Goal: Task Accomplishment & Management: Use online tool/utility

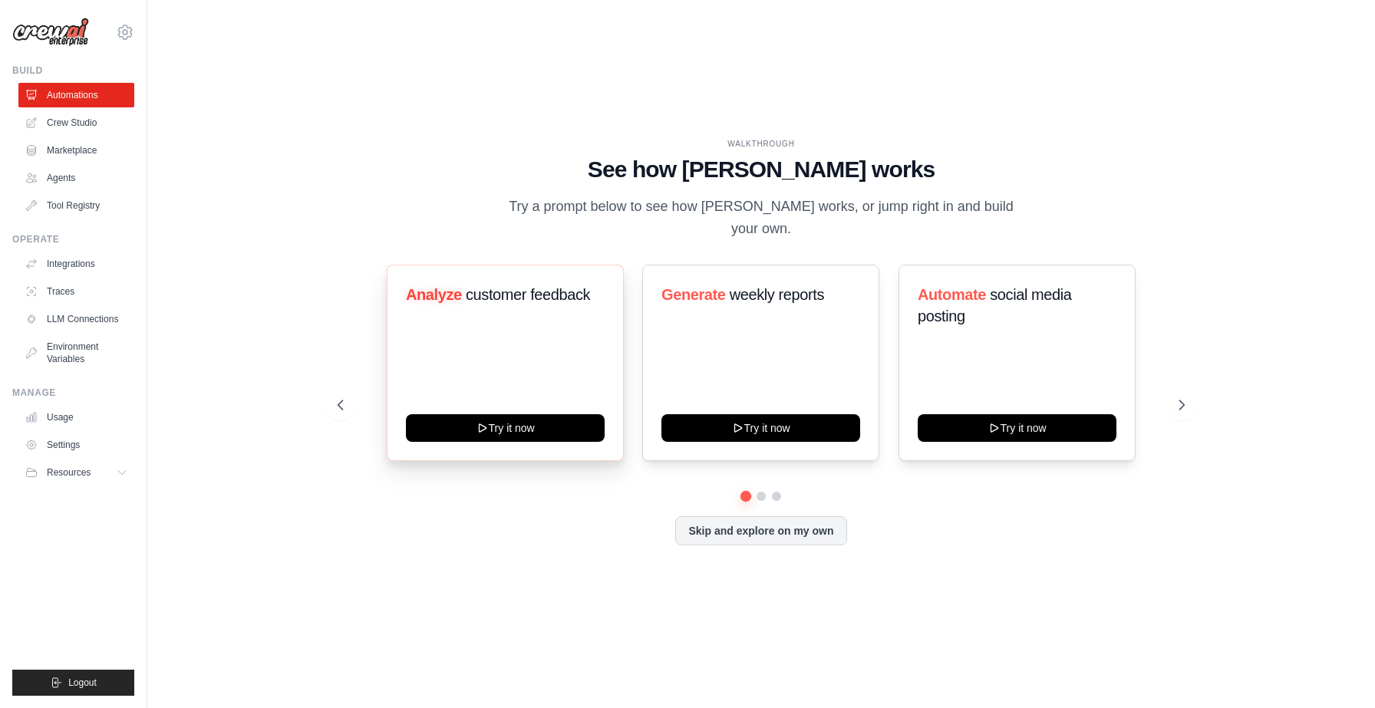
click at [555, 325] on div "Analyze customer feedback Try it now" at bounding box center [505, 363] width 237 height 196
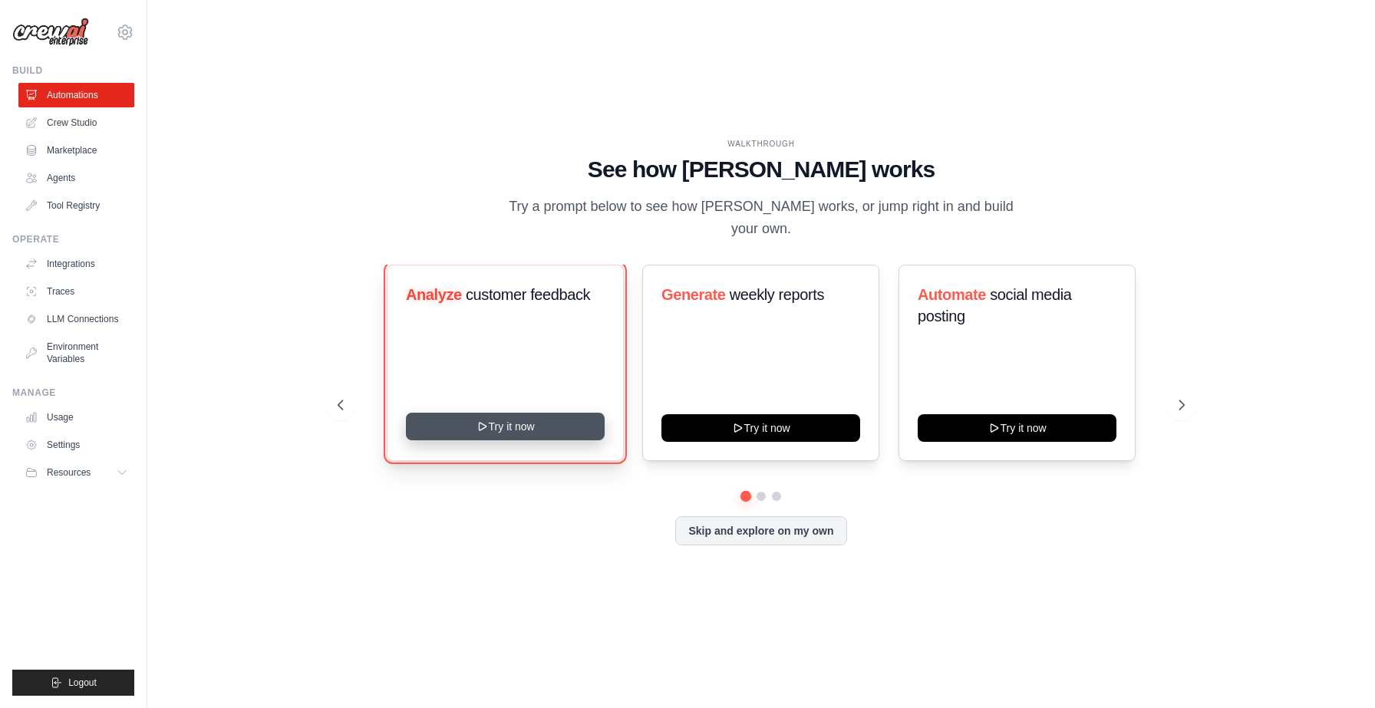
click at [526, 431] on button "Try it now" at bounding box center [505, 427] width 199 height 28
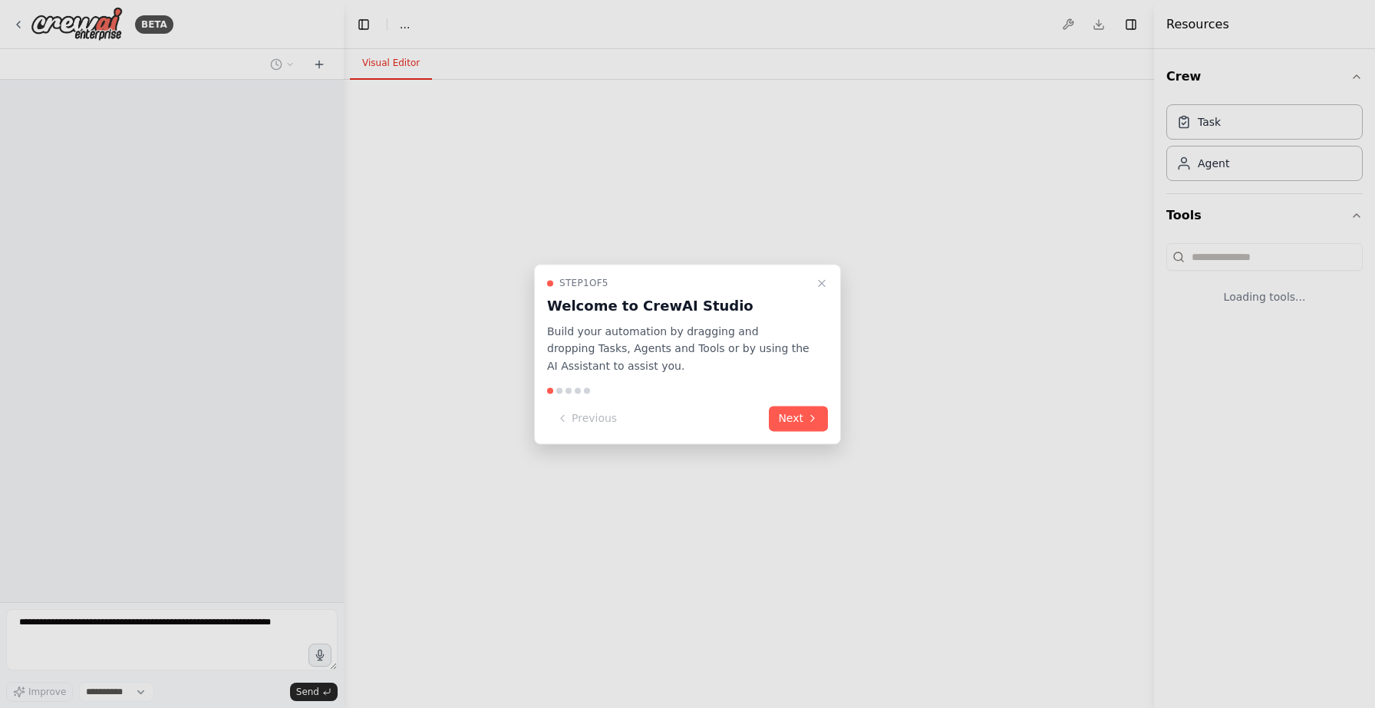
select select "****"
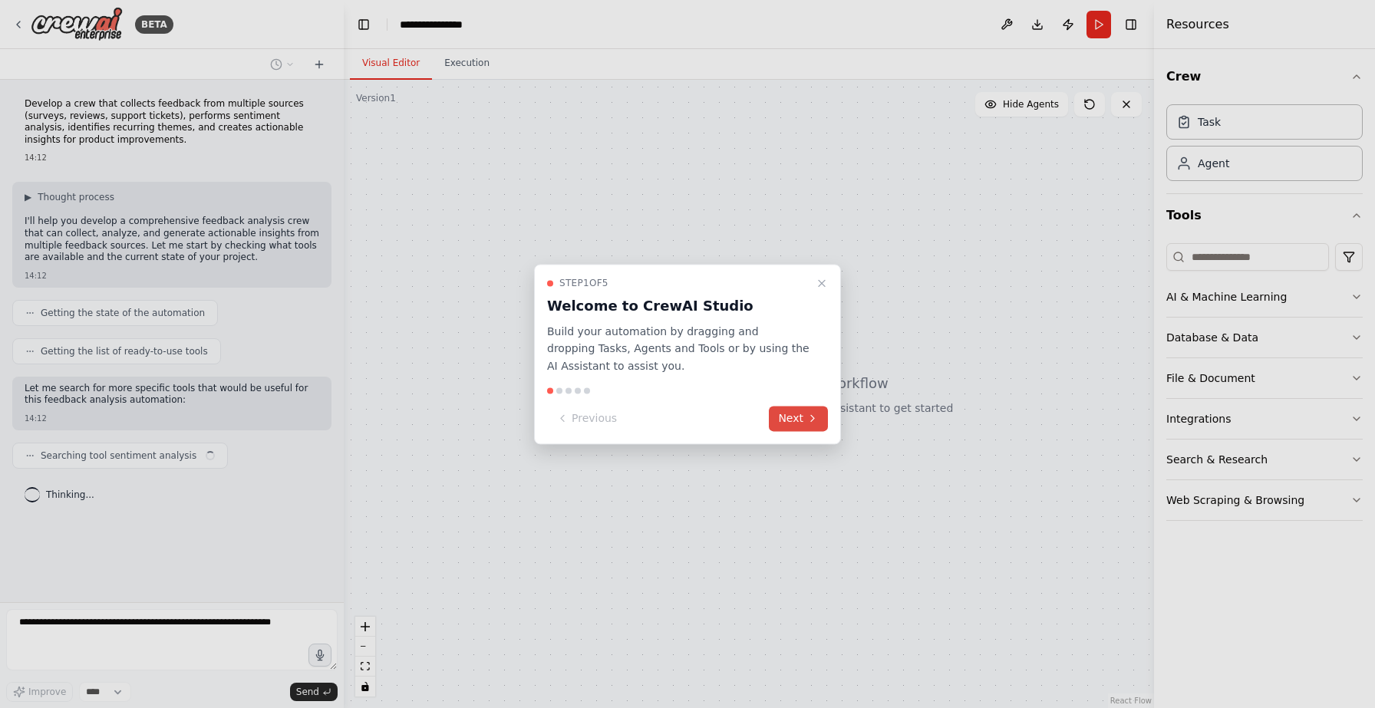
click at [800, 420] on button "Next" at bounding box center [798, 418] width 59 height 25
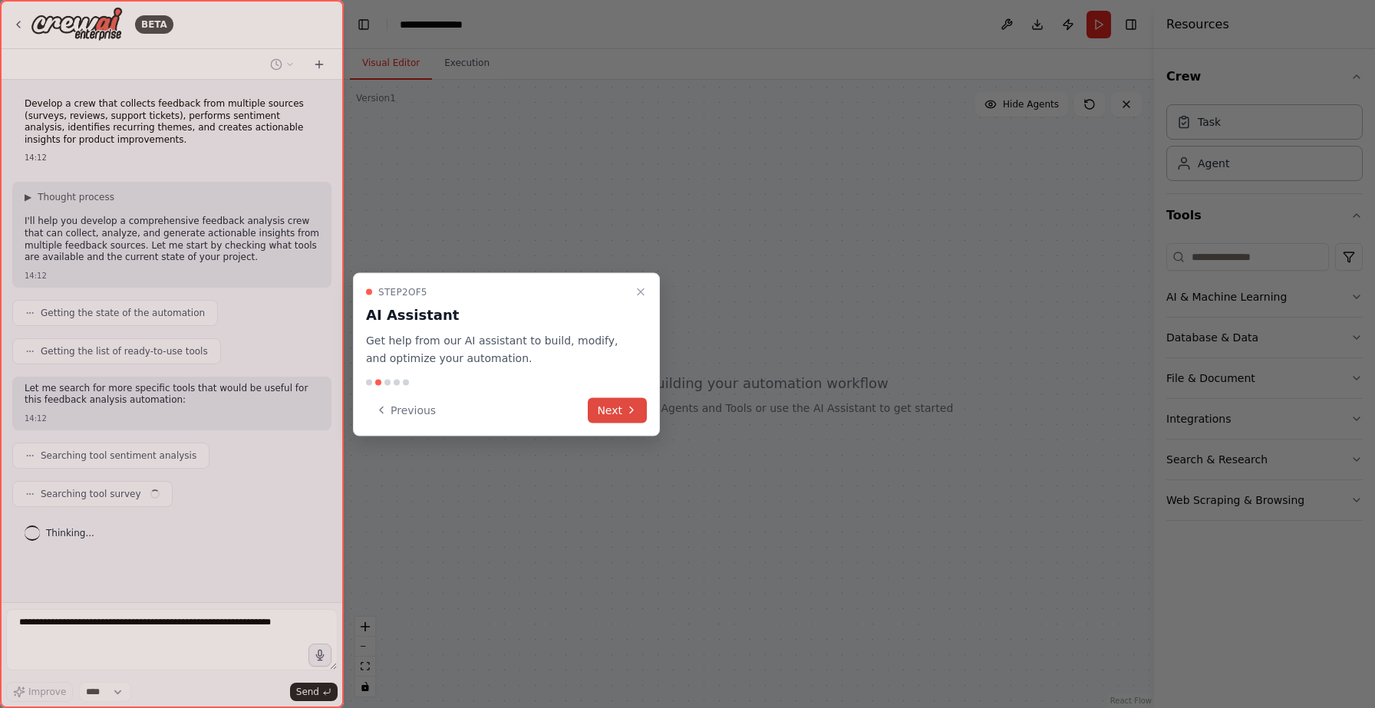
click at [613, 404] on button "Next" at bounding box center [617, 409] width 59 height 25
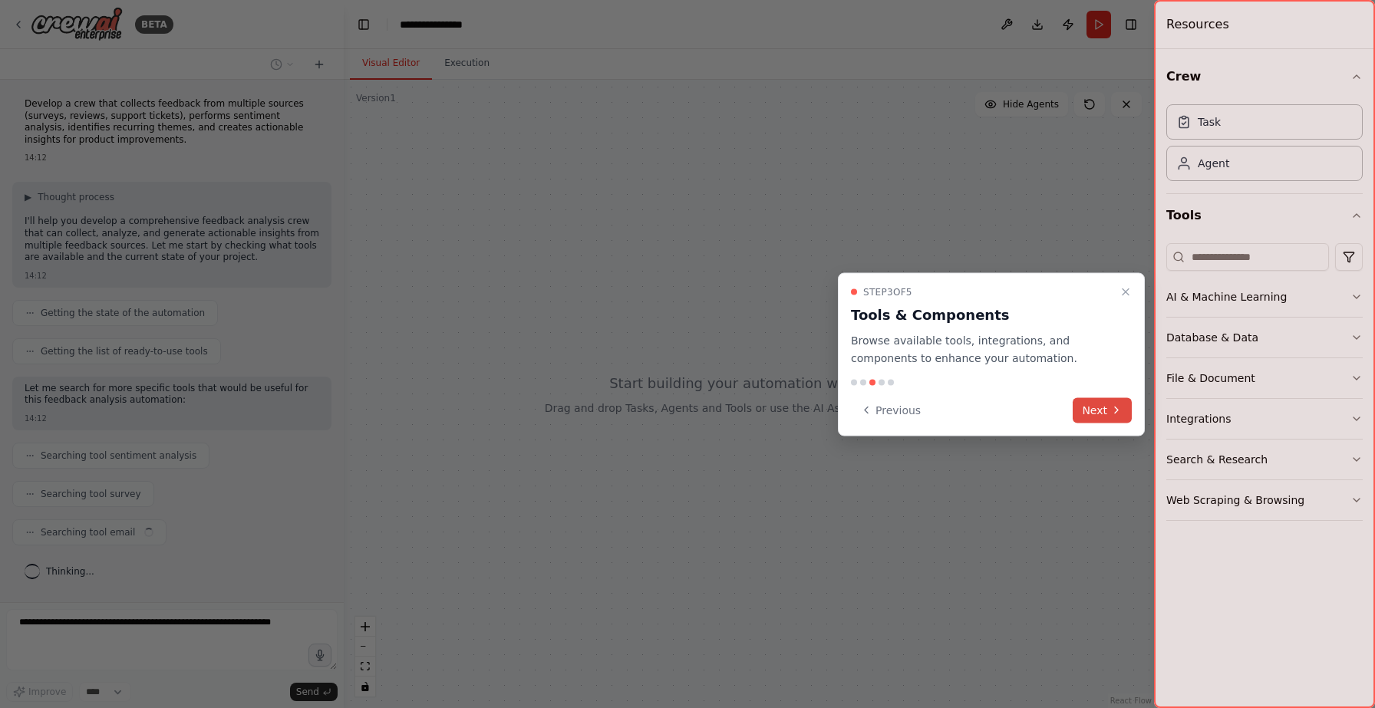
click at [1093, 407] on button "Next" at bounding box center [1102, 409] width 59 height 25
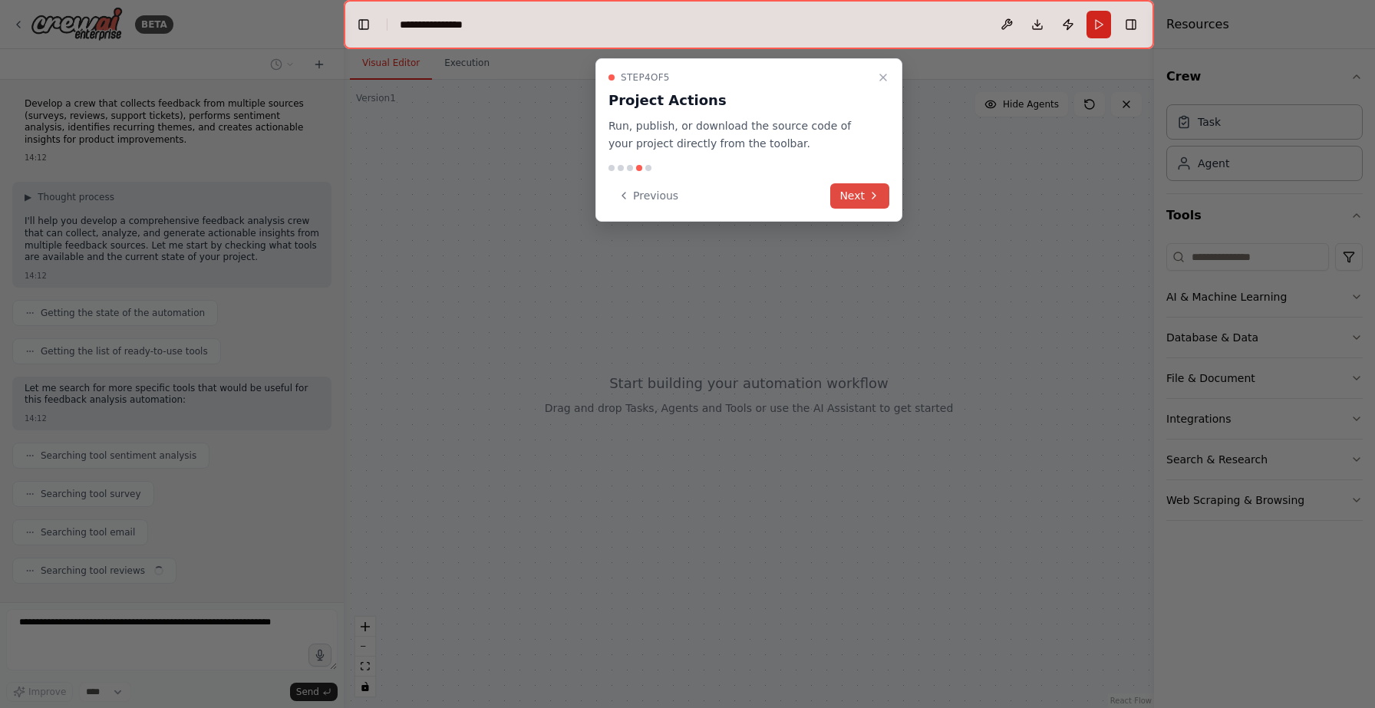
scroll to position [33, 0]
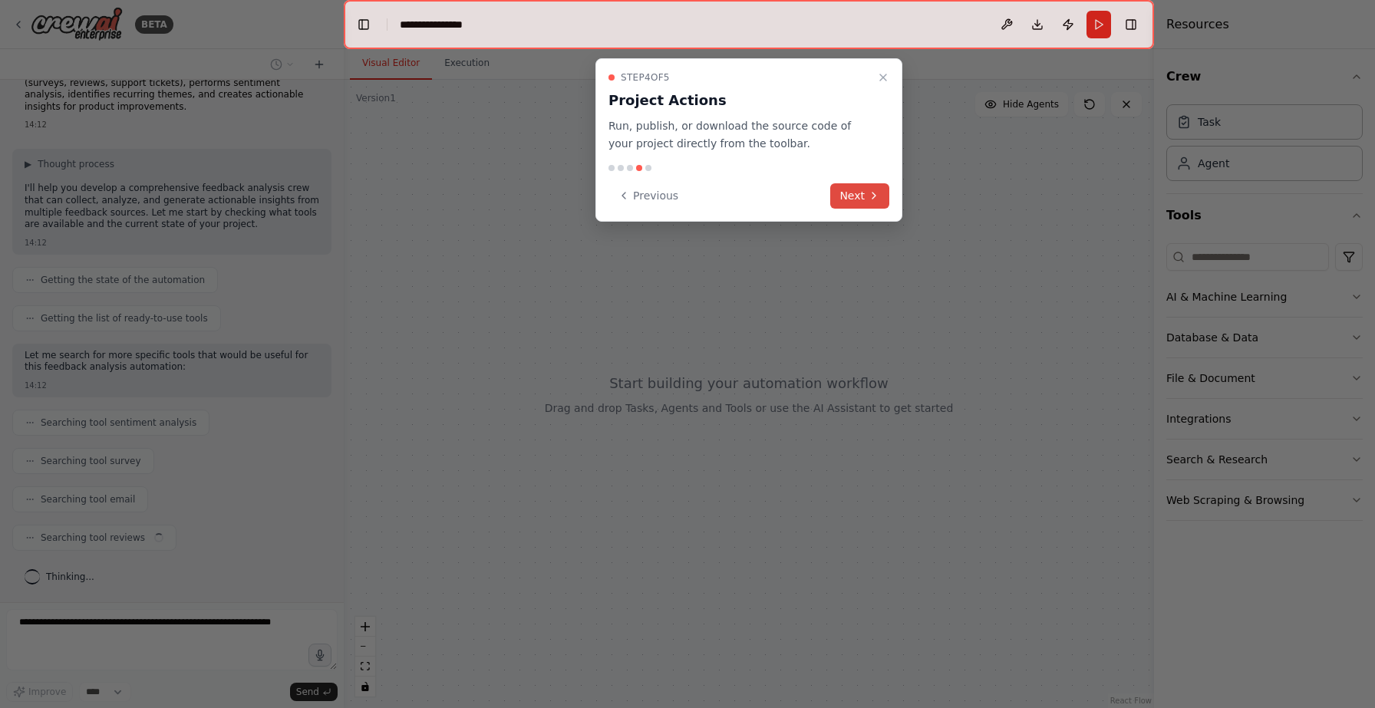
click at [869, 198] on icon at bounding box center [874, 196] width 12 height 12
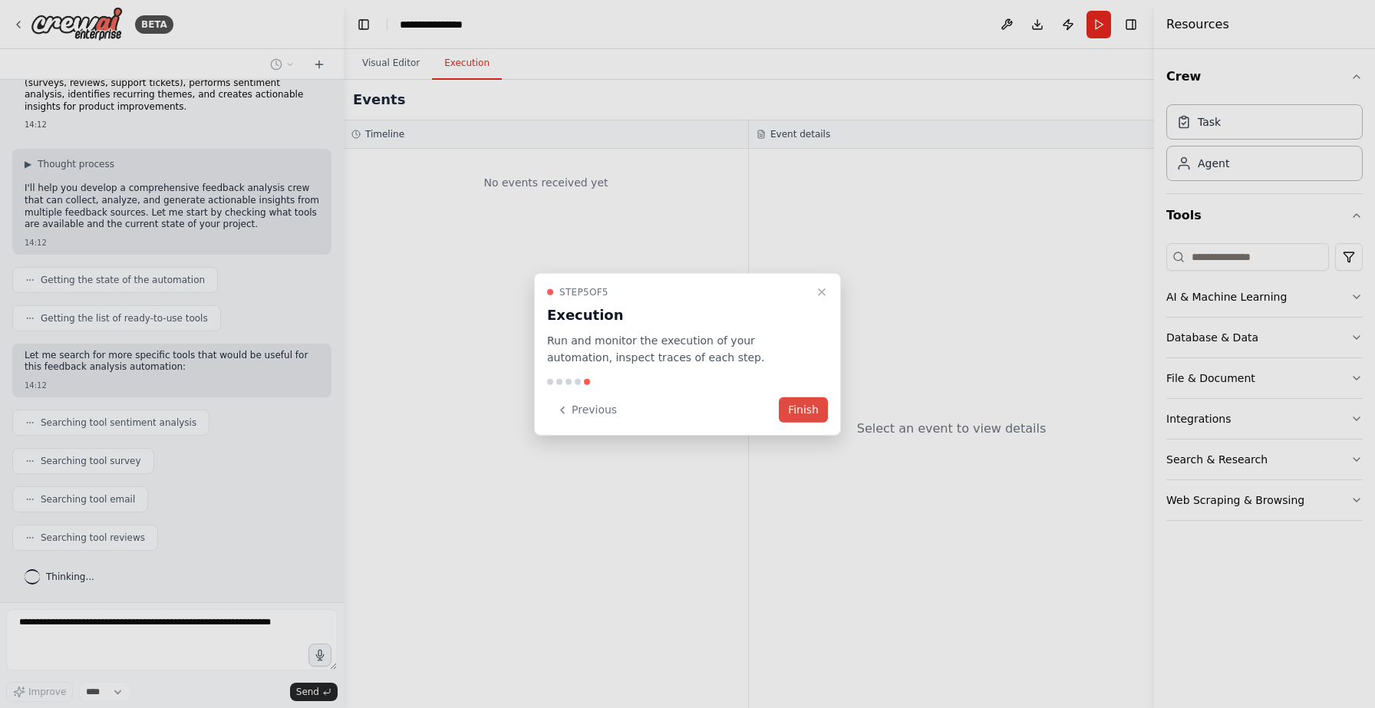
click at [814, 407] on button "Finish" at bounding box center [803, 409] width 49 height 25
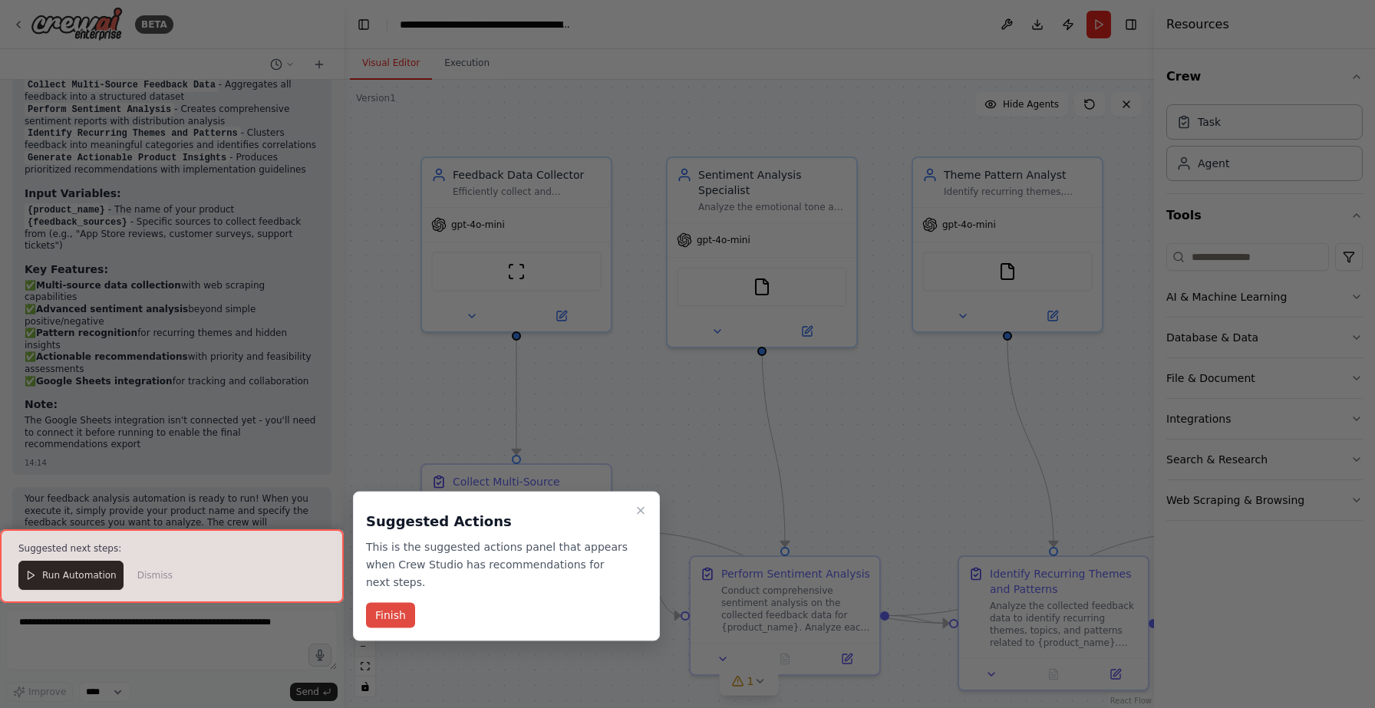
scroll to position [1822, 0]
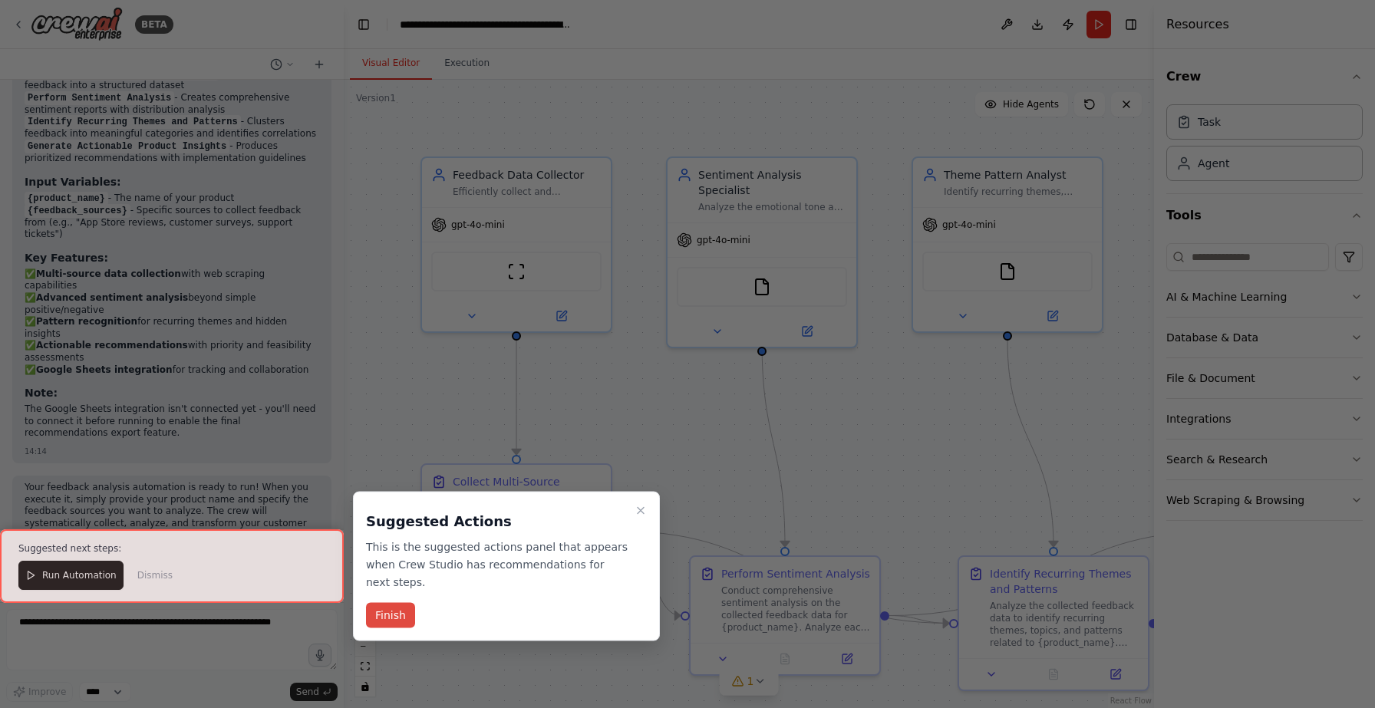
click at [396, 619] on button "Finish" at bounding box center [390, 615] width 49 height 25
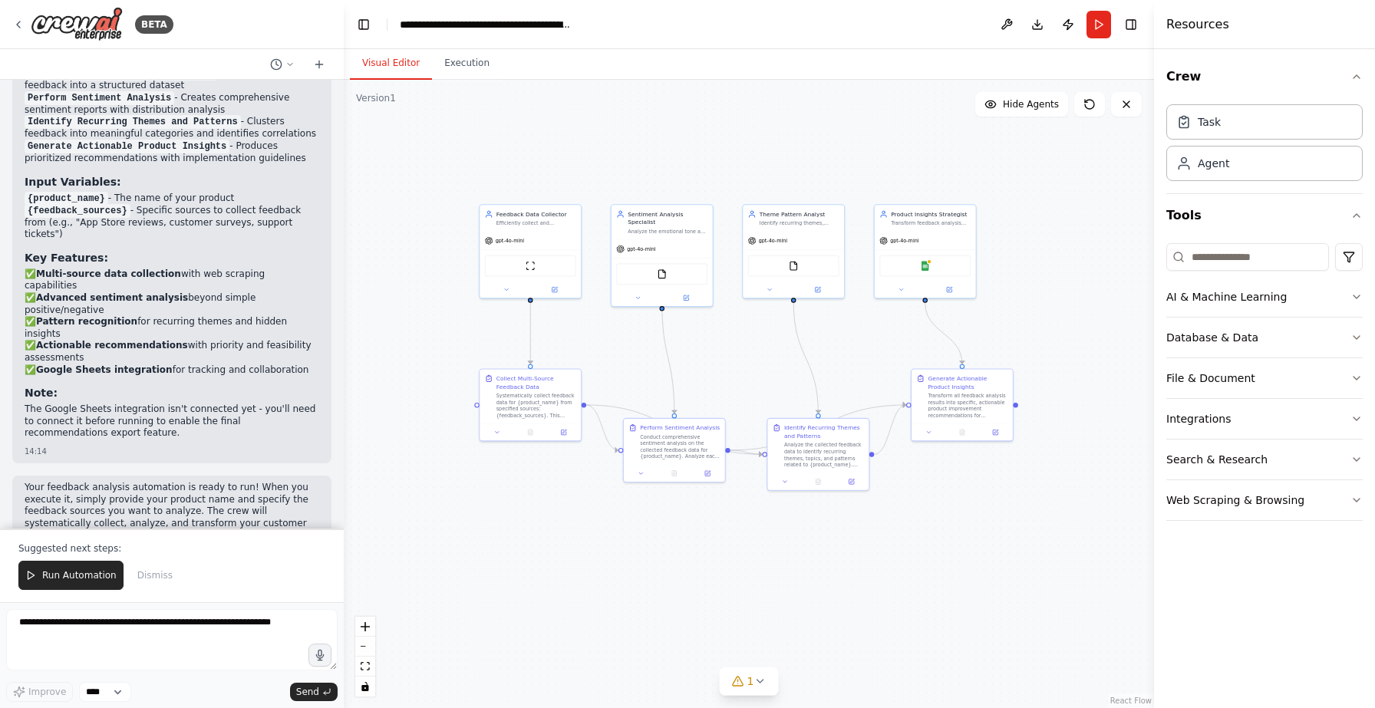
drag, startPoint x: 813, startPoint y: 470, endPoint x: 750, endPoint y: 387, distance: 104.1
click at [750, 386] on div ".deletable-edge-delete-btn { width: 20px; height: 20px; border: 0px solid #ffff…" at bounding box center [749, 394] width 810 height 628
drag, startPoint x: 816, startPoint y: 462, endPoint x: 830, endPoint y: 566, distance: 104.4
click at [830, 566] on div "Analyze the collected feedback data to identify recurring themes, topics, and p…" at bounding box center [840, 561] width 80 height 26
drag, startPoint x: 680, startPoint y: 452, endPoint x: 688, endPoint y: 381, distance: 71.0
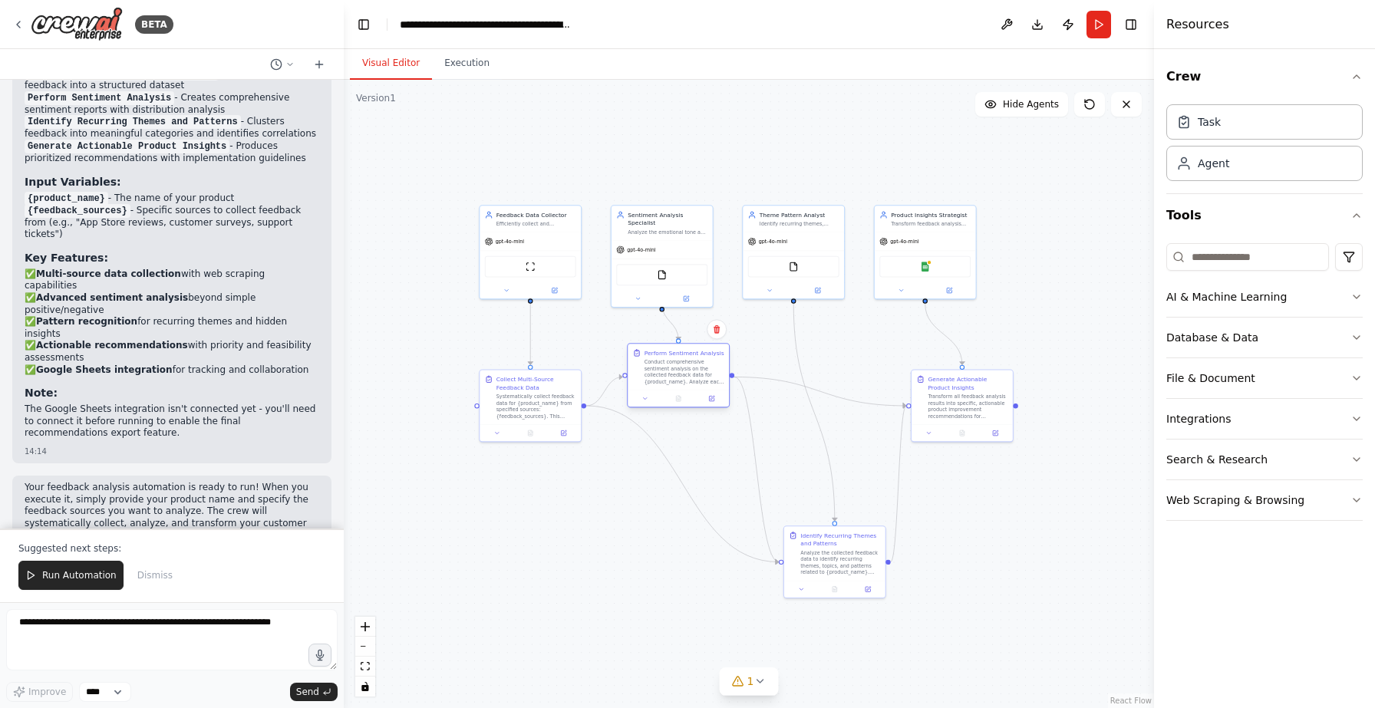
click at [688, 381] on div "Conduct comprehensive sentiment analysis on the collected feedback data for {pr…" at bounding box center [685, 372] width 80 height 26
drag, startPoint x: 540, startPoint y: 412, endPoint x: 498, endPoint y: 507, distance: 104.1
click at [498, 507] on div "Systematically collect feedback data for {product_name} from specified sources:…" at bounding box center [495, 495] width 80 height 26
drag, startPoint x: 683, startPoint y: 384, endPoint x: 683, endPoint y: 418, distance: 33.8
click at [683, 418] on div "Perform Sentiment Analysis Conduct comprehensive sentiment analysis on the coll…" at bounding box center [678, 400] width 101 height 46
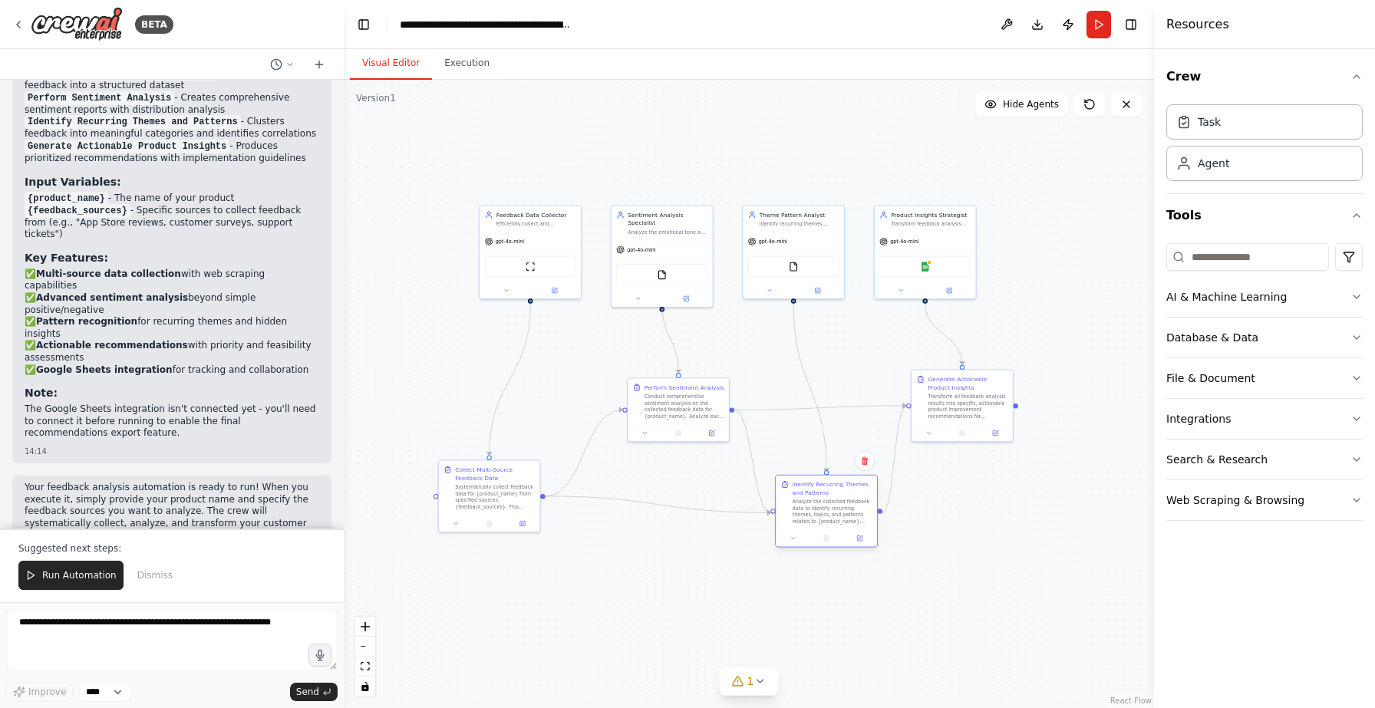
drag, startPoint x: 829, startPoint y: 565, endPoint x: 823, endPoint y: 516, distance: 48.7
click at [823, 516] on div "Analyze the collected feedback data to identify recurring themes, topics, and p…" at bounding box center [833, 512] width 80 height 26
drag, startPoint x: 986, startPoint y: 411, endPoint x: 1063, endPoint y: 454, distance: 87.9
click at [1063, 454] on div "Transform all feedback analysis results into specific, actionable product impro…" at bounding box center [1046, 446] width 80 height 26
click at [1014, 551] on div ".deletable-edge-delete-btn { width: 20px; height: 20px; border: 0px solid #ffff…" at bounding box center [749, 394] width 810 height 628
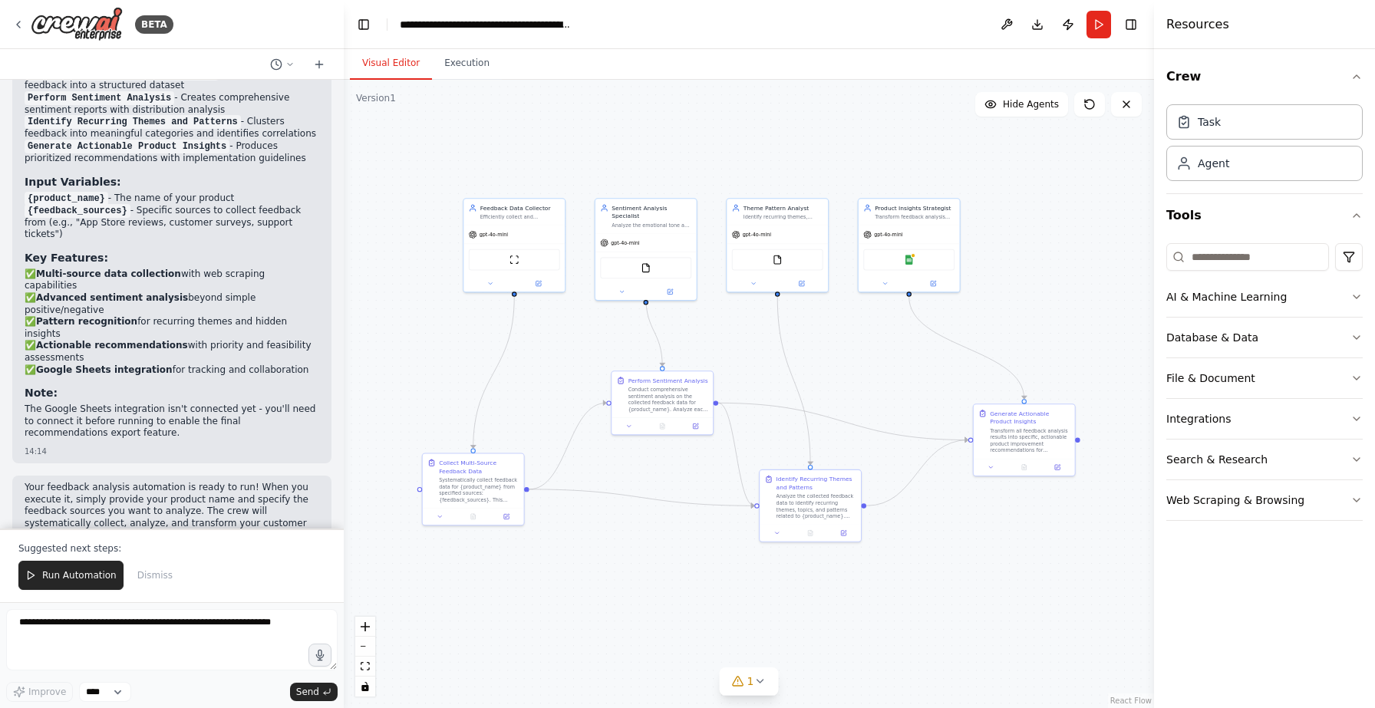
drag, startPoint x: 1022, startPoint y: 549, endPoint x: 1006, endPoint y: 543, distance: 17.5
click at [1006, 543] on div ".deletable-edge-delete-btn { width: 20px; height: 20px; border: 0px solid #ffff…" at bounding box center [749, 394] width 810 height 628
click at [71, 574] on span "Run Automation" at bounding box center [79, 575] width 74 height 12
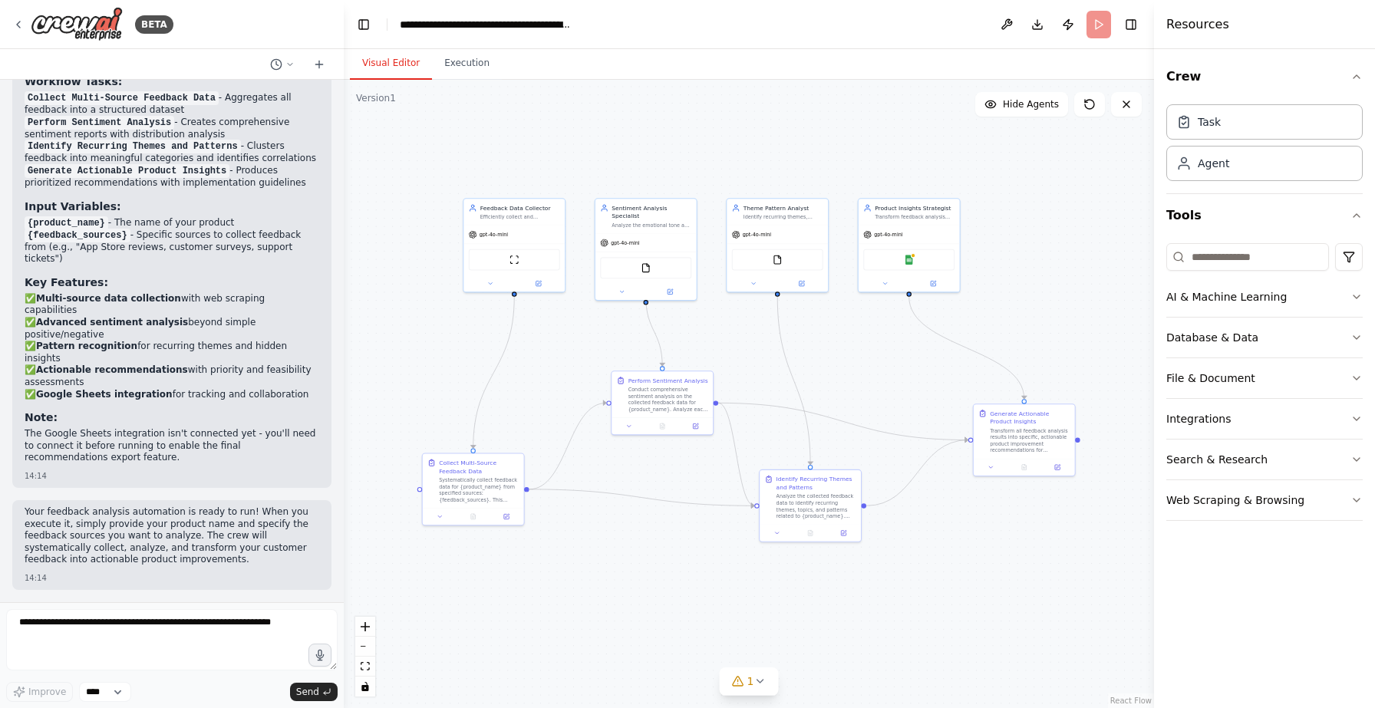
scroll to position [1749, 0]
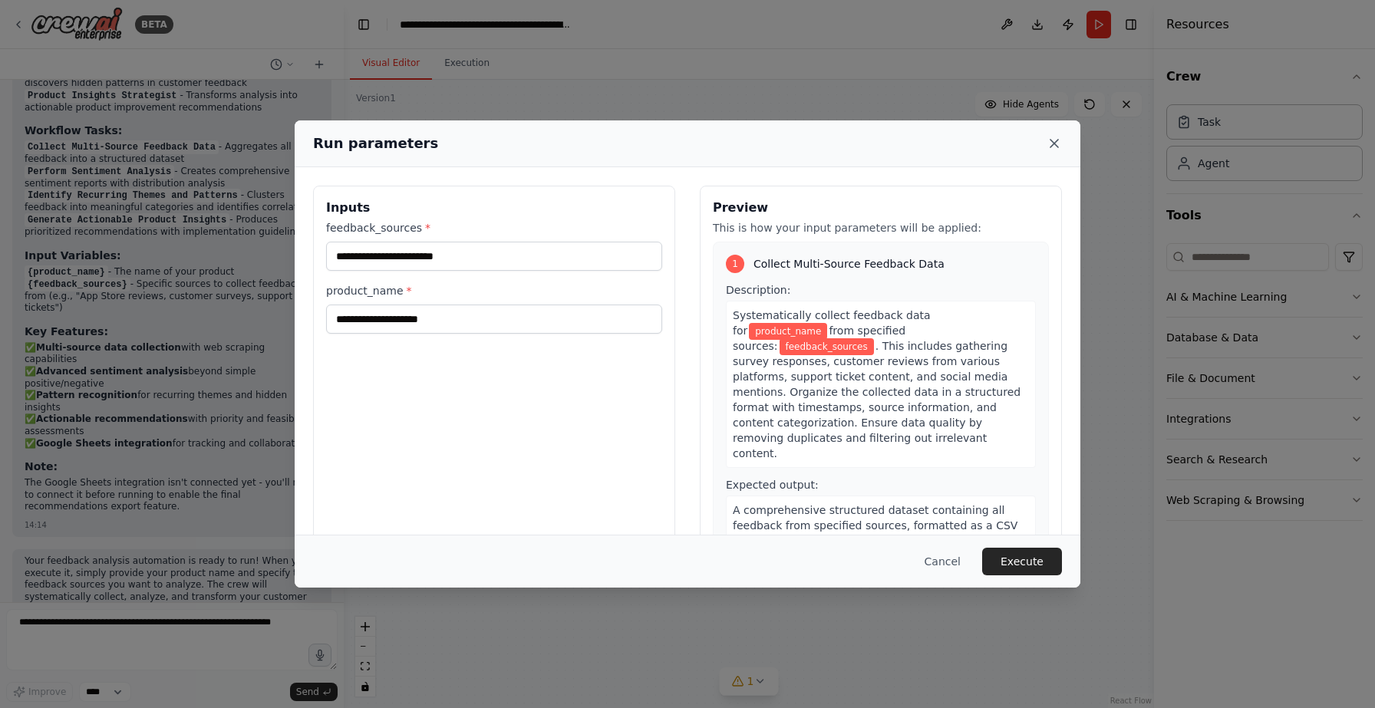
click at [1054, 141] on icon at bounding box center [1054, 143] width 15 height 15
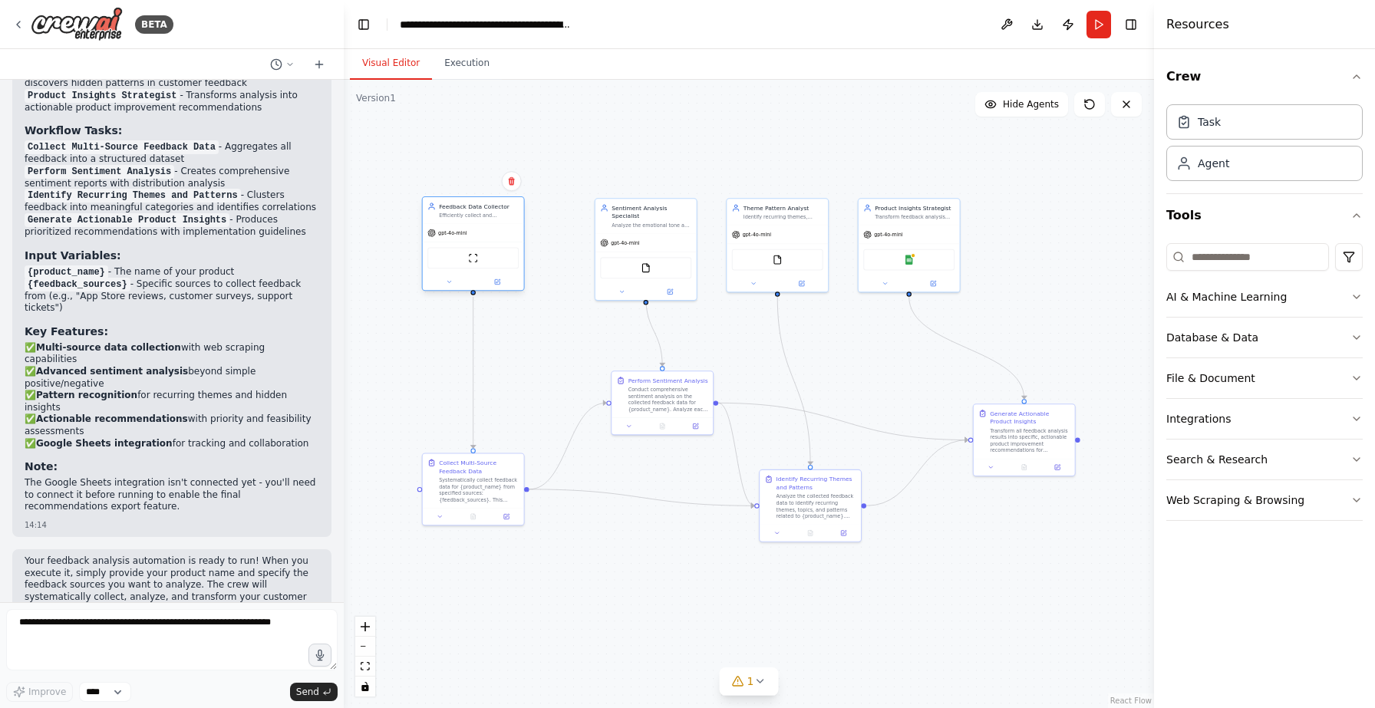
drag, startPoint x: 510, startPoint y: 219, endPoint x: 467, endPoint y: 219, distance: 43.0
click at [467, 219] on div "Feedback Data Collector Efficiently collect and aggregate feedback data from mu…" at bounding box center [473, 210] width 101 height 26
click at [216, 265] on div "Perfect! I've successfully created your comprehensive feedback analysis automat…" at bounding box center [172, 227] width 295 height 578
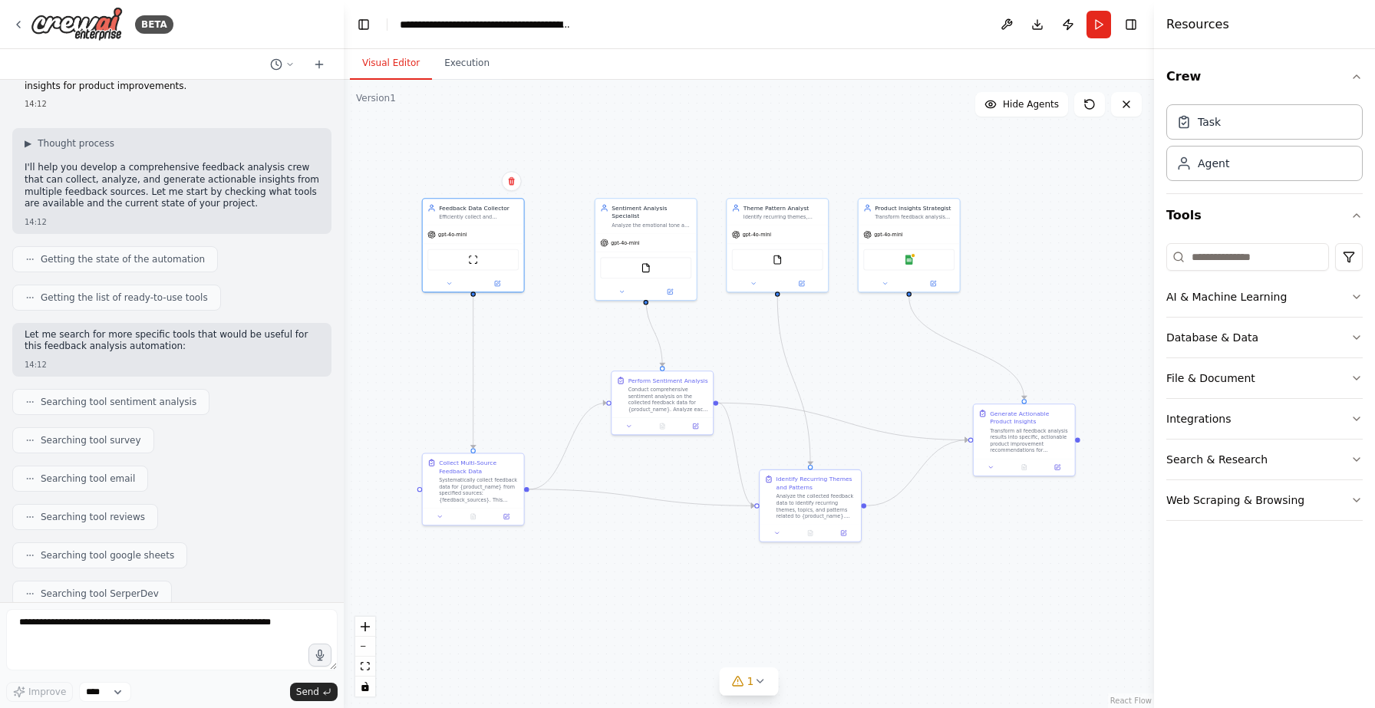
scroll to position [0, 0]
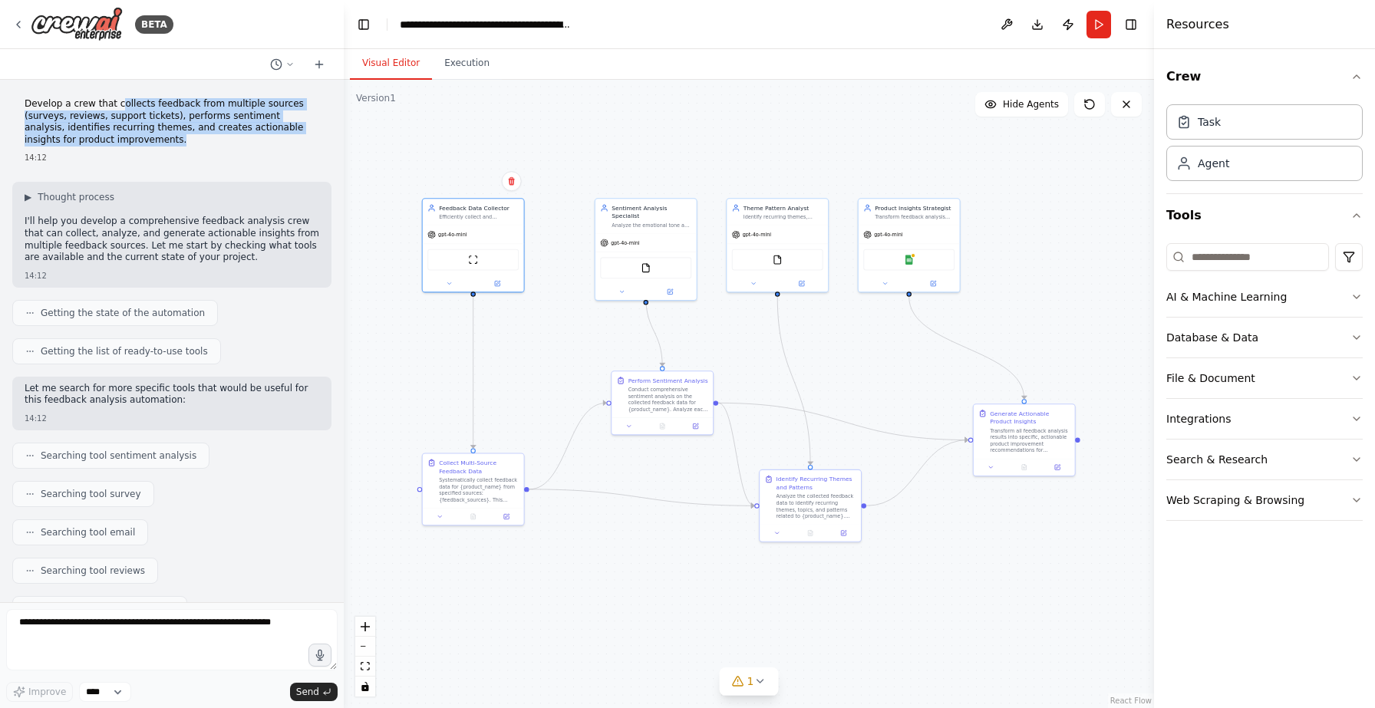
drag, startPoint x: 120, startPoint y: 104, endPoint x: 146, endPoint y: 137, distance: 42.2
click at [146, 139] on p "Develop a crew that collects feedback from multiple sources (surveys, reviews, …" at bounding box center [172, 122] width 295 height 48
click at [146, 137] on p "Develop a crew that collects feedback from multiple sources (surveys, reviews, …" at bounding box center [172, 122] width 295 height 48
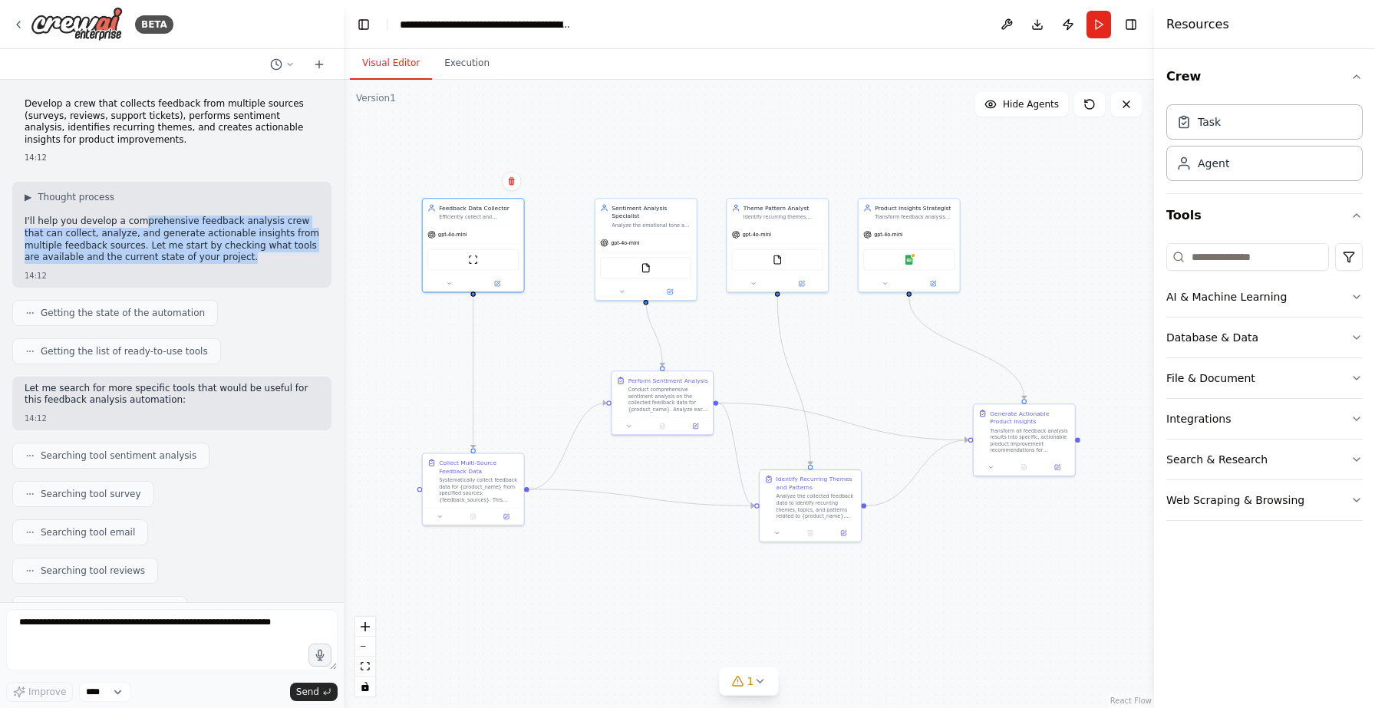
drag, startPoint x: 139, startPoint y: 226, endPoint x: 200, endPoint y: 264, distance: 72.0
click at [200, 264] on div "I'll help you develop a comprehensive feedback analysis crew that can collect, …" at bounding box center [172, 241] width 295 height 51
drag, startPoint x: 166, startPoint y: 249, endPoint x: 239, endPoint y: 271, distance: 76.7
click at [239, 271] on div "▶ Thought process I'll help you develop a comprehensive feedback analysis crew …" at bounding box center [171, 234] width 319 height 105
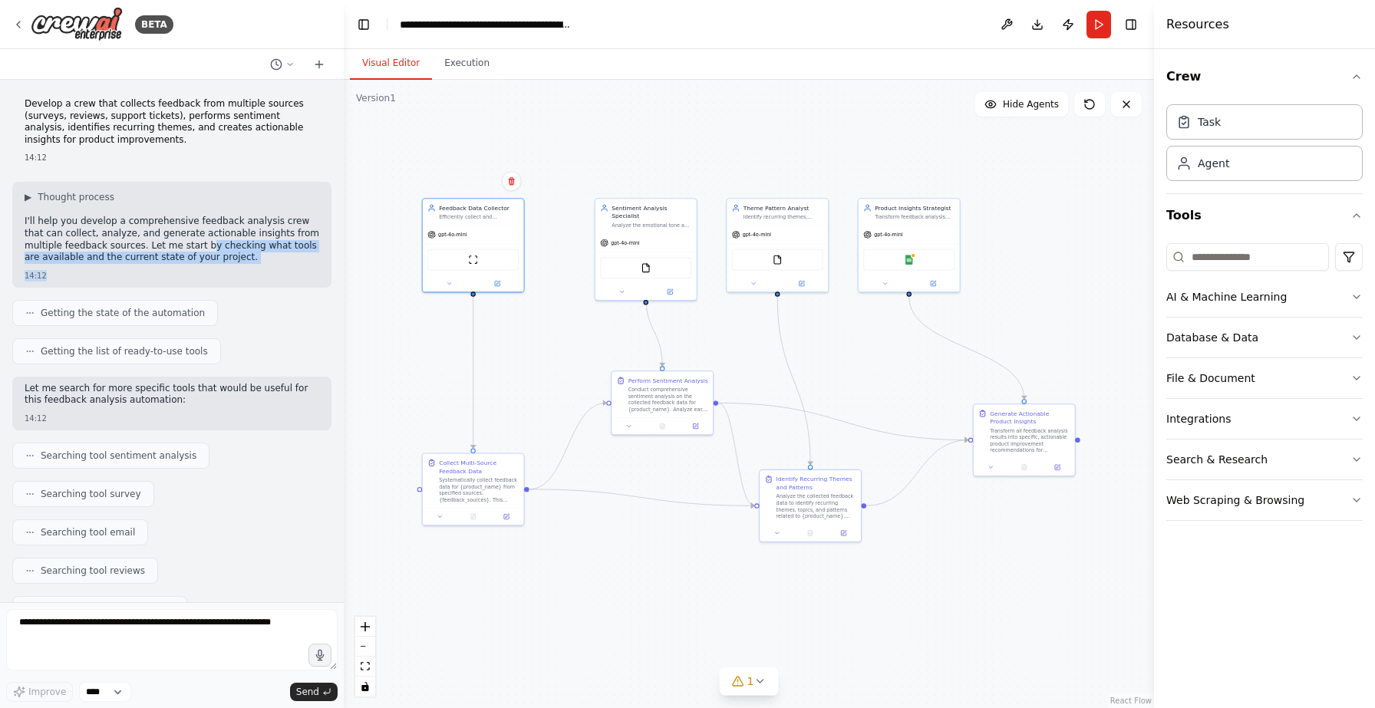
click at [239, 271] on div "14:12" at bounding box center [172, 276] width 295 height 12
click at [248, 322] on div "Getting the state of the automation" at bounding box center [171, 313] width 319 height 26
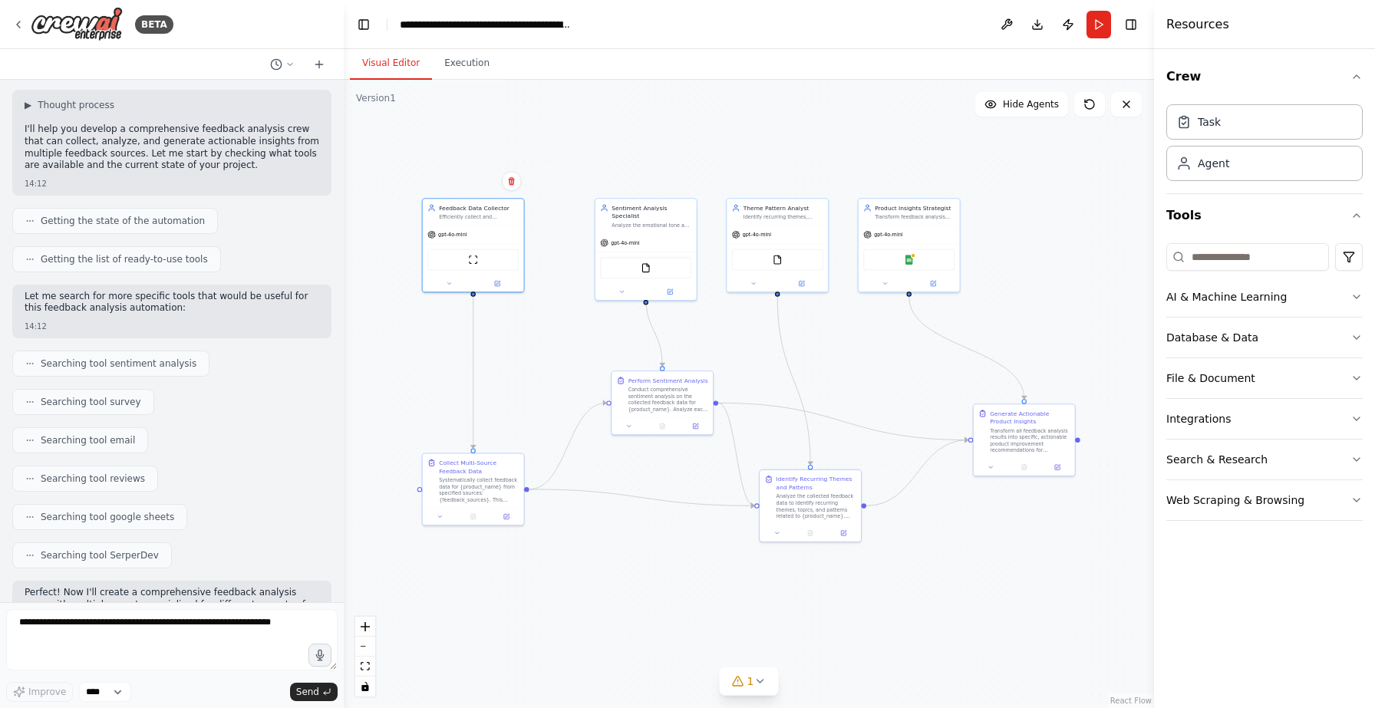
scroll to position [94, 0]
drag, startPoint x: 111, startPoint y: 294, endPoint x: 242, endPoint y: 312, distance: 131.7
click at [242, 315] on div "Let me search for more specific tools that would be useful for this feedback an…" at bounding box center [172, 302] width 295 height 27
click at [242, 312] on div "Let me search for more specific tools that would be useful for this feedback an…" at bounding box center [172, 302] width 295 height 27
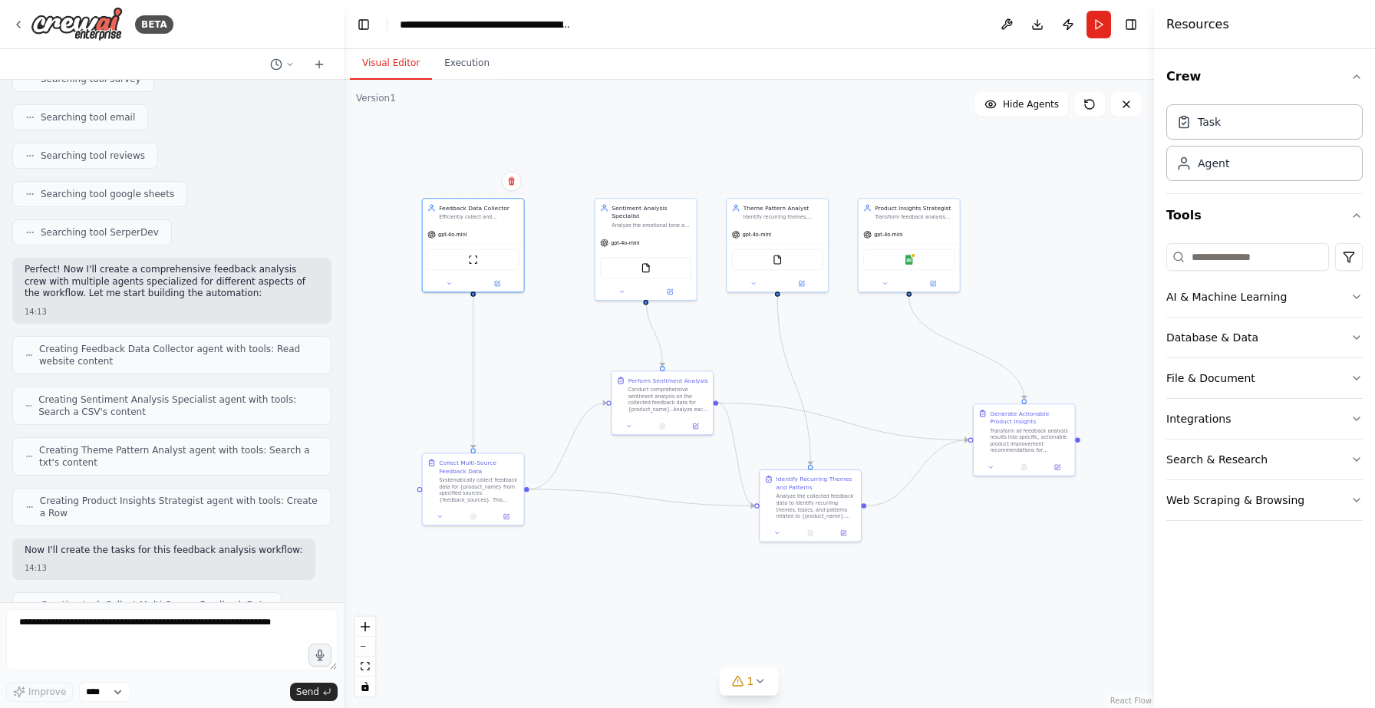
scroll to position [422, 0]
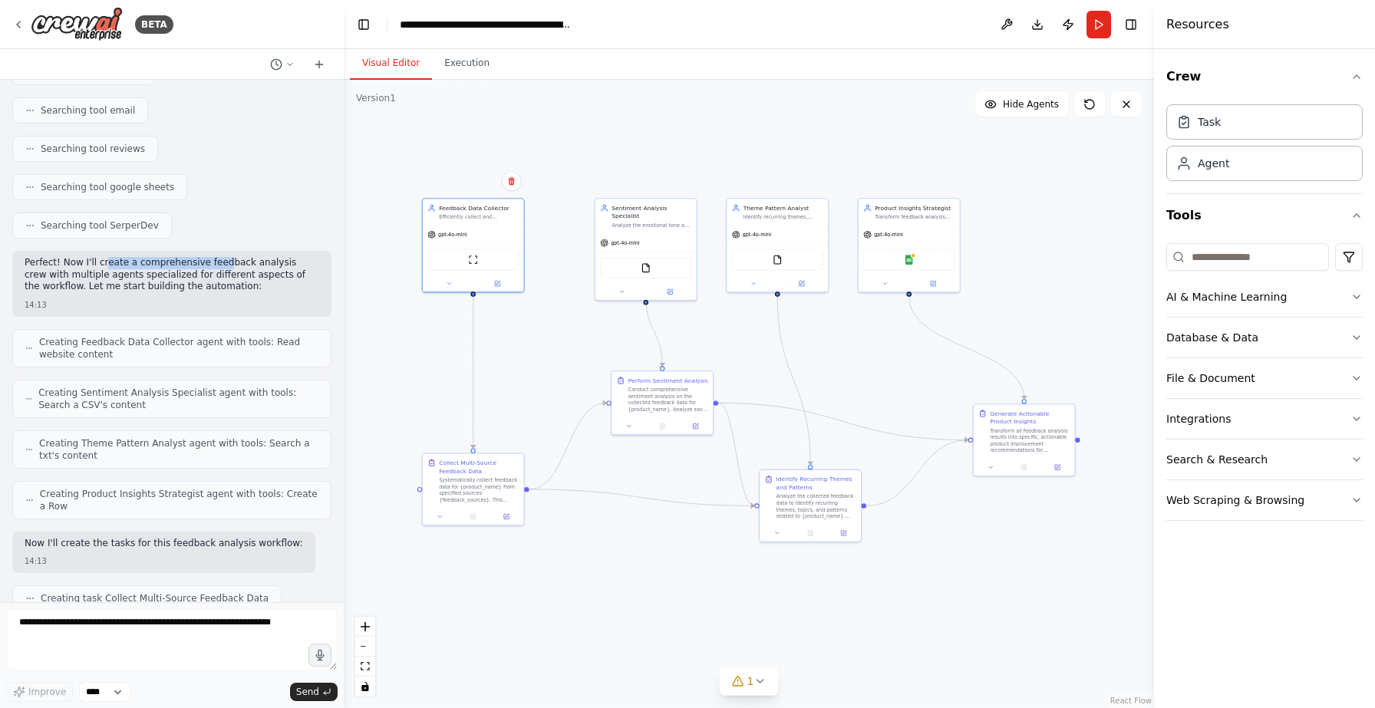
drag, startPoint x: 104, startPoint y: 267, endPoint x: 219, endPoint y: 269, distance: 115.9
click at [219, 269] on p "Perfect! Now I'll create a comprehensive feedback analysis crew with multiple a…" at bounding box center [172, 275] width 295 height 36
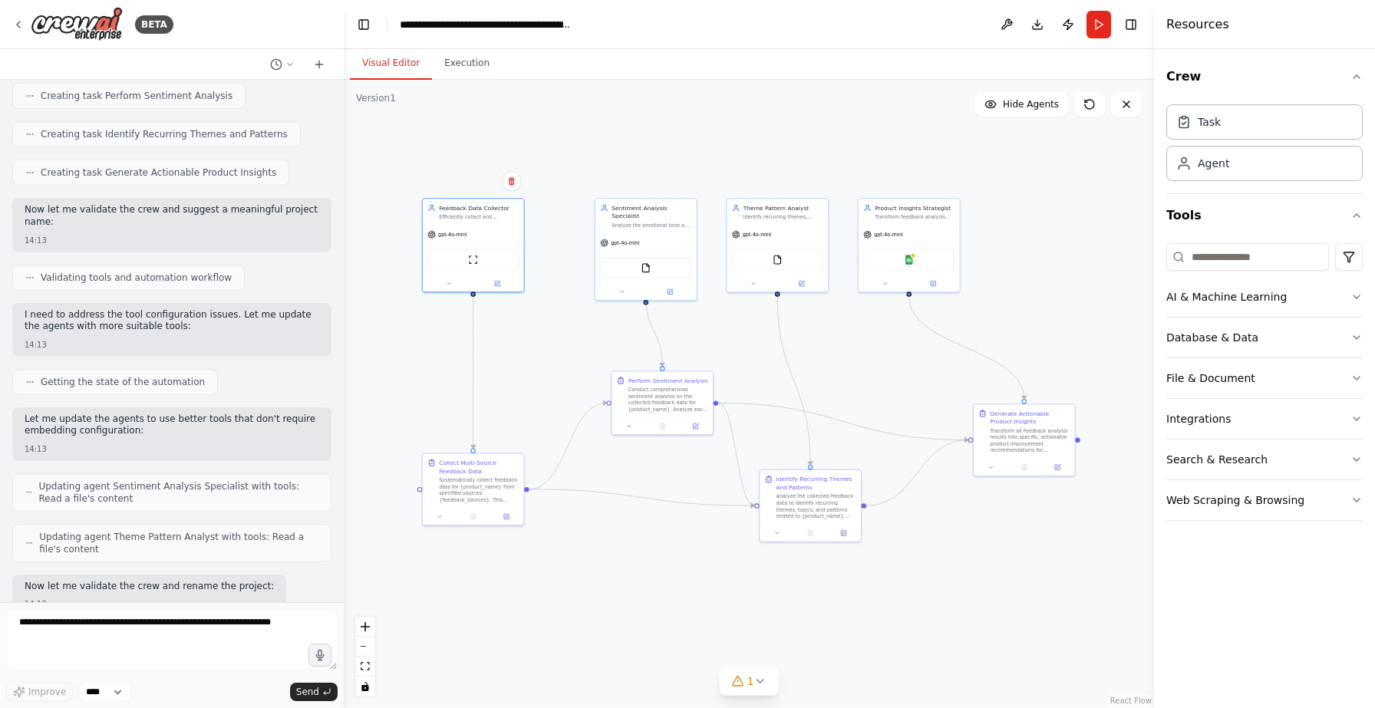
scroll to position [975, 0]
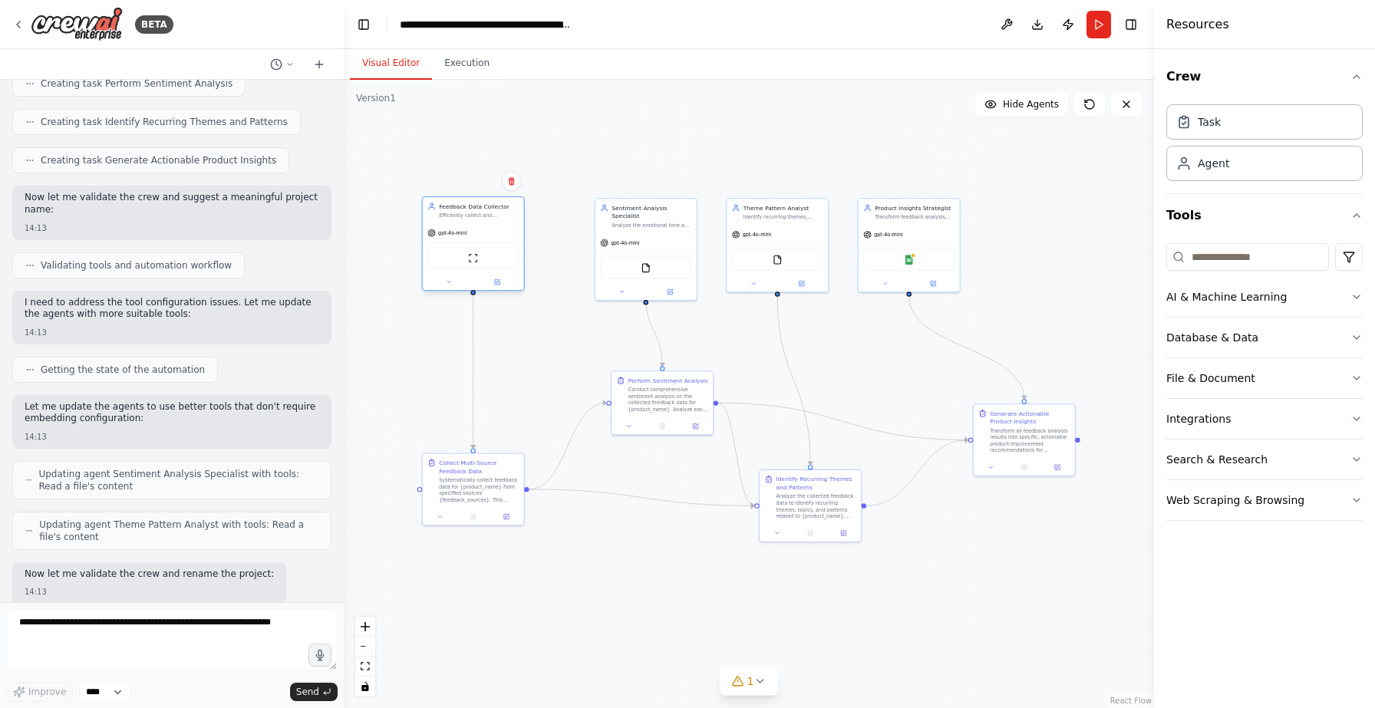
click at [494, 223] on div "gpt-4o-mini ScrapeWebsiteTool" at bounding box center [473, 256] width 101 height 67
click at [486, 231] on div "gpt-4o-mini" at bounding box center [473, 233] width 101 height 18
click at [448, 235] on span "gpt-4o-mini" at bounding box center [452, 232] width 28 height 7
click at [450, 234] on span "gpt-4o-mini" at bounding box center [452, 232] width 28 height 7
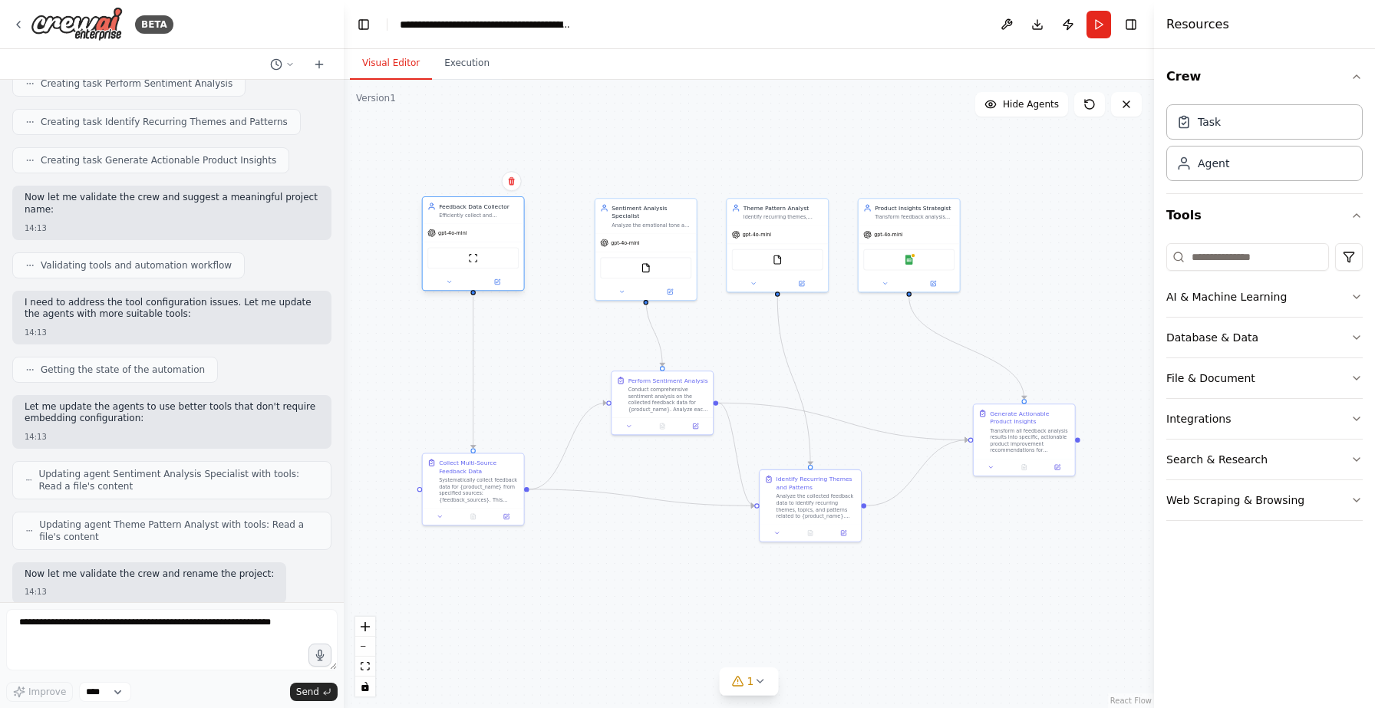
click at [450, 234] on span "gpt-4o-mini" at bounding box center [452, 232] width 28 height 7
click at [450, 282] on icon at bounding box center [449, 282] width 7 height 7
click at [570, 338] on icon "button" at bounding box center [571, 339] width 5 height 2
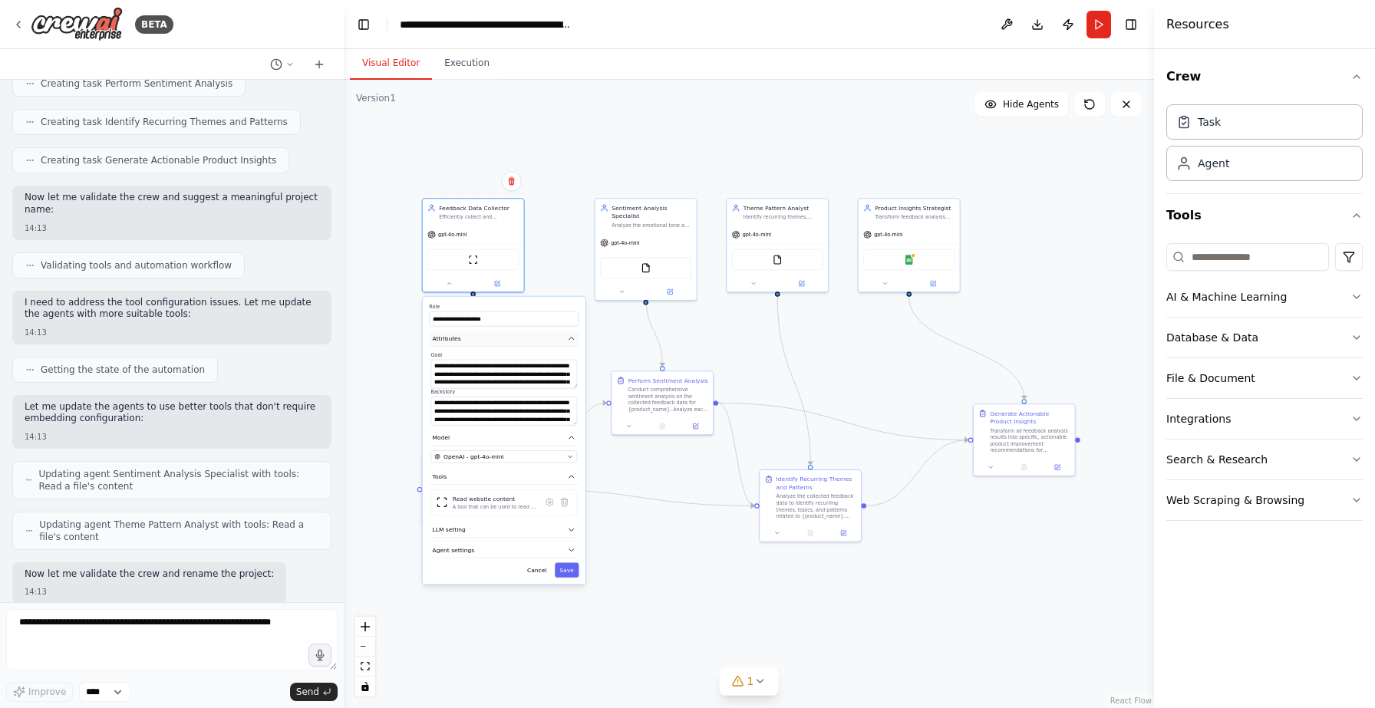
click at [570, 338] on icon "button" at bounding box center [571, 339] width 5 height 2
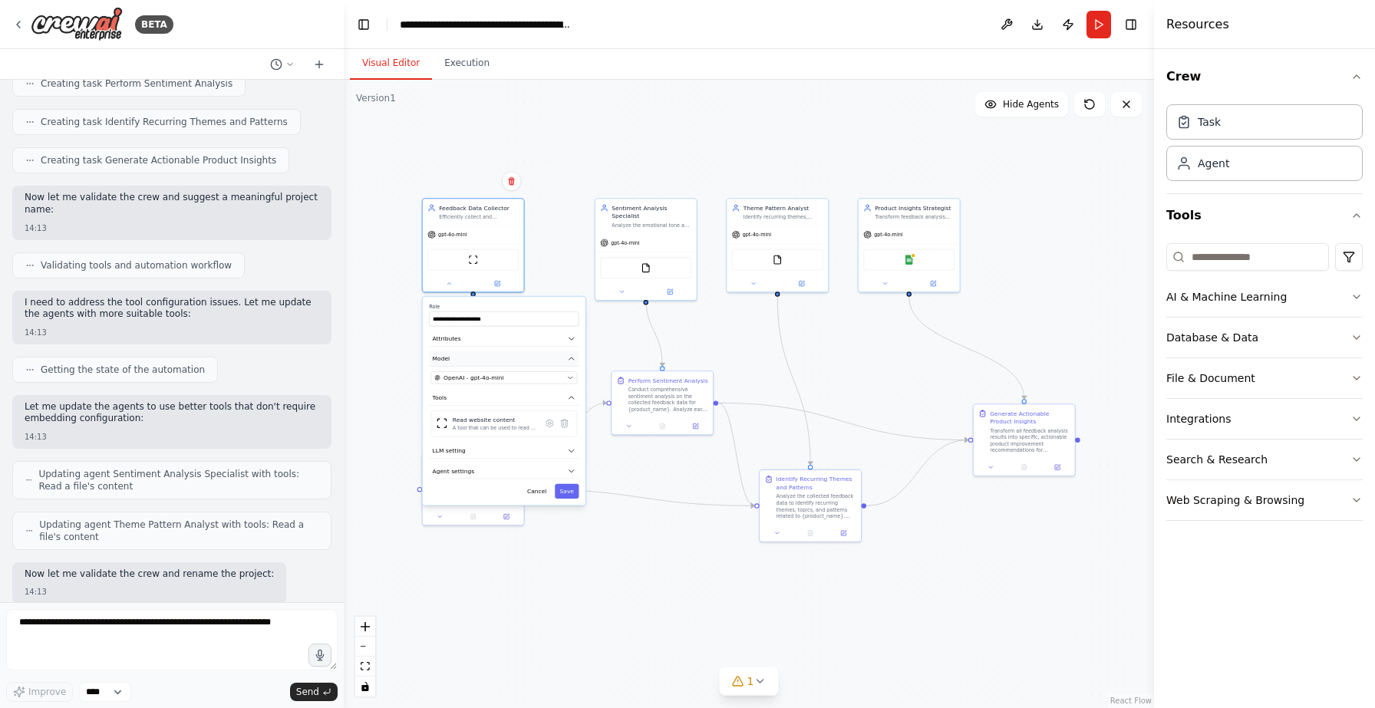
click at [576, 361] on button "Model" at bounding box center [504, 358] width 150 height 15
click at [575, 381] on button "OpenAI - gpt-4o-mini" at bounding box center [503, 377] width 147 height 12
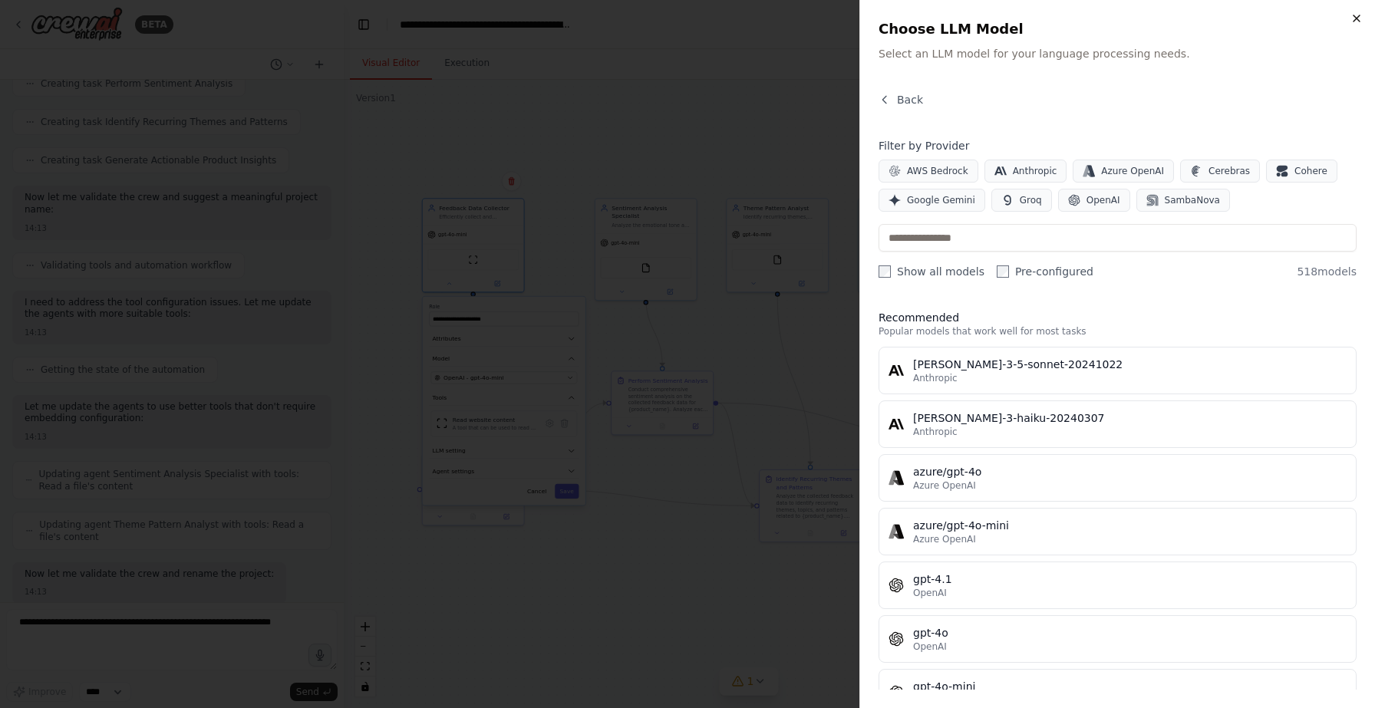
click at [1354, 12] on icon "button" at bounding box center [1357, 18] width 12 height 12
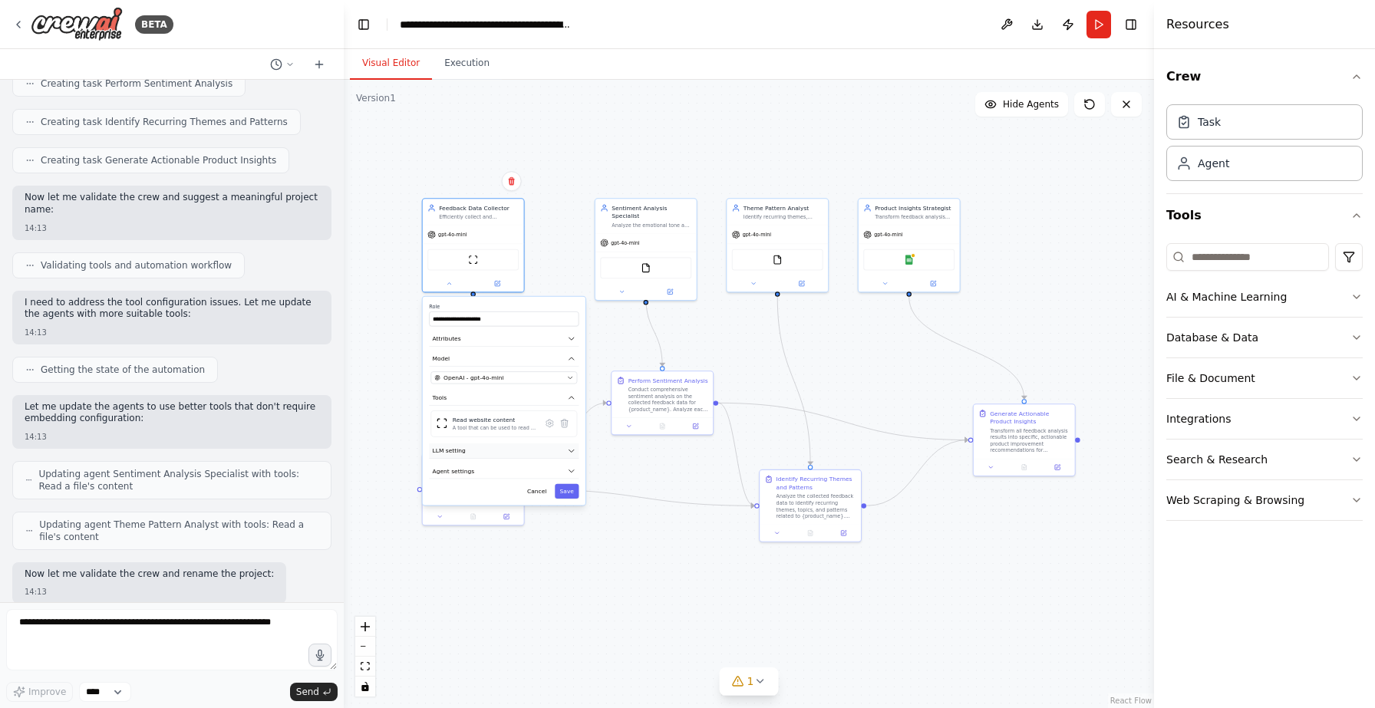
click at [568, 450] on icon "button" at bounding box center [571, 451] width 8 height 8
click at [569, 470] on icon "button" at bounding box center [571, 471] width 5 height 2
click at [569, 470] on icon "button" at bounding box center [571, 471] width 8 height 8
click at [454, 285] on button at bounding box center [449, 282] width 47 height 10
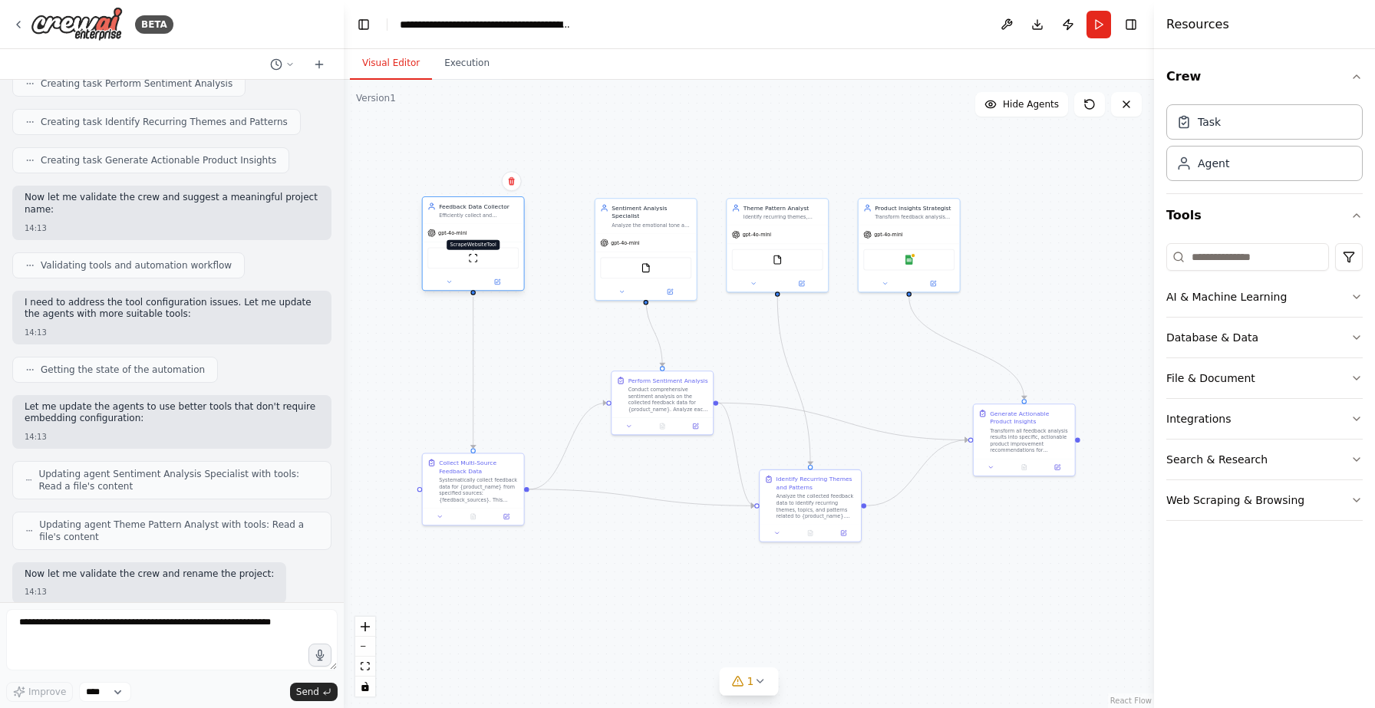
click at [470, 256] on img at bounding box center [473, 258] width 10 height 10
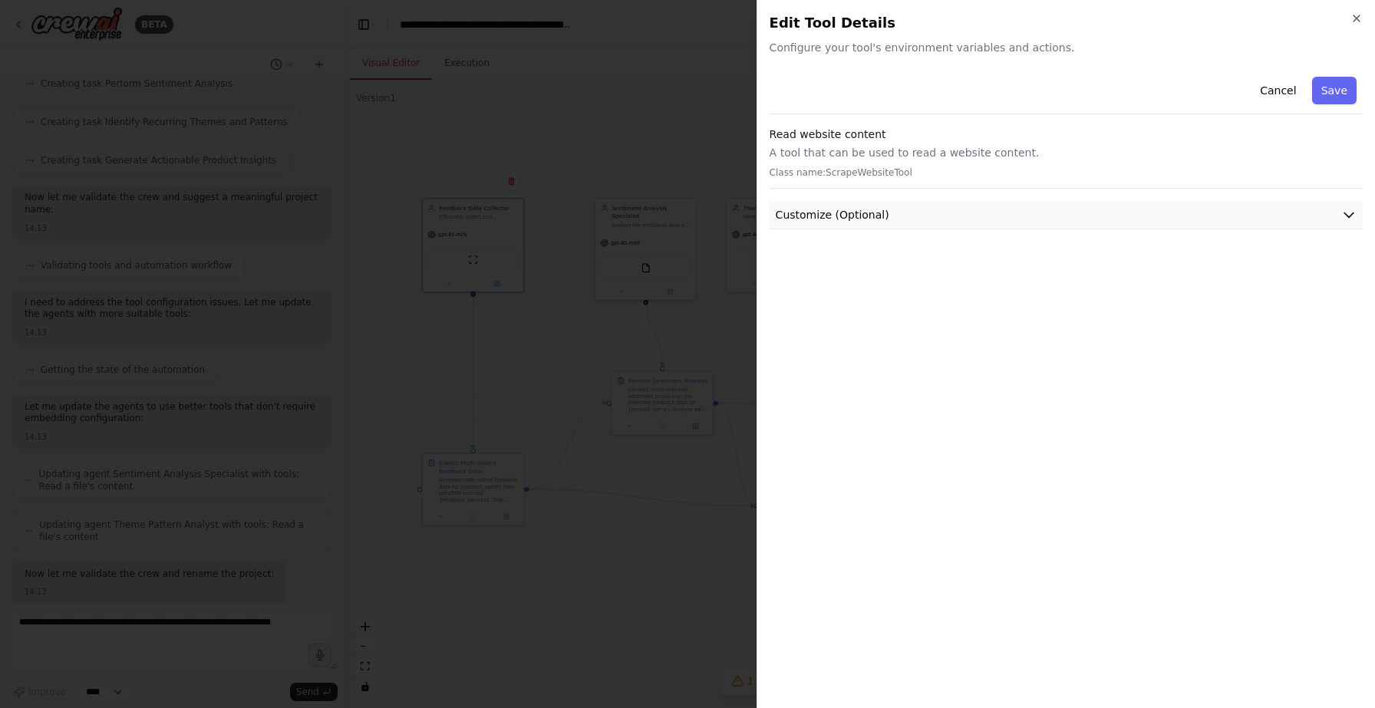
click at [1349, 216] on icon "button" at bounding box center [1348, 214] width 15 height 15
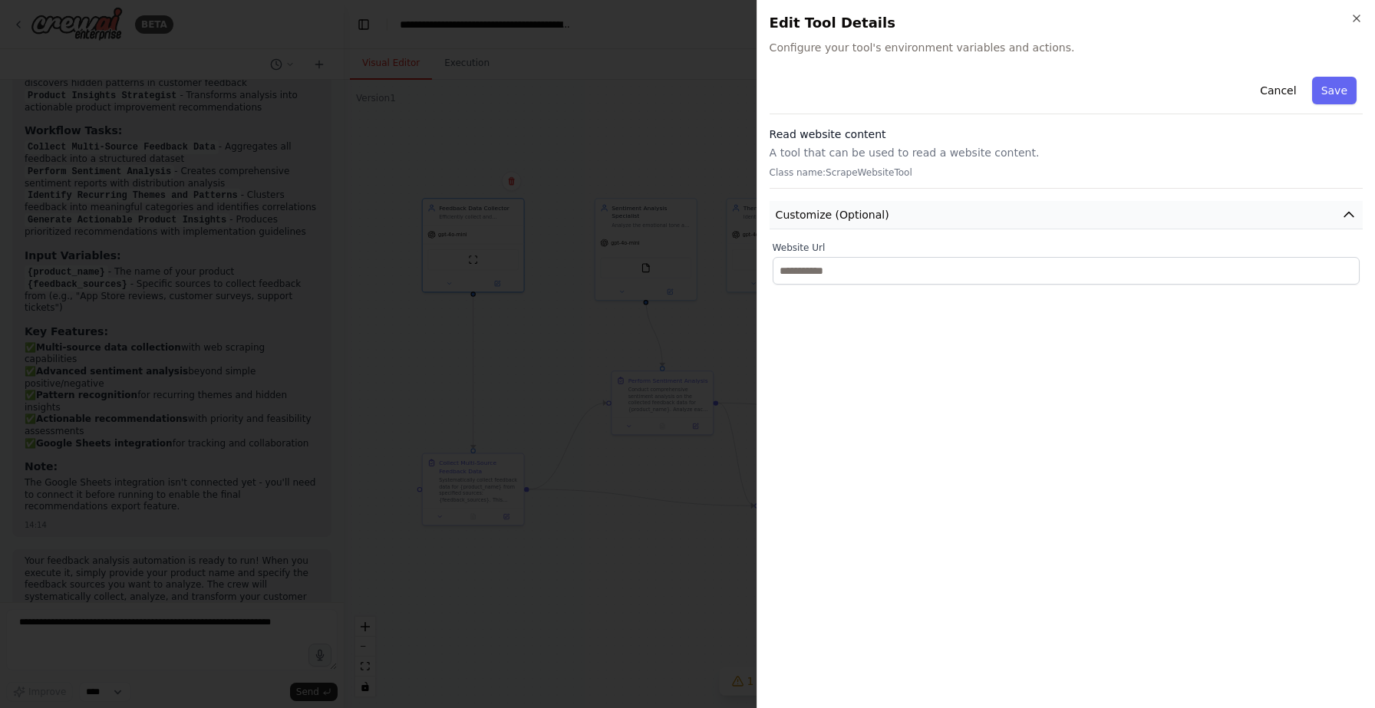
click at [1350, 206] on button "Customize (Optional)" at bounding box center [1066, 215] width 593 height 28
click at [1350, 208] on icon "button" at bounding box center [1348, 214] width 15 height 15
click at [1357, 18] on icon "button" at bounding box center [1357, 18] width 6 height 6
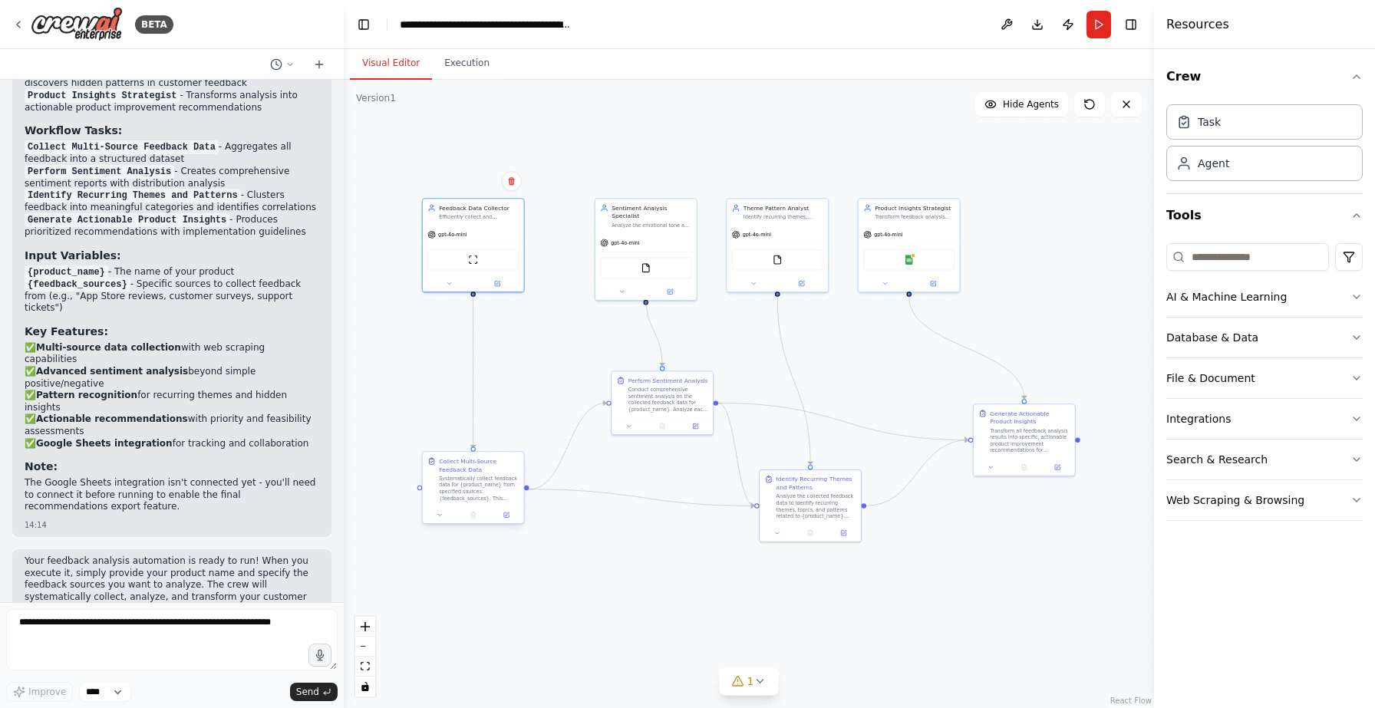
click at [500, 469] on div "Collect Multi-Source Feedback Data" at bounding box center [479, 465] width 80 height 16
click at [495, 469] on div "Collect Multi-Source Feedback Data" at bounding box center [479, 465] width 80 height 16
click at [459, 493] on div "Systematically collect feedback data for {product_name} from specified sources:…" at bounding box center [479, 488] width 80 height 26
click at [441, 519] on button at bounding box center [440, 515] width 28 height 10
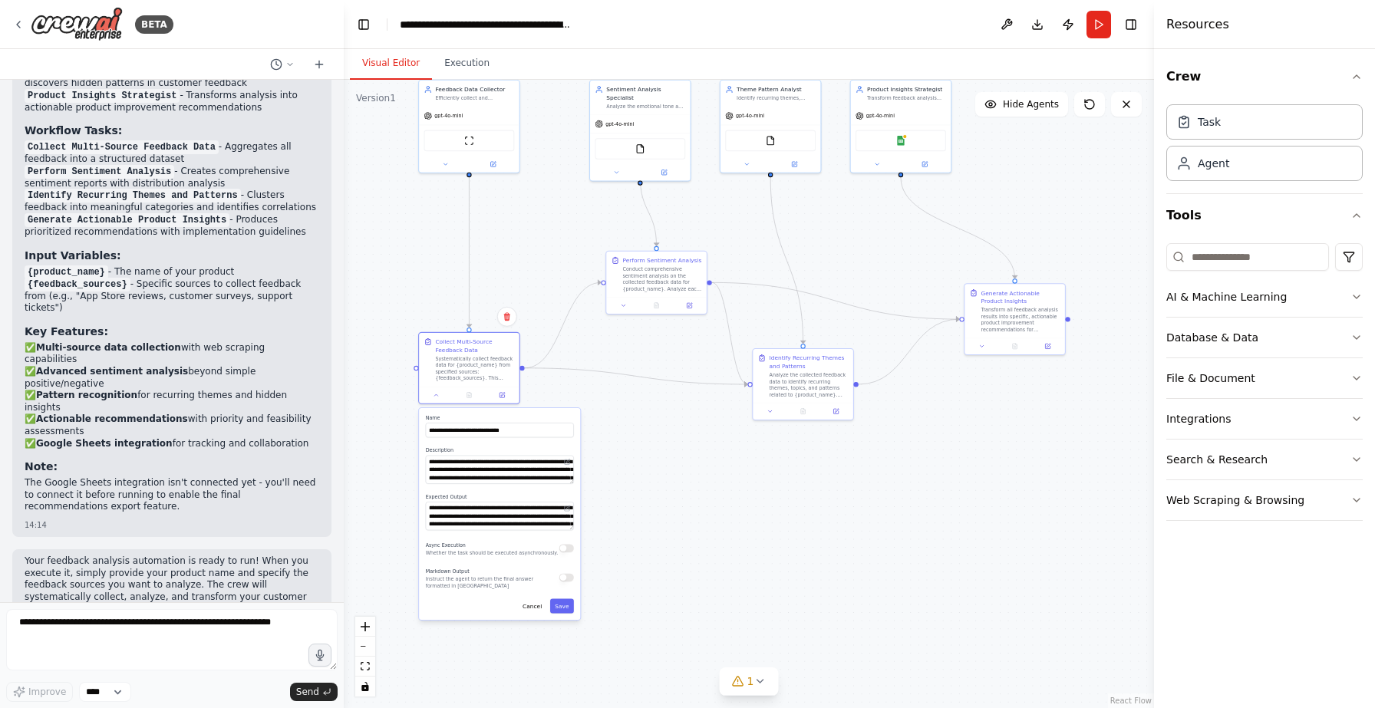
drag, startPoint x: 674, startPoint y: 615, endPoint x: 675, endPoint y: 495, distance: 120.5
click at [675, 495] on div ".deletable-edge-delete-btn { width: 20px; height: 20px; border: 0px solid #ffff…" at bounding box center [749, 394] width 810 height 628
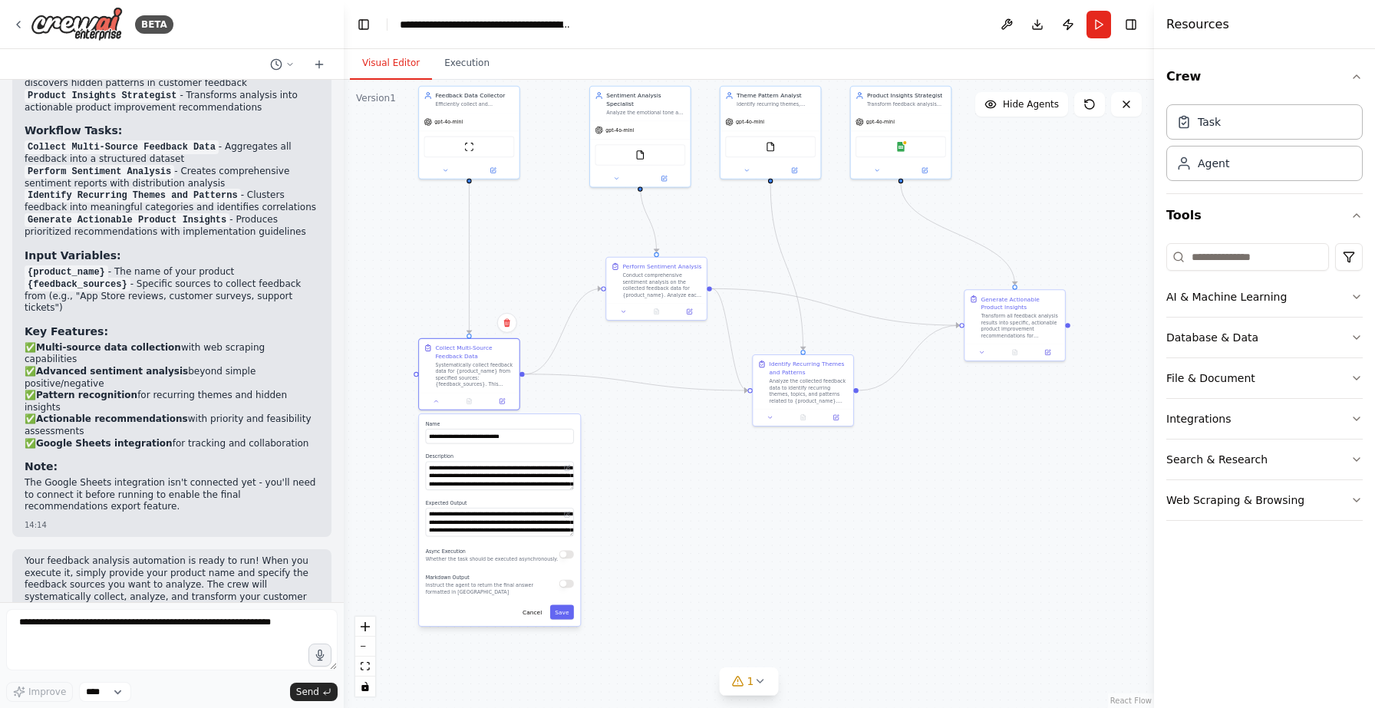
click at [675, 501] on div ".deletable-edge-delete-btn { width: 20px; height: 20px; border: 0px solid #ffff…" at bounding box center [749, 394] width 810 height 628
click at [500, 400] on icon at bounding box center [502, 399] width 5 height 5
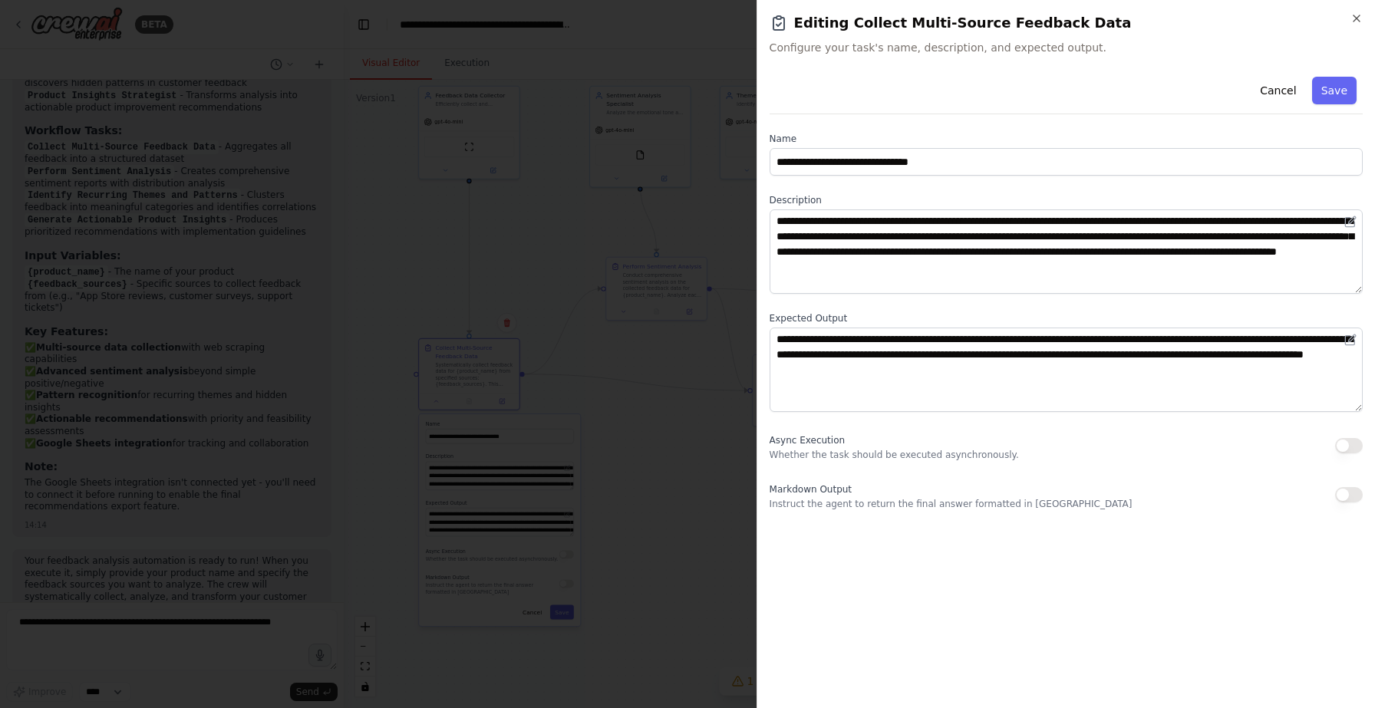
click at [671, 433] on div at bounding box center [687, 354] width 1375 height 708
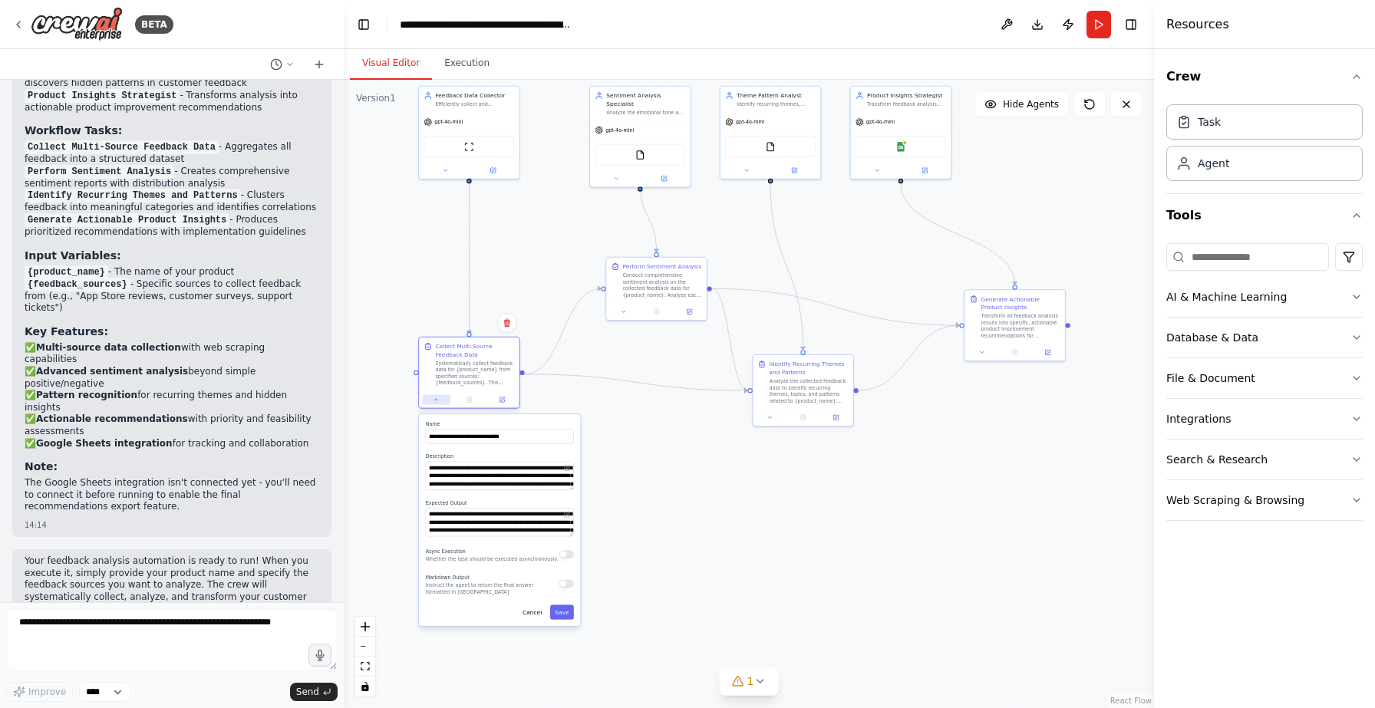
click at [439, 401] on icon at bounding box center [436, 400] width 6 height 6
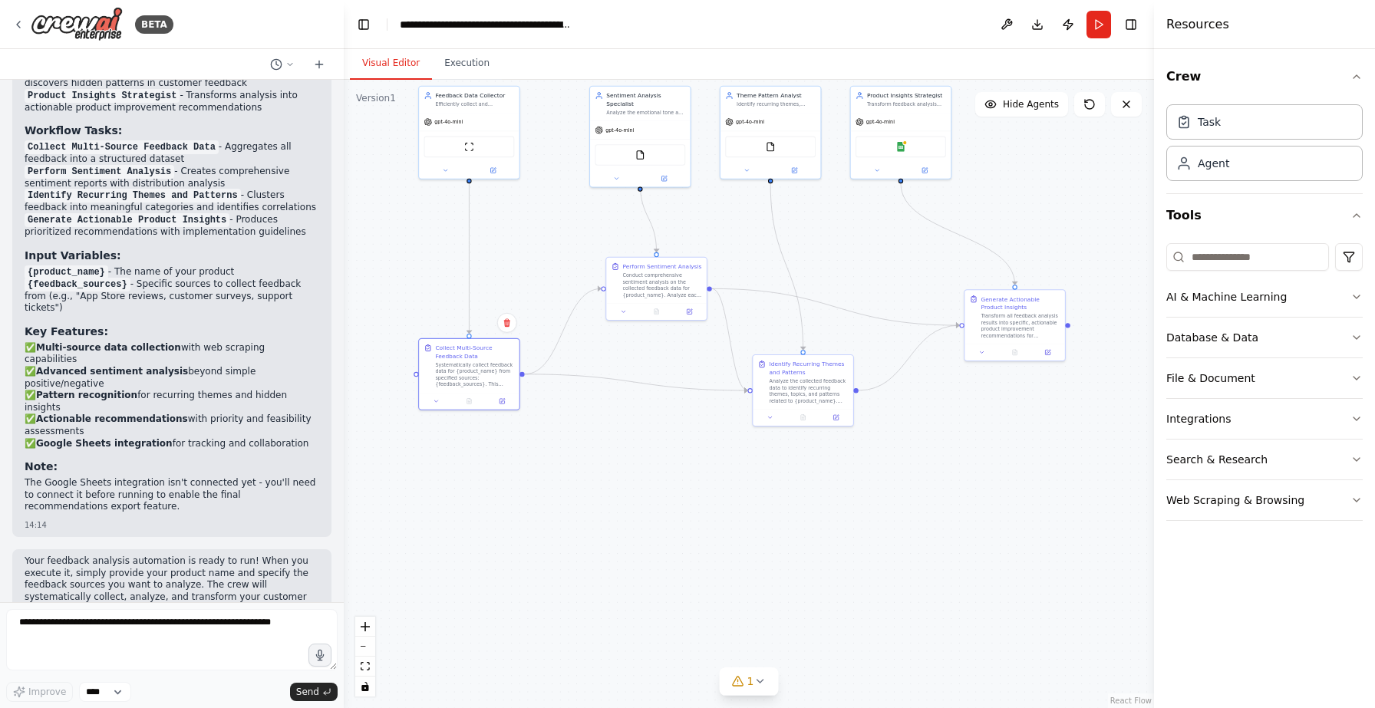
click at [642, 476] on div ".deletable-edge-delete-btn { width: 20px; height: 20px; border: 0px solid #ffff…" at bounding box center [749, 394] width 810 height 628
click at [660, 97] on div "Sentiment Analysis Specialist" at bounding box center [645, 98] width 79 height 16
click at [614, 173] on icon at bounding box center [616, 176] width 6 height 6
click at [655, 284] on div "Conduct comprehensive sentiment analysis on the collected feedback data for {pr…" at bounding box center [662, 284] width 79 height 26
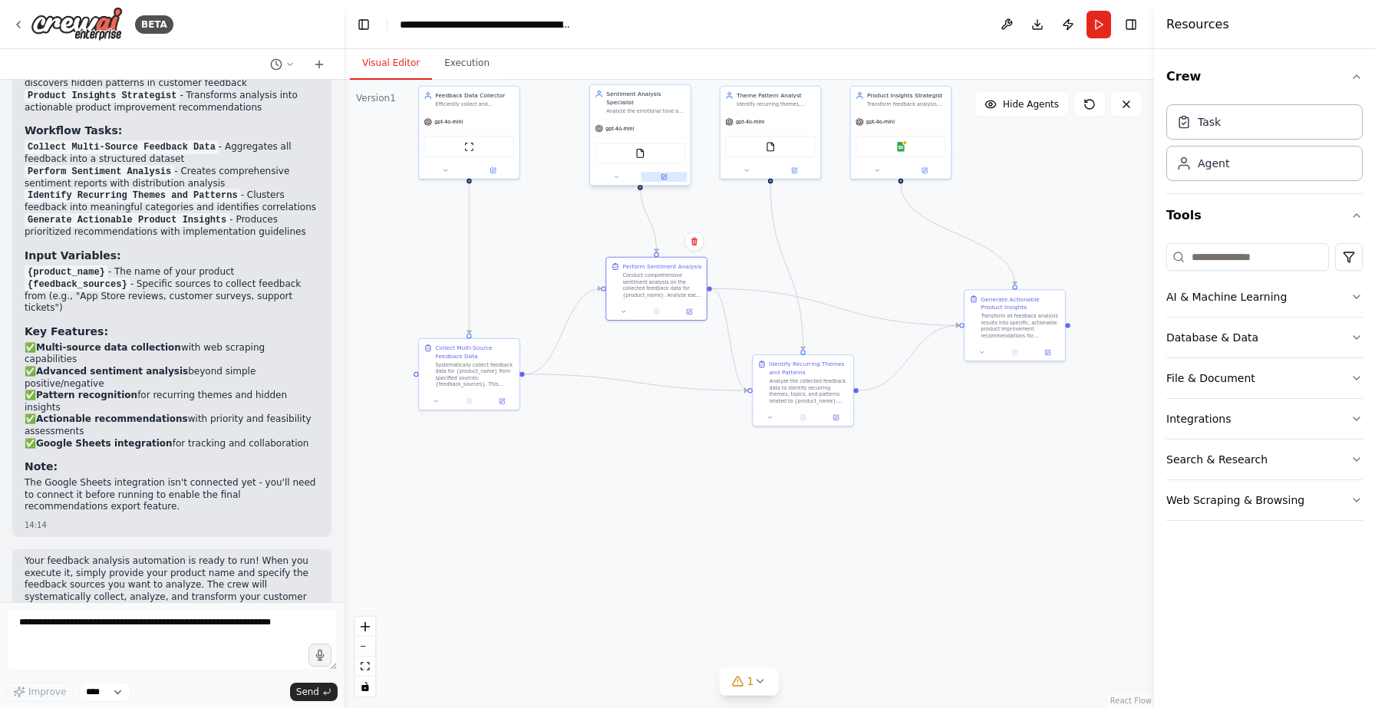
click at [667, 172] on button at bounding box center [664, 177] width 46 height 10
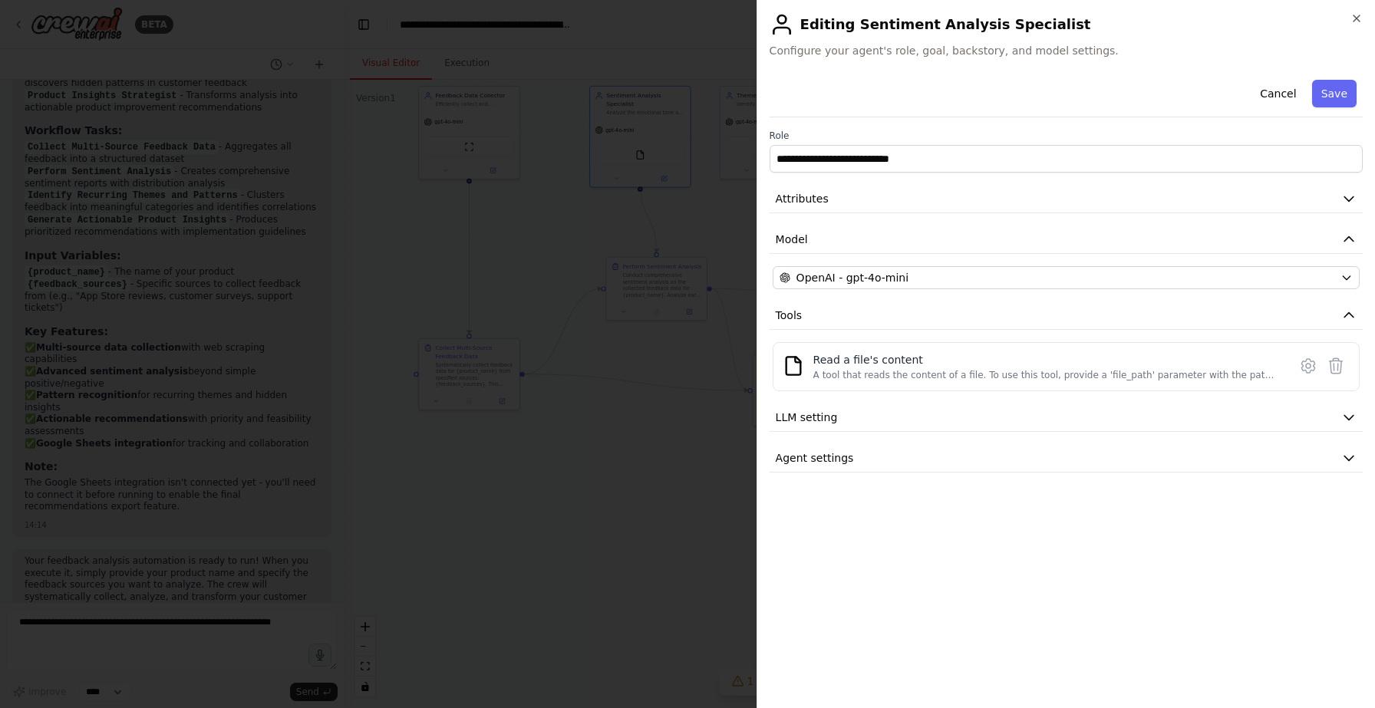
click at [632, 474] on div at bounding box center [687, 354] width 1375 height 708
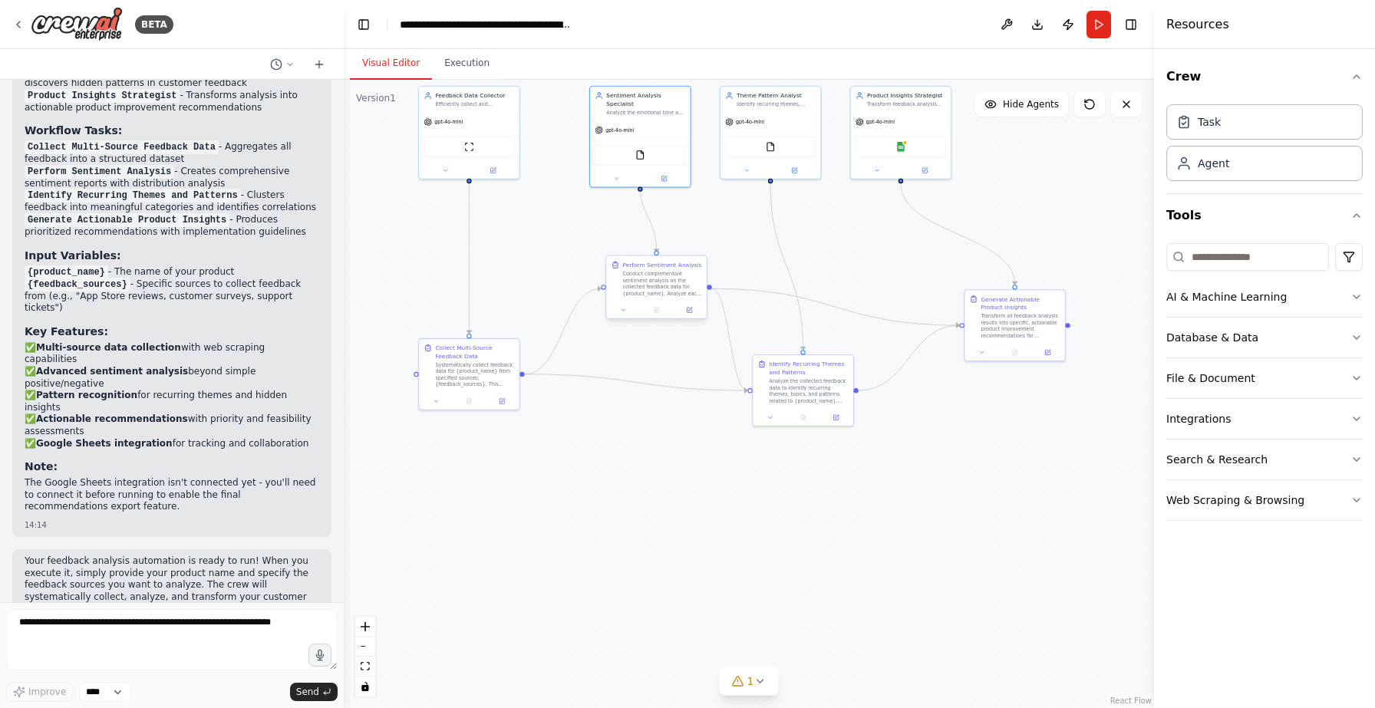
click at [691, 318] on div "Perform Sentiment Analysis Conduct comprehensive sentiment analysis on the coll…" at bounding box center [656, 288] width 102 height 64
click at [691, 312] on icon at bounding box center [689, 310] width 5 height 5
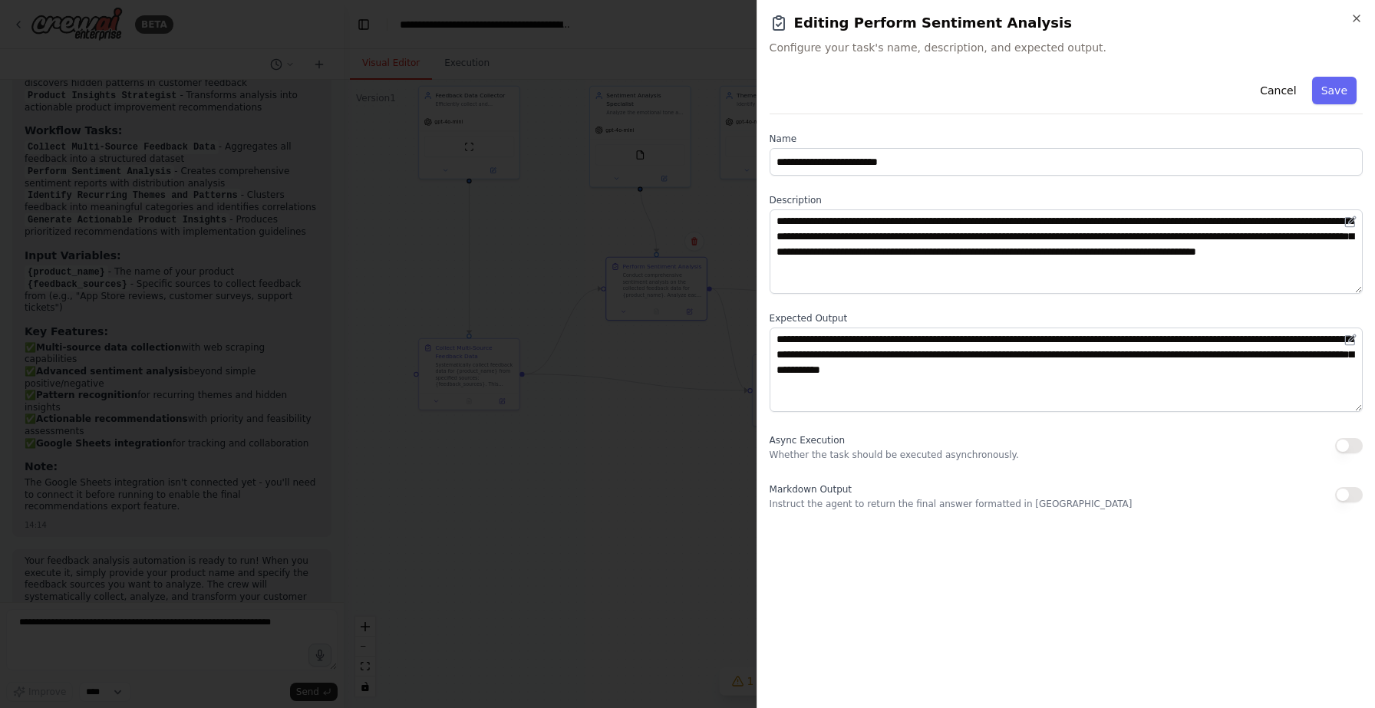
click at [681, 493] on div at bounding box center [687, 354] width 1375 height 708
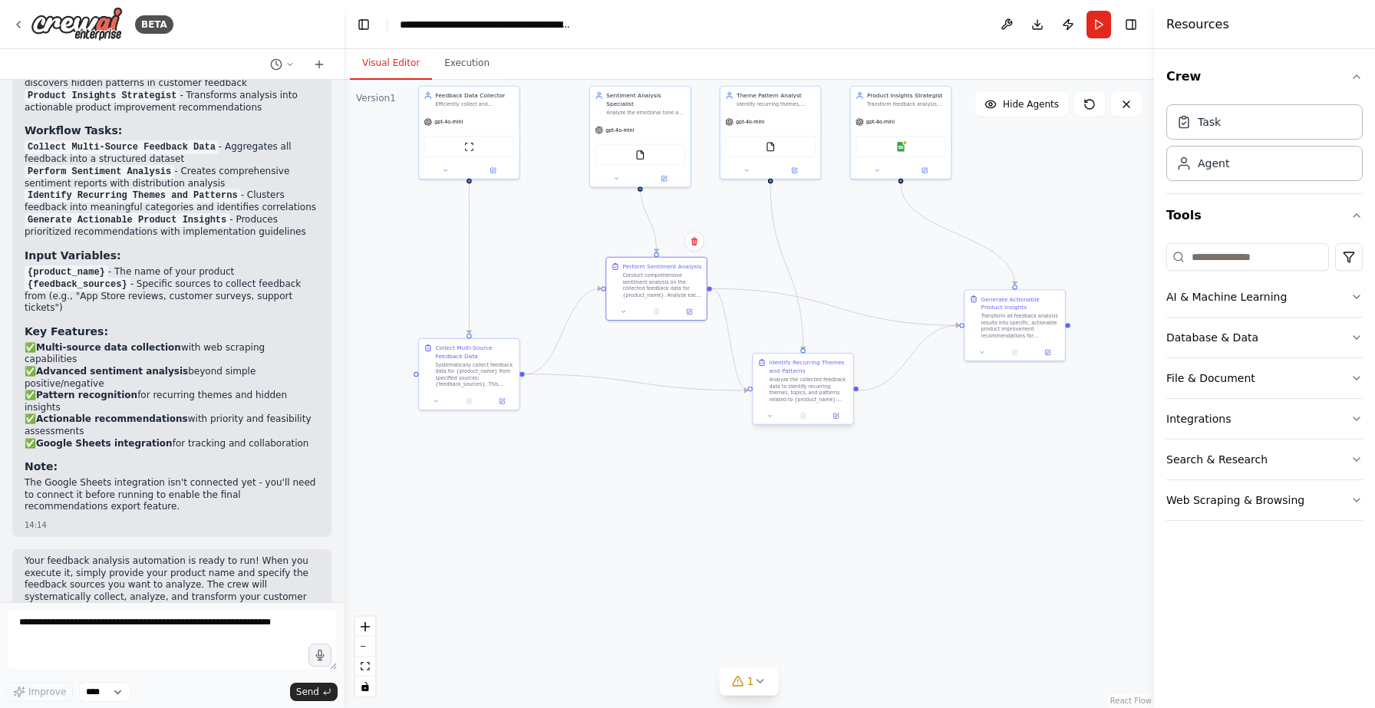
click at [810, 393] on div "Analyze the collected feedback data to identify recurring themes, topics, and p…" at bounding box center [809, 390] width 79 height 26
click at [836, 419] on button at bounding box center [836, 416] width 28 height 10
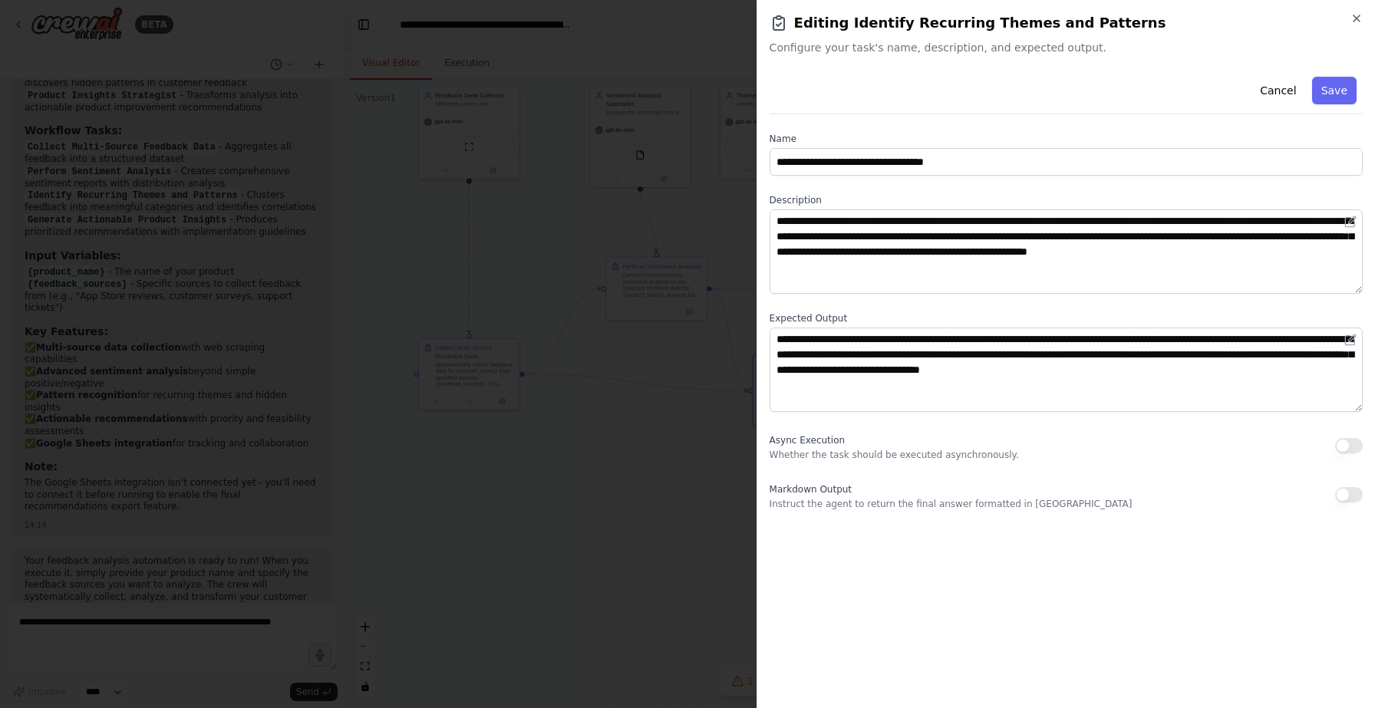
click at [691, 508] on div at bounding box center [687, 354] width 1375 height 708
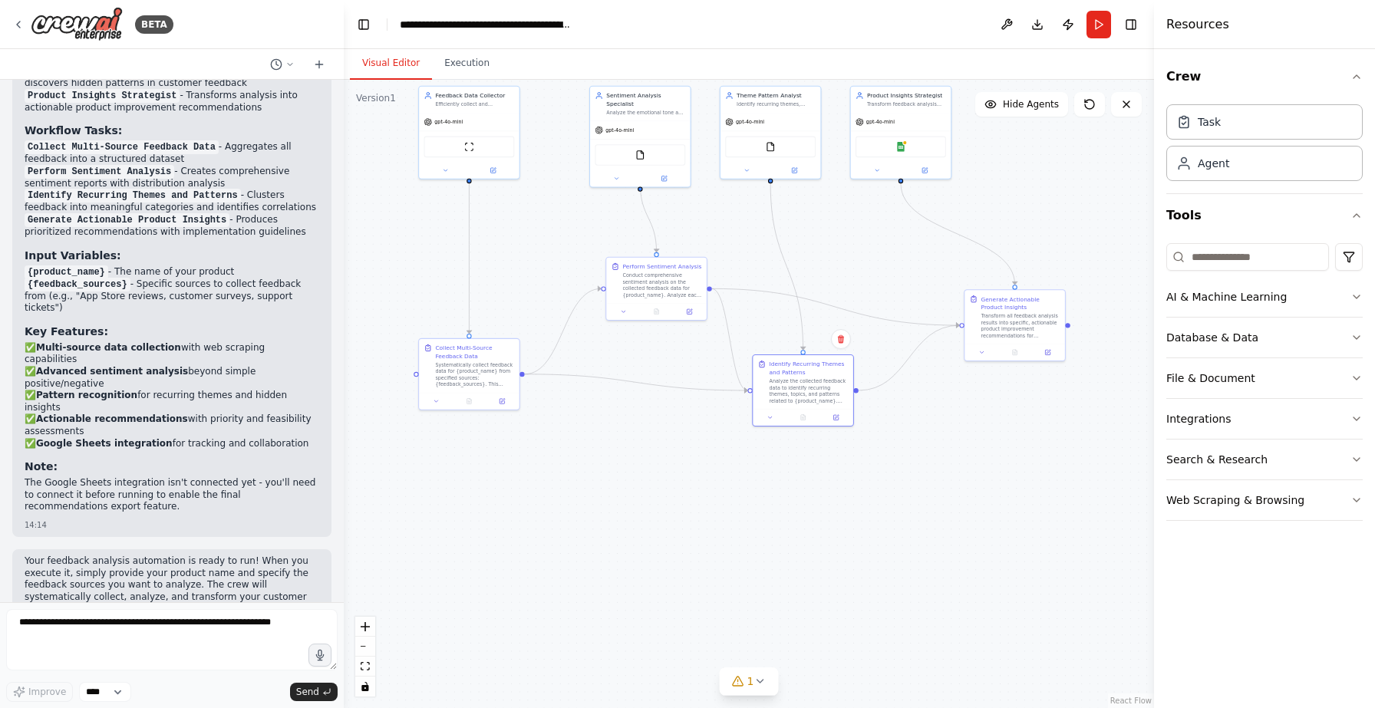
click at [778, 504] on div ".deletable-edge-delete-btn { width: 20px; height: 20px; border: 0px solid #ffff…" at bounding box center [749, 394] width 810 height 628
click at [1024, 113] on button "Hide Agents" at bounding box center [1021, 104] width 93 height 25
click at [1024, 113] on button "Show Agents" at bounding box center [1019, 104] width 97 height 25
click at [1024, 113] on button "Hide Agents" at bounding box center [1021, 104] width 93 height 25
click at [1024, 113] on button "Show Agents" at bounding box center [1019, 104] width 97 height 25
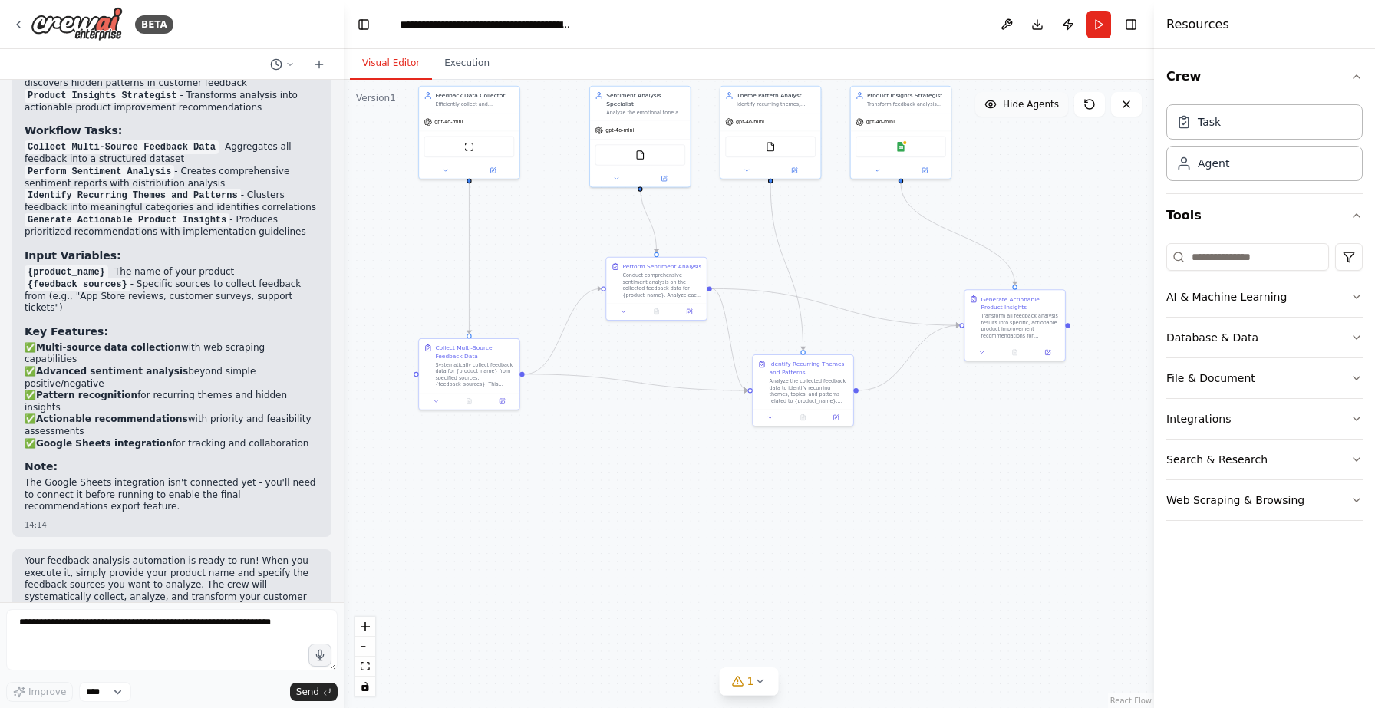
click at [1024, 113] on button "Hide Agents" at bounding box center [1021, 104] width 93 height 25
click at [1024, 113] on button "Show Agents" at bounding box center [1019, 104] width 97 height 25
click at [1024, 113] on button "Hide Agents" at bounding box center [1021, 104] width 93 height 25
click at [1024, 113] on button "Show Agents" at bounding box center [1019, 104] width 97 height 25
click at [1024, 113] on button "Hide Agents" at bounding box center [1021, 104] width 93 height 25
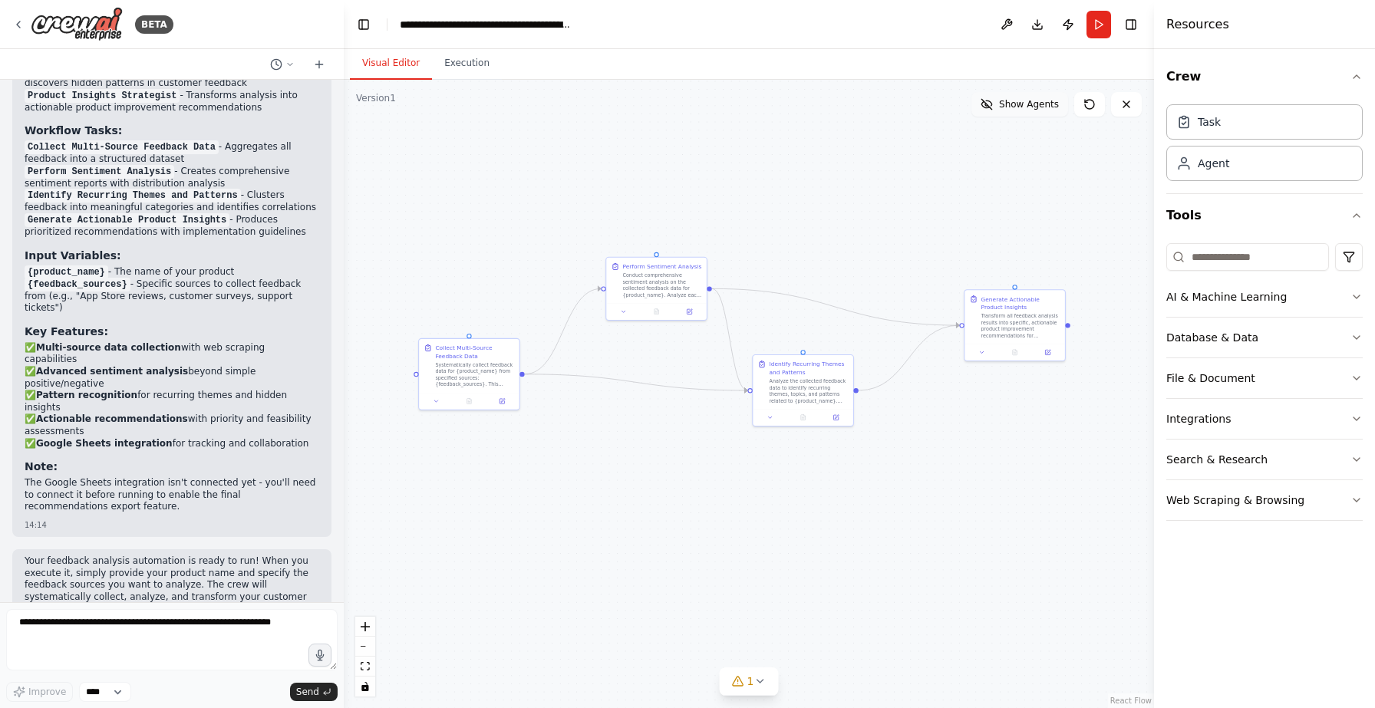
click at [1024, 113] on button "Show Agents" at bounding box center [1019, 104] width 97 height 25
click at [1024, 113] on button "Hide Agents" at bounding box center [1021, 104] width 93 height 25
click at [1024, 113] on button "Show Agents" at bounding box center [1019, 104] width 97 height 25
click at [1024, 113] on button "Hide Agents" at bounding box center [1021, 104] width 93 height 25
click at [1024, 113] on button "Show Agents" at bounding box center [1019, 104] width 97 height 25
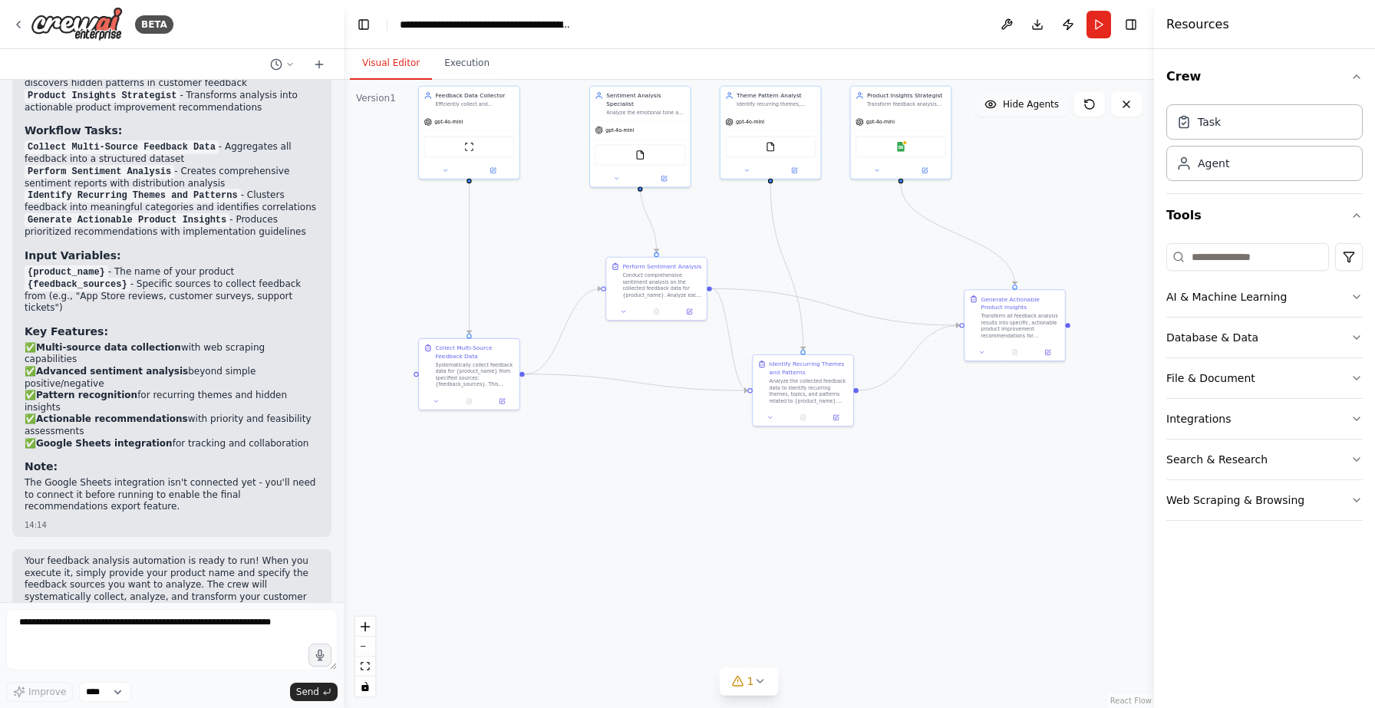
click at [1024, 113] on button "Hide Agents" at bounding box center [1021, 104] width 93 height 25
click at [1022, 109] on span "Show Agents" at bounding box center [1029, 104] width 60 height 12
click at [444, 177] on div "Feedback Data Collector Efficiently collect and aggregate feedback data from mu…" at bounding box center [469, 131] width 102 height 94
click at [445, 170] on icon at bounding box center [445, 169] width 3 height 2
click at [445, 170] on icon at bounding box center [445, 169] width 6 height 6
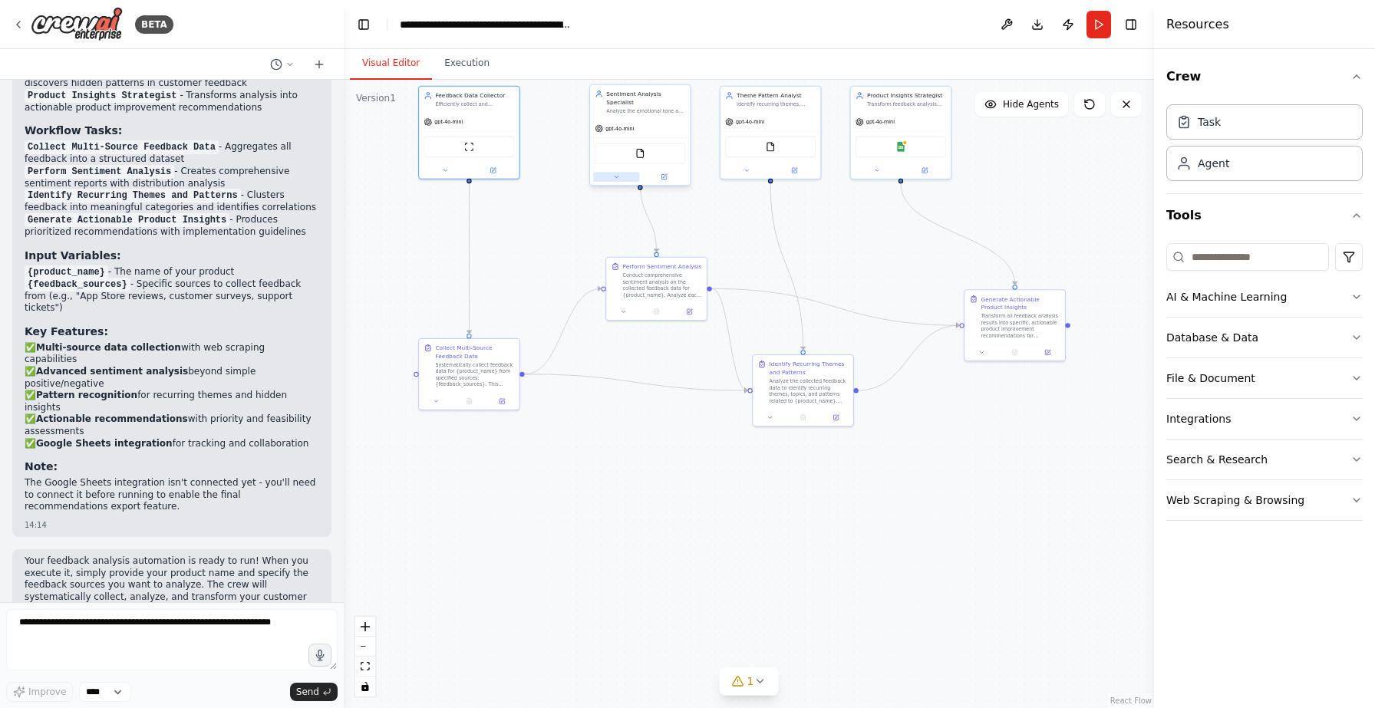
click at [616, 172] on button at bounding box center [616, 177] width 46 height 10
click at [750, 171] on button at bounding box center [747, 169] width 46 height 10
click at [750, 170] on button at bounding box center [747, 169] width 46 height 10
click at [876, 170] on icon at bounding box center [877, 169] width 6 height 6
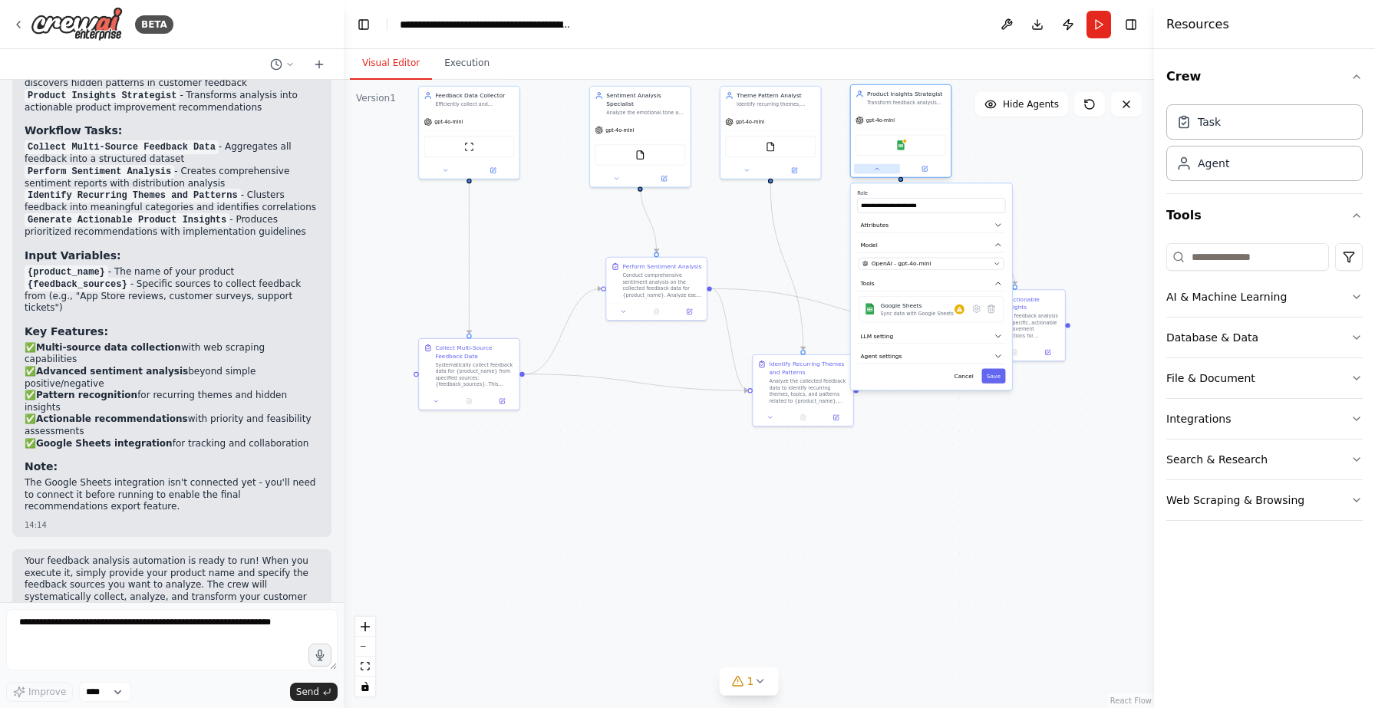
click at [876, 170] on icon at bounding box center [877, 169] width 6 height 6
click at [1029, 103] on span "Hide Agents" at bounding box center [1031, 104] width 56 height 12
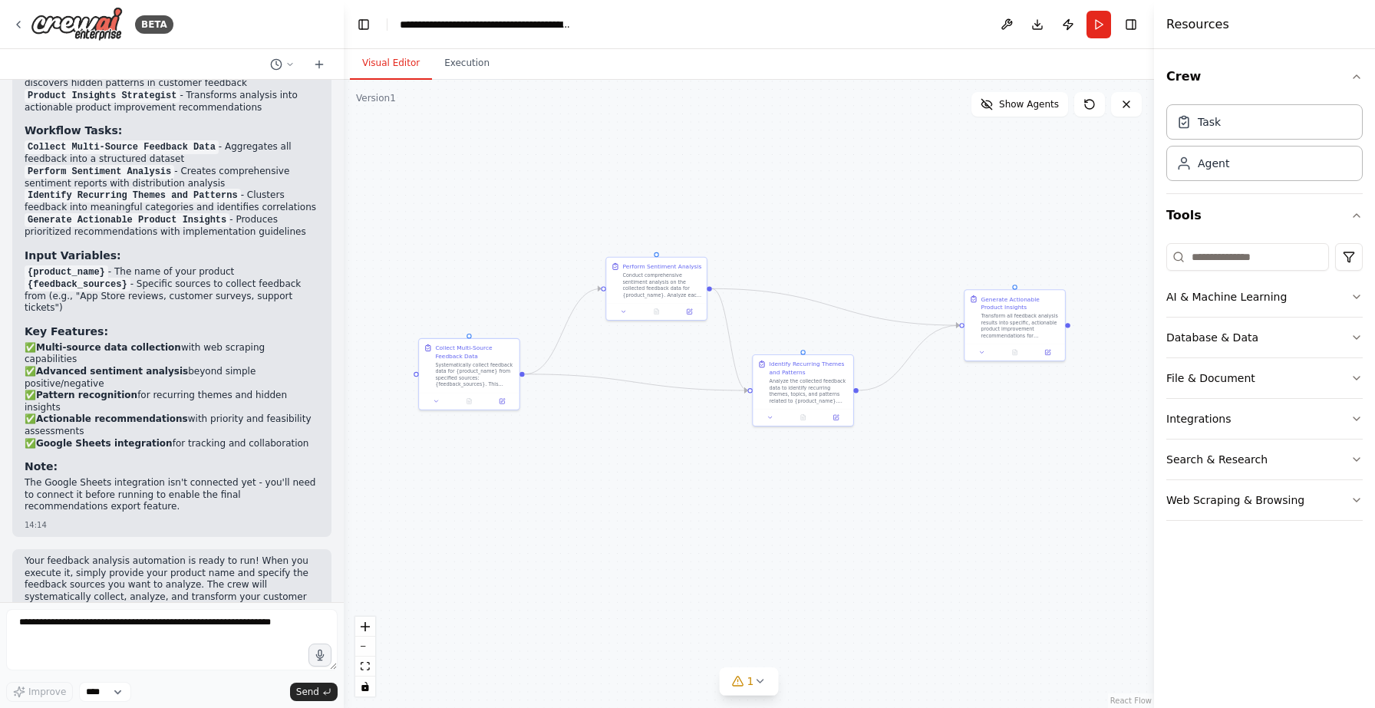
click at [674, 604] on div ".deletable-edge-delete-btn { width: 20px; height: 20px; border: 0px solid #ffff…" at bounding box center [749, 394] width 810 height 628
click at [759, 678] on icon at bounding box center [760, 681] width 12 height 12
click at [900, 525] on div ".deletable-edge-delete-btn { width: 20px; height: 20px; border: 0px solid #ffff…" at bounding box center [749, 394] width 810 height 628
click at [919, 612] on icon at bounding box center [925, 611] width 12 height 12
click at [953, 575] on div ".deletable-edge-delete-btn { width: 20px; height: 20px; border: 0px solid #ffff…" at bounding box center [749, 394] width 810 height 628
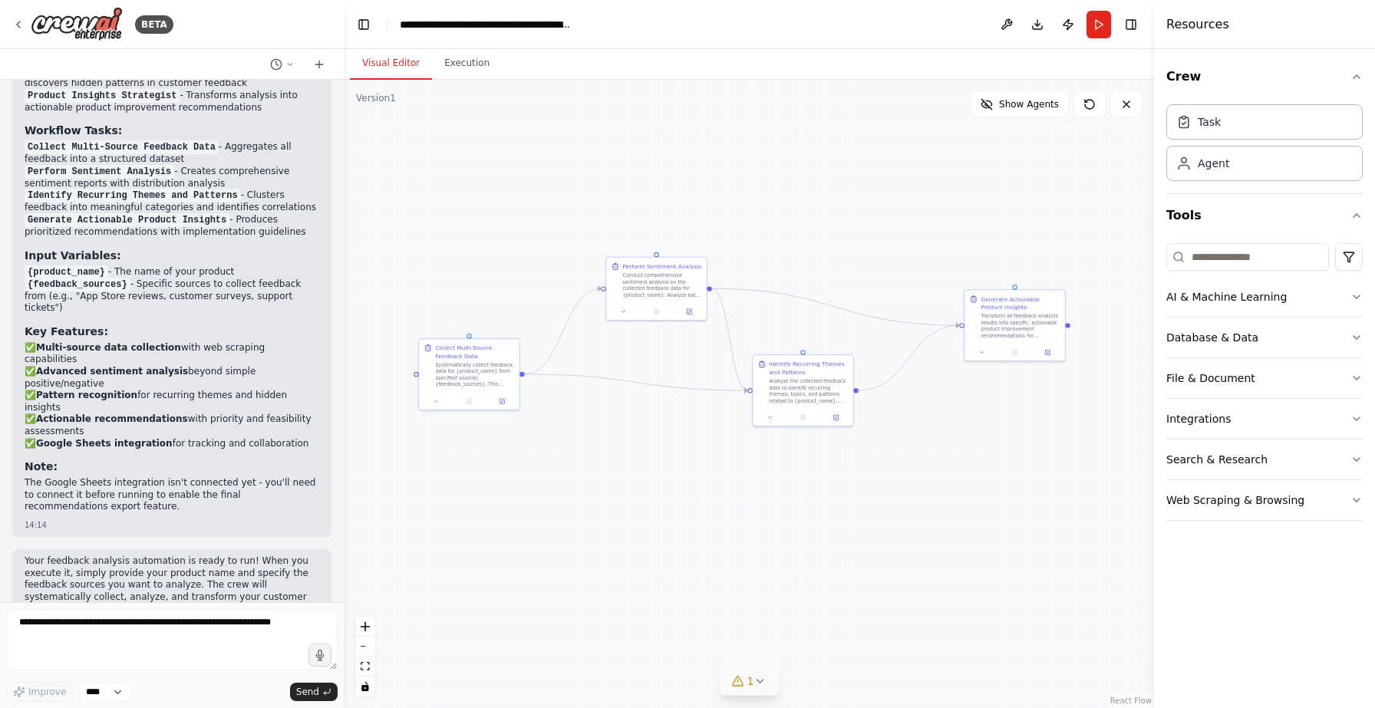
click at [97, 549] on div "Your feedback analysis automation is ready to run! When you execute it, simply …" at bounding box center [171, 594] width 319 height 90
click at [176, 656] on textarea at bounding box center [171, 639] width 331 height 61
click at [153, 556] on p "Your feedback analysis automation is ready to run! When you execute it, simply …" at bounding box center [172, 586] width 295 height 60
click at [150, 477] on p "The Google Sheets integration isn't connected yet - you'll need to connect it b…" at bounding box center [172, 495] width 295 height 36
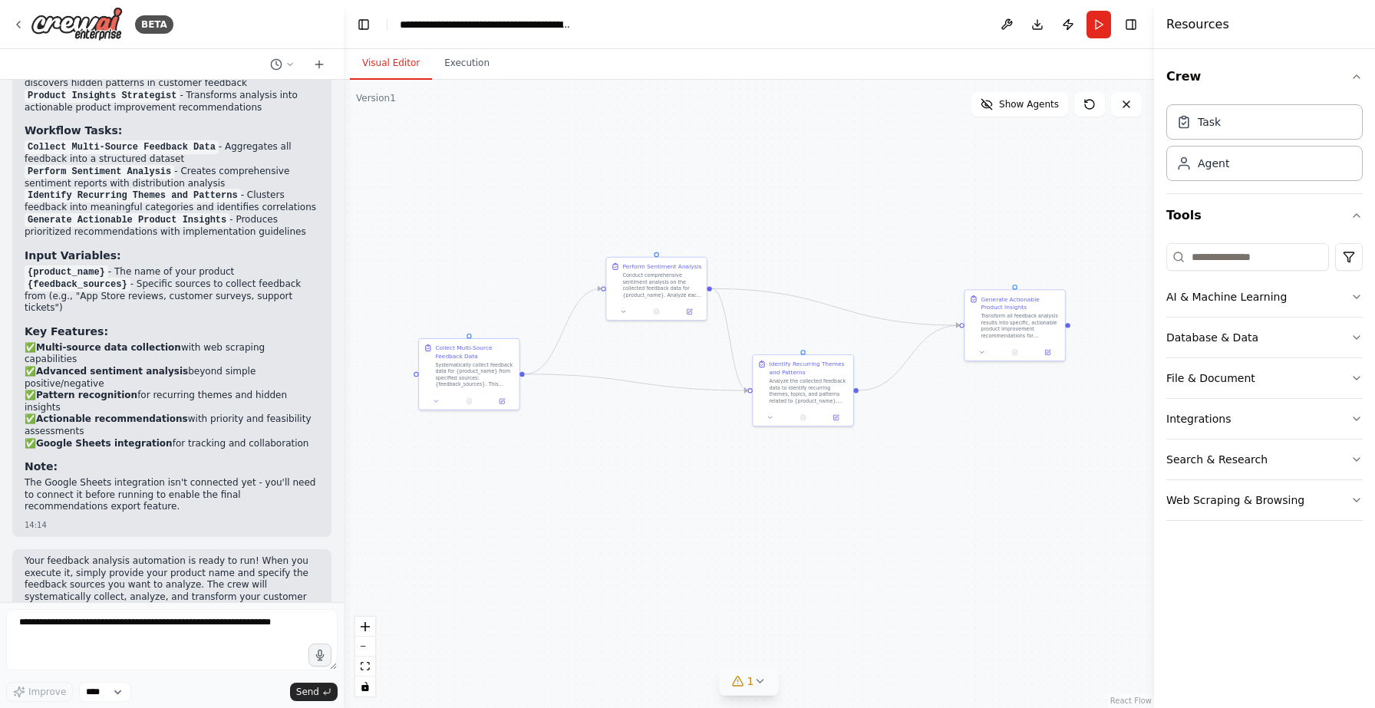
click at [556, 516] on div ".deletable-edge-delete-btn { width: 20px; height: 20px; border: 0px solid #ffff…" at bounding box center [749, 394] width 810 height 628
click at [580, 499] on div ".deletable-edge-delete-btn { width: 20px; height: 20px; border: 0px solid #ffff…" at bounding box center [749, 394] width 810 height 628
click at [1101, 22] on button "Run" at bounding box center [1099, 25] width 25 height 28
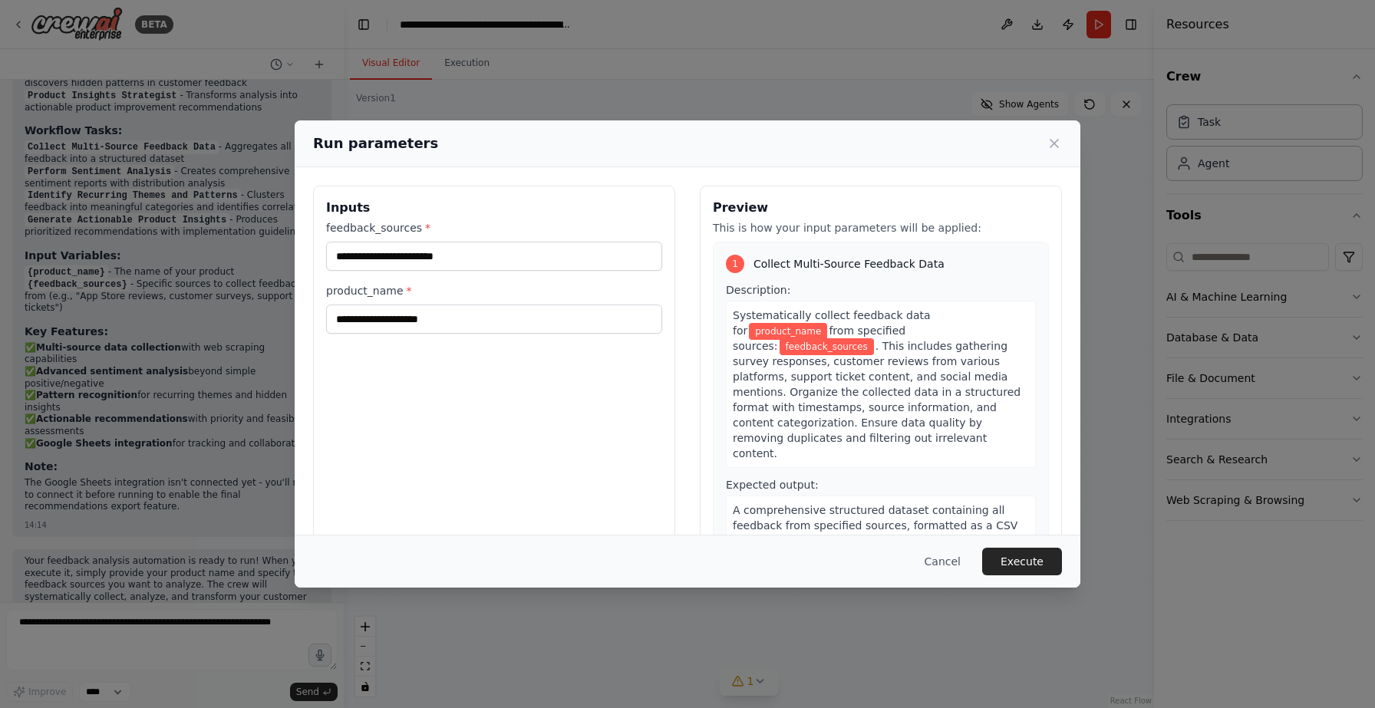
click at [823, 343] on span ". This includes gathering survey responses, customer reviews from various platf…" at bounding box center [877, 400] width 288 height 120
click at [861, 364] on span ". This includes gathering survey responses, customer reviews from various platf…" at bounding box center [877, 400] width 288 height 120
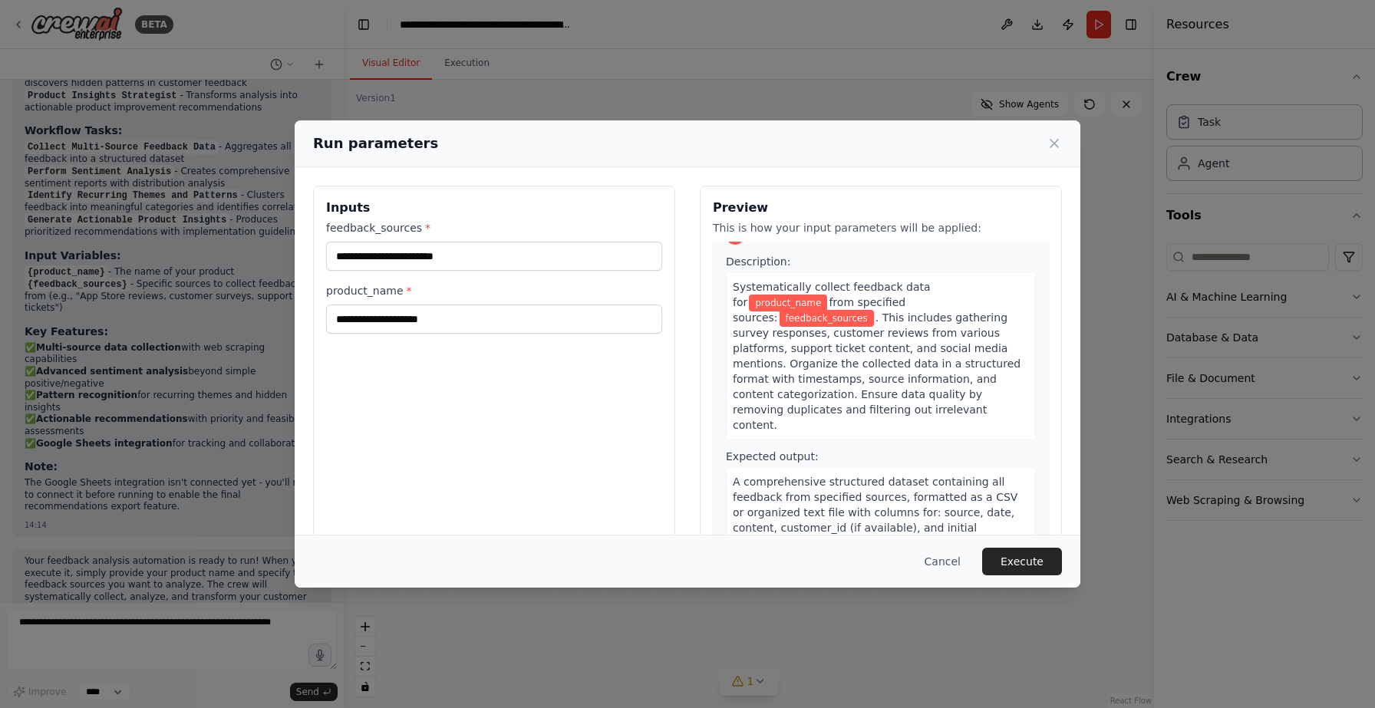
scroll to position [36, 0]
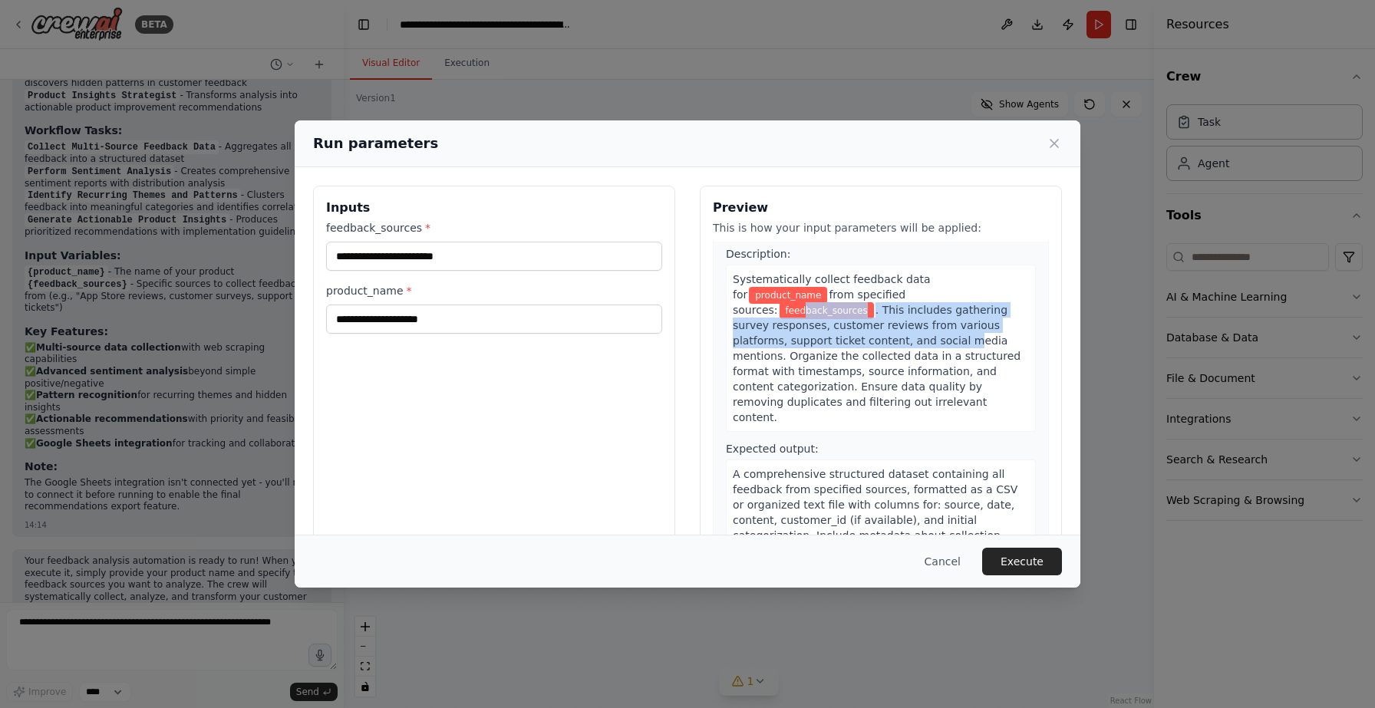
drag, startPoint x: 878, startPoint y: 287, endPoint x: 965, endPoint y: 321, distance: 93.1
click at [965, 319] on div "Systematically collect feedback data for product_name from specified sources: f…" at bounding box center [881, 348] width 310 height 167
click at [965, 321] on span ". This includes gathering survey responses, customer reviews from various platf…" at bounding box center [877, 364] width 288 height 120
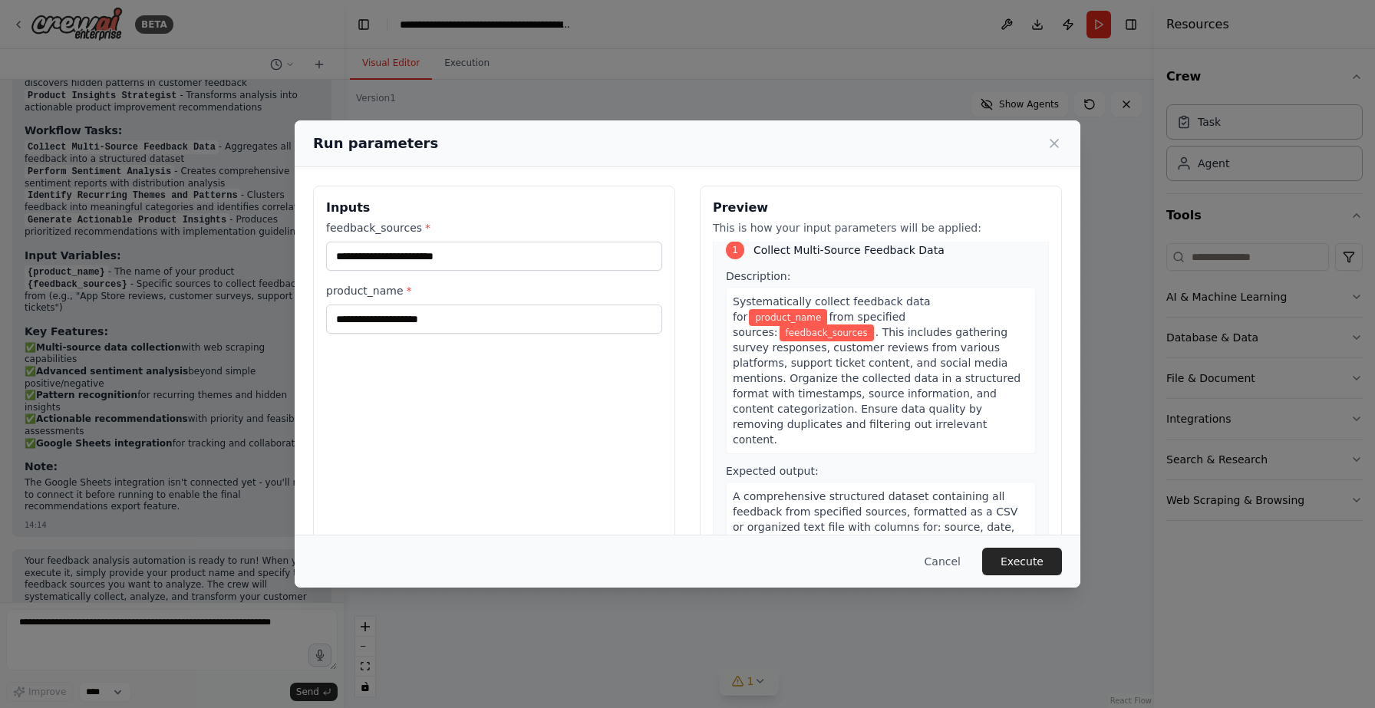
scroll to position [15, 0]
drag, startPoint x: 787, startPoint y: 299, endPoint x: 924, endPoint y: 299, distance: 136.6
click at [925, 299] on span "Systematically collect feedback data for" at bounding box center [832, 308] width 198 height 28
click at [924, 299] on span "Systematically collect feedback data for" at bounding box center [832, 308] width 198 height 28
drag, startPoint x: 905, startPoint y: 293, endPoint x: 942, endPoint y: 314, distance: 42.3
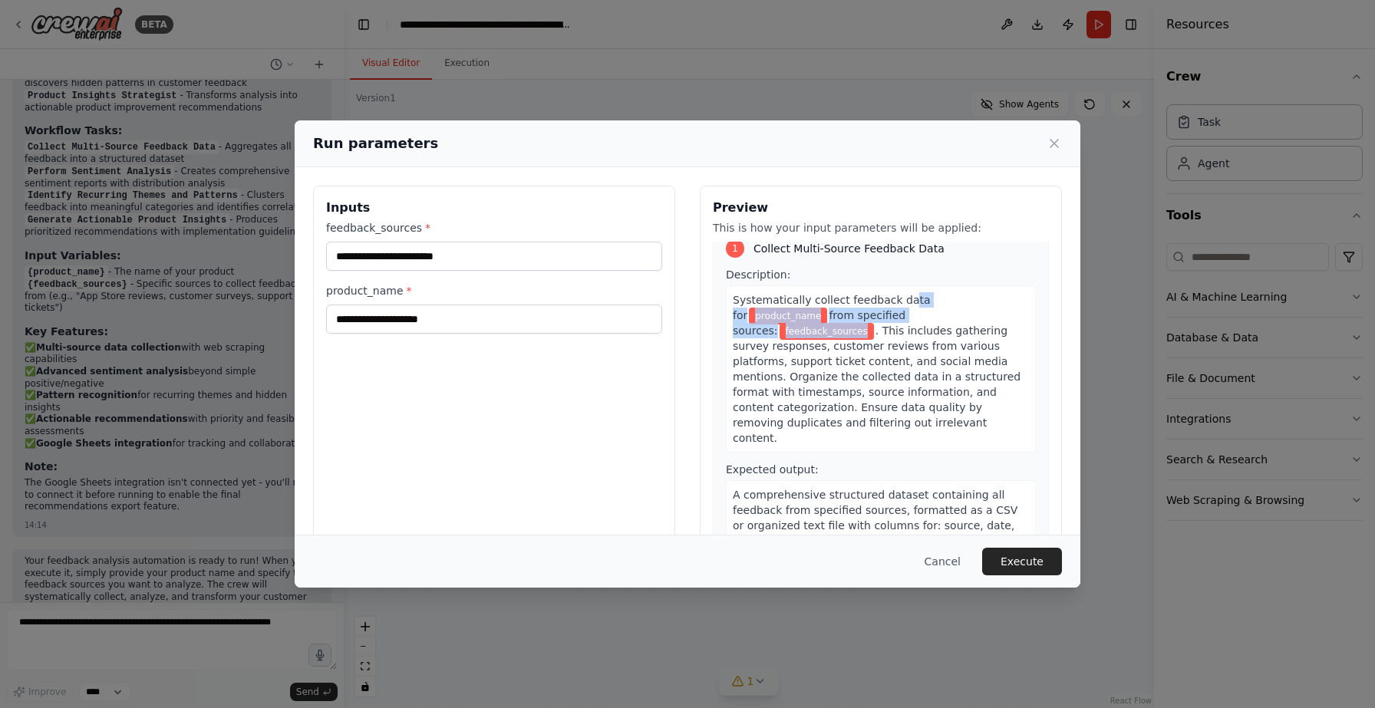
click at [942, 314] on div "Systematically collect feedback data for product_name from specified sources: f…" at bounding box center [881, 368] width 310 height 167
click at [874, 323] on span "feedback_sources" at bounding box center [827, 331] width 94 height 17
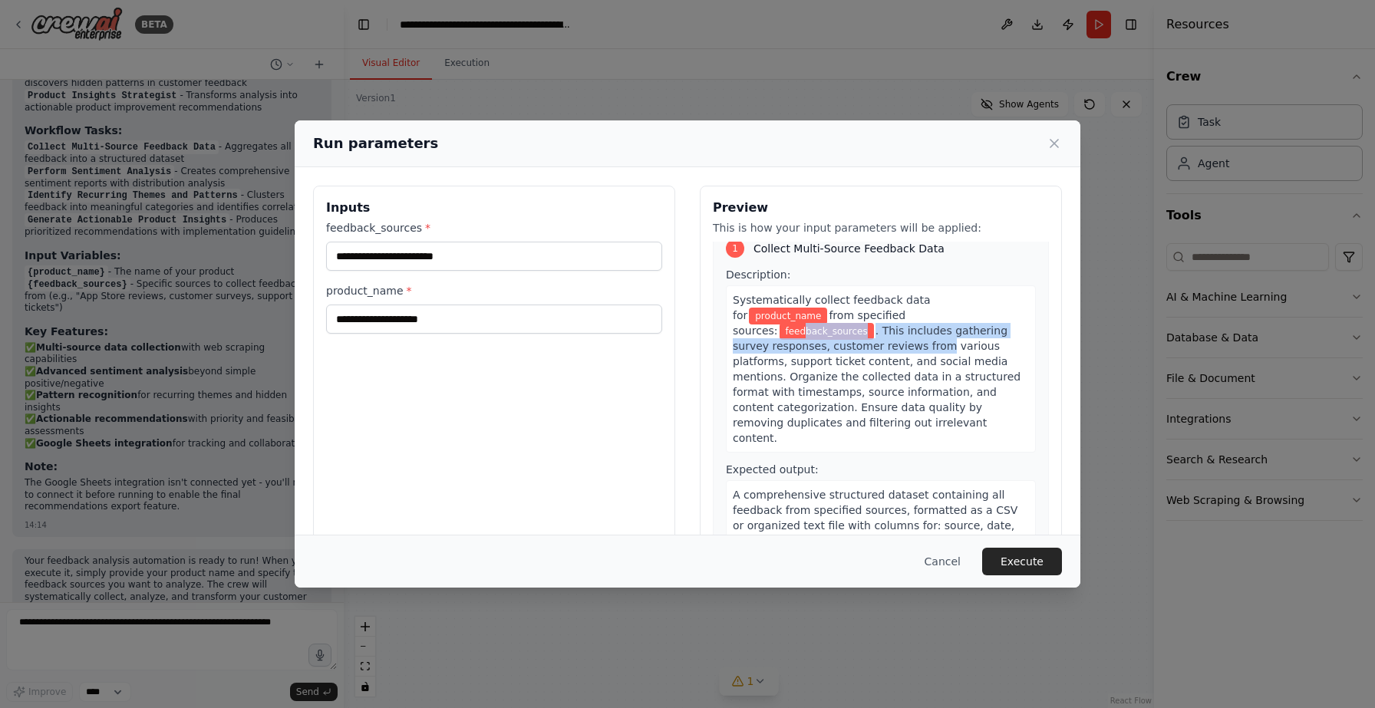
drag, startPoint x: 877, startPoint y: 322, endPoint x: 985, endPoint y: 323, distance: 108.2
click at [985, 323] on div "Systematically collect feedback data for product_name from specified sources: f…" at bounding box center [881, 368] width 310 height 167
drag, startPoint x: 966, startPoint y: 315, endPoint x: 951, endPoint y: 344, distance: 33.0
click at [951, 344] on span ". This includes gathering survey responses, customer reviews from various platf…" at bounding box center [877, 385] width 288 height 120
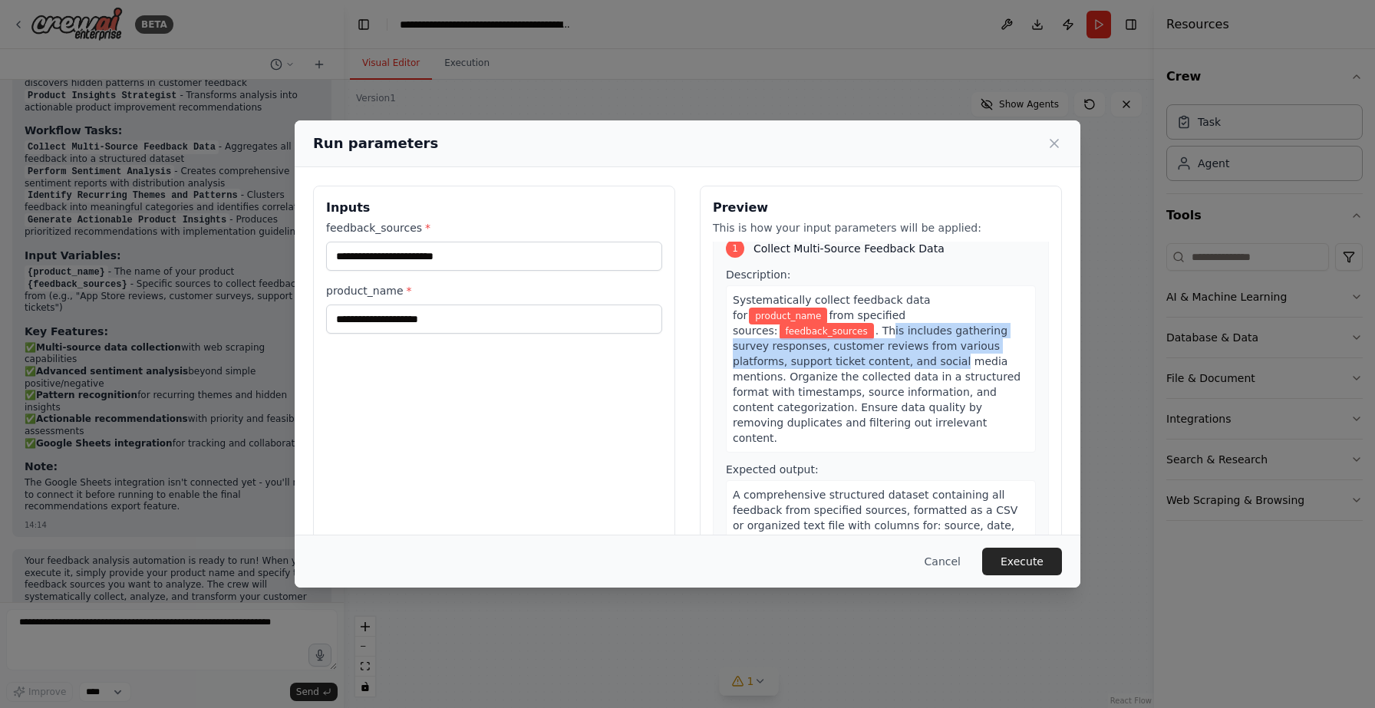
click at [951, 344] on span ". This includes gathering survey responses, customer reviews from various platf…" at bounding box center [877, 385] width 288 height 120
drag, startPoint x: 784, startPoint y: 329, endPoint x: 960, endPoint y: 355, distance: 177.5
click at [960, 355] on span ". This includes gathering survey responses, customer reviews from various platf…" at bounding box center [877, 385] width 288 height 120
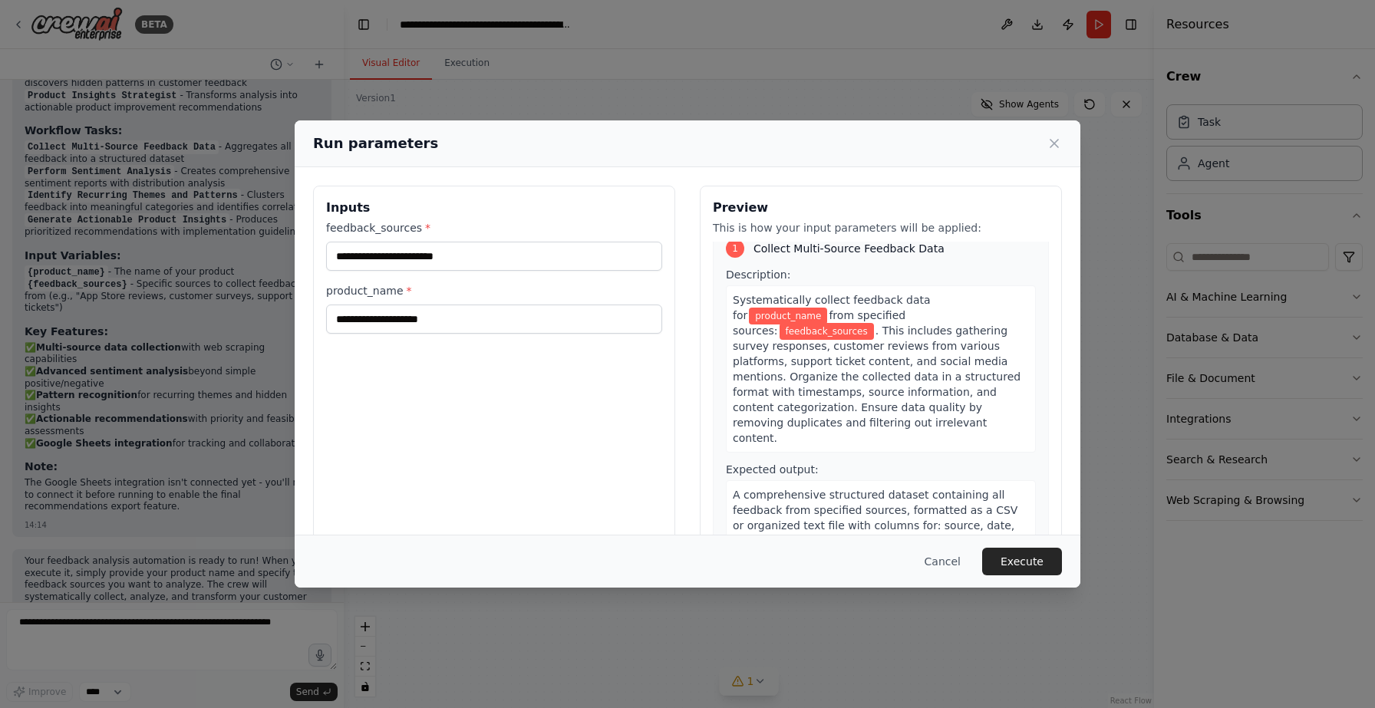
click at [960, 355] on span ". This includes gathering survey responses, customer reviews from various platf…" at bounding box center [877, 385] width 288 height 120
click at [965, 353] on div "Systematically collect feedback data for product_name from specified sources: f…" at bounding box center [881, 368] width 310 height 167
click at [548, 256] on input "feedback_sources *" at bounding box center [494, 256] width 336 height 29
click at [434, 318] on input "product_name *" at bounding box center [494, 319] width 336 height 29
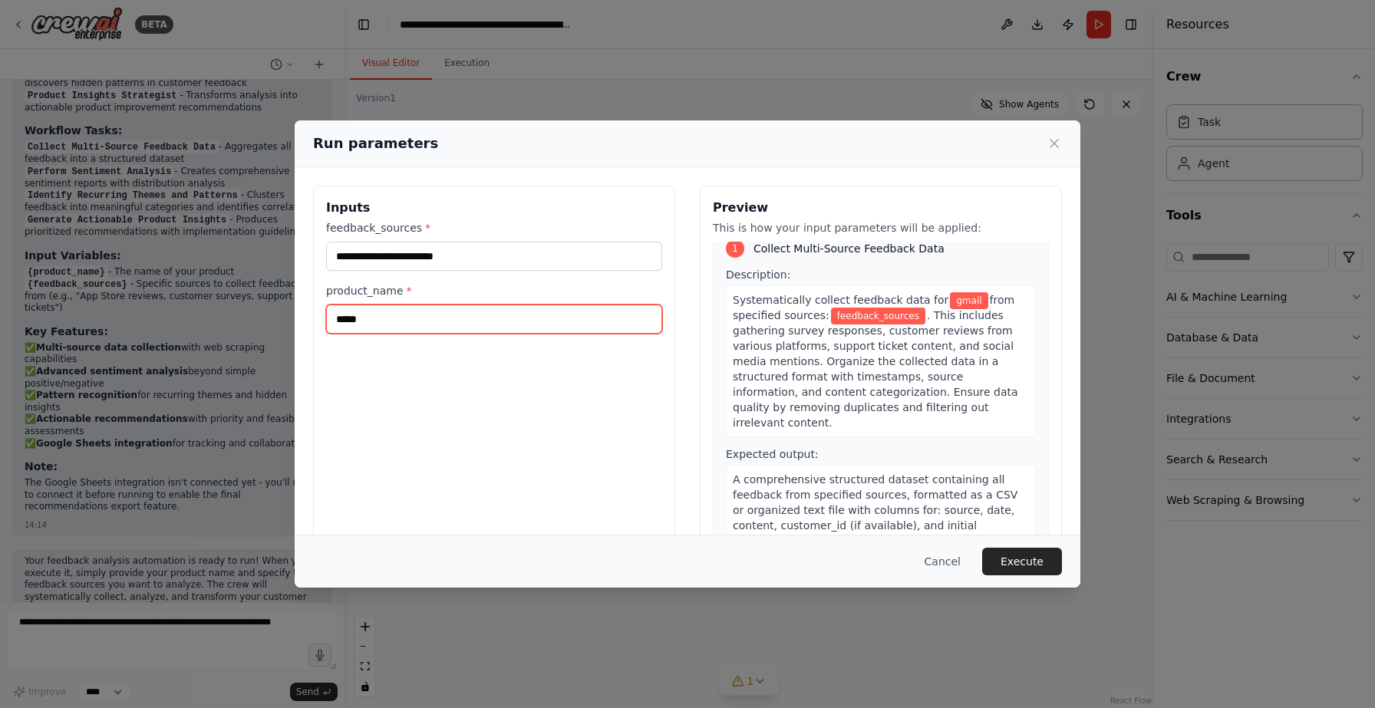
type input "*****"
click at [473, 437] on div "Inputs feedback_sources * product_name * *****" at bounding box center [494, 368] width 362 height 364
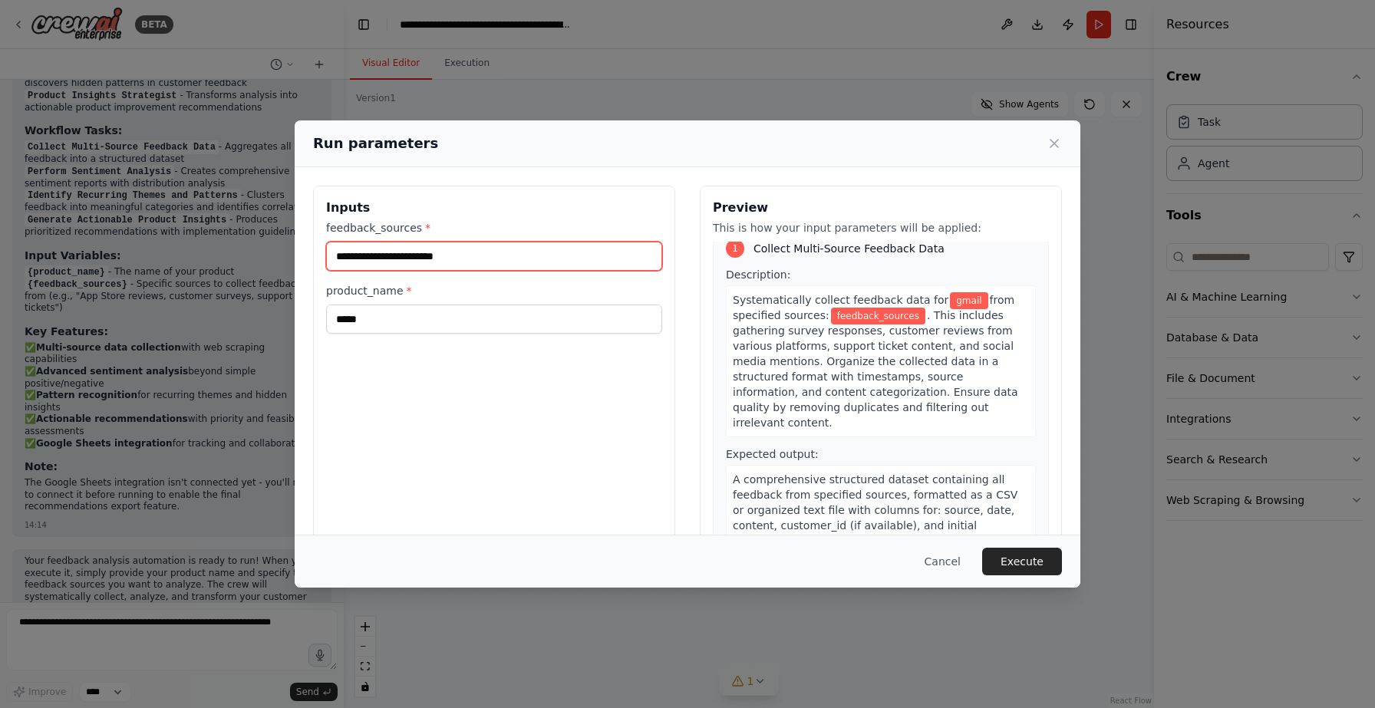
click at [460, 256] on input "feedback_sources *" at bounding box center [494, 256] width 336 height 29
type input "*******"
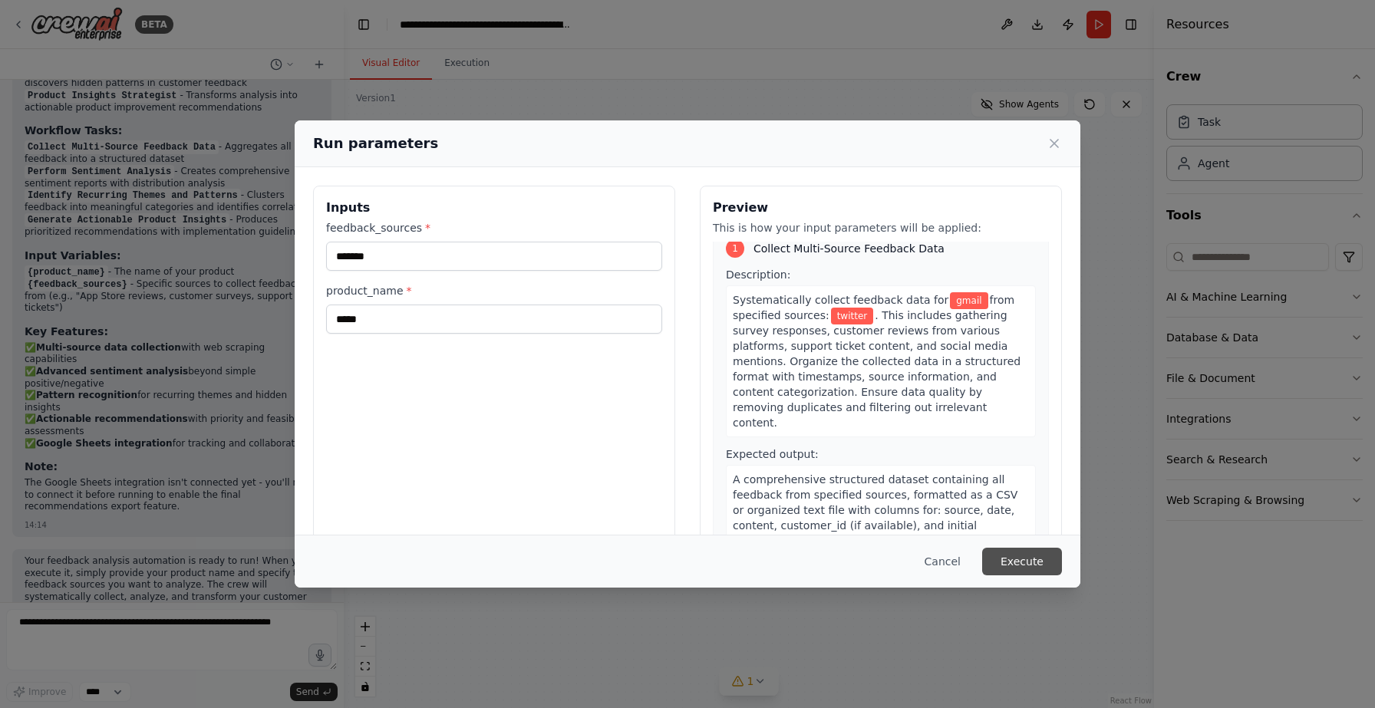
click at [1020, 556] on button "Execute" at bounding box center [1022, 562] width 80 height 28
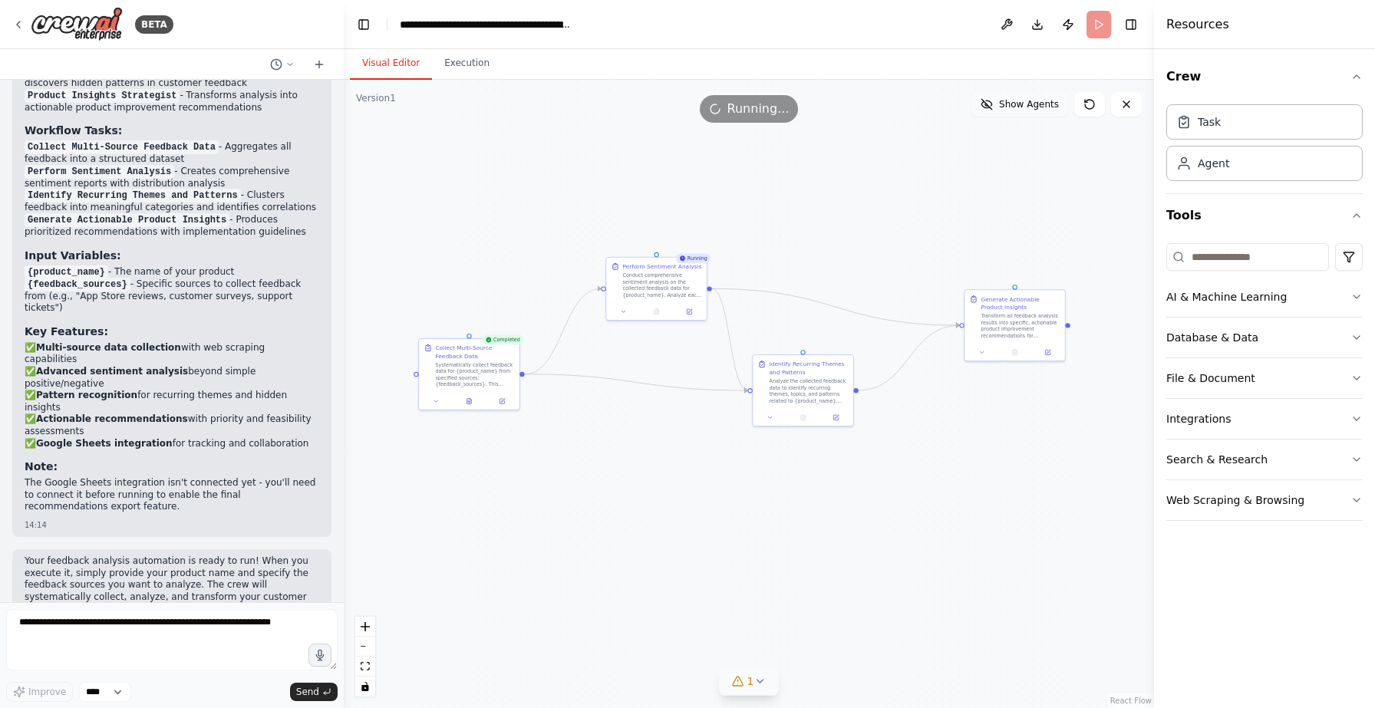
click at [1008, 101] on span "Show Agents" at bounding box center [1029, 104] width 60 height 12
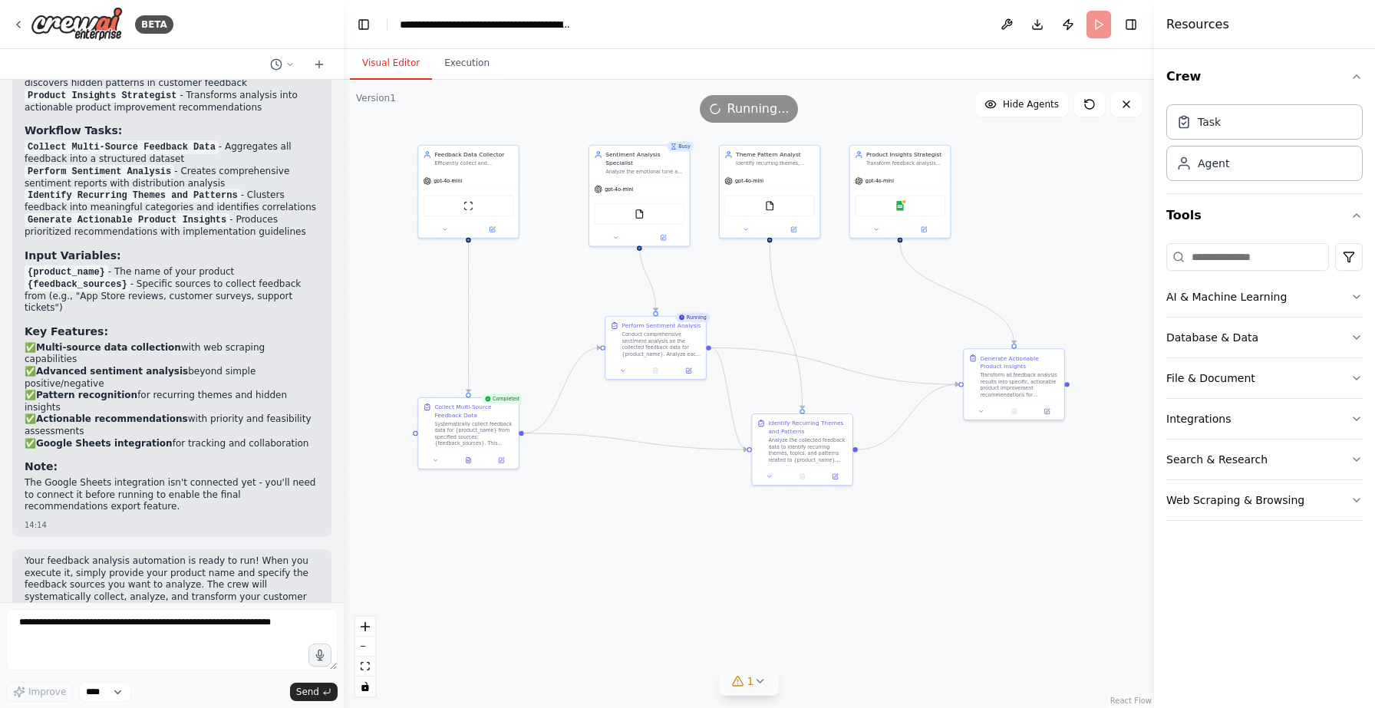
drag, startPoint x: 1012, startPoint y: 171, endPoint x: 1011, endPoint y: 229, distance: 58.3
click at [1011, 229] on div ".deletable-edge-delete-btn { width: 20px; height: 20px; border: 0px solid #ffff…" at bounding box center [749, 394] width 810 height 628
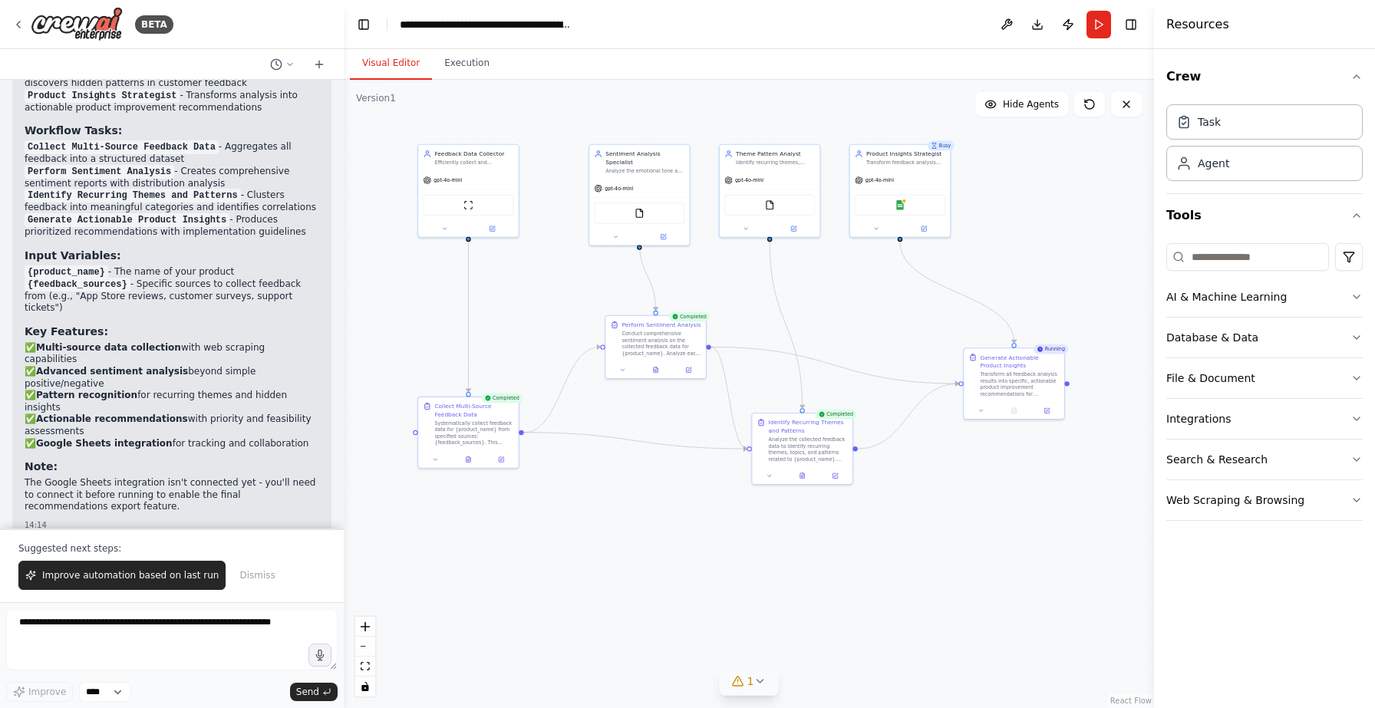
scroll to position [1822, 0]
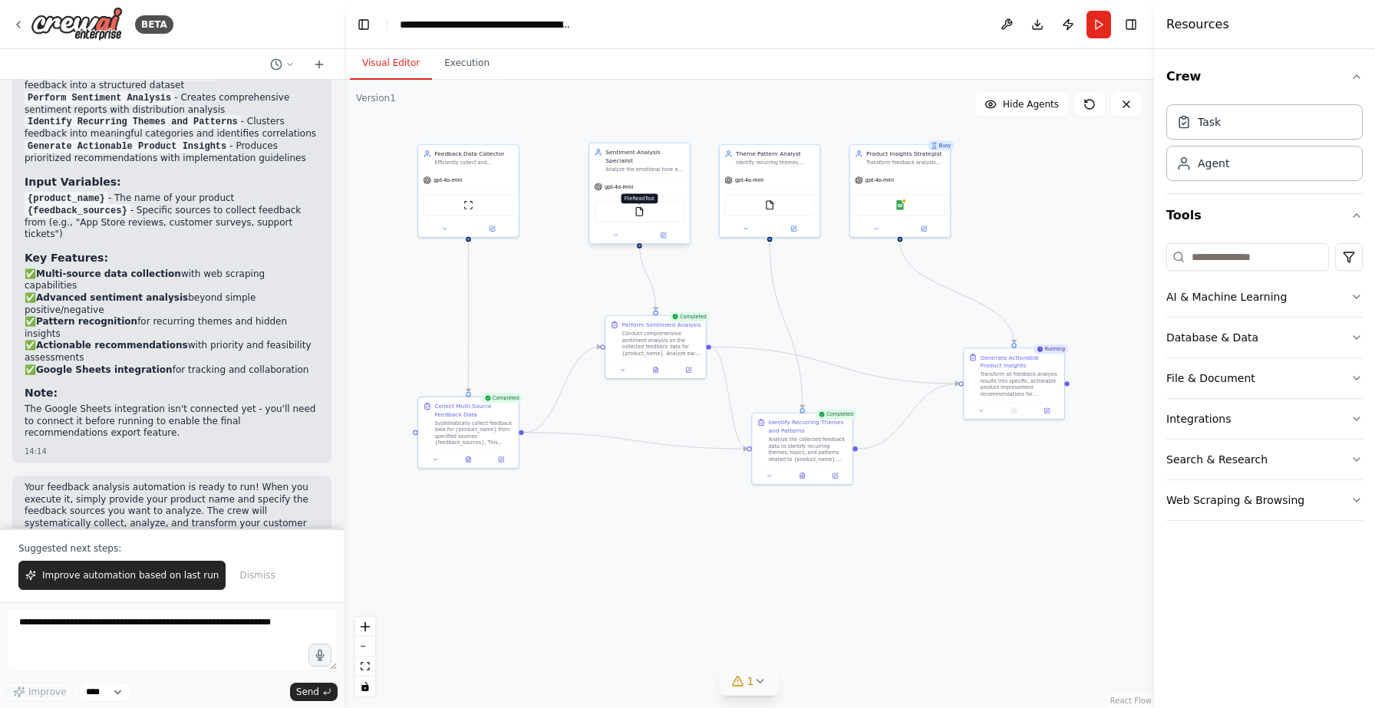
click at [636, 207] on img at bounding box center [640, 212] width 10 height 10
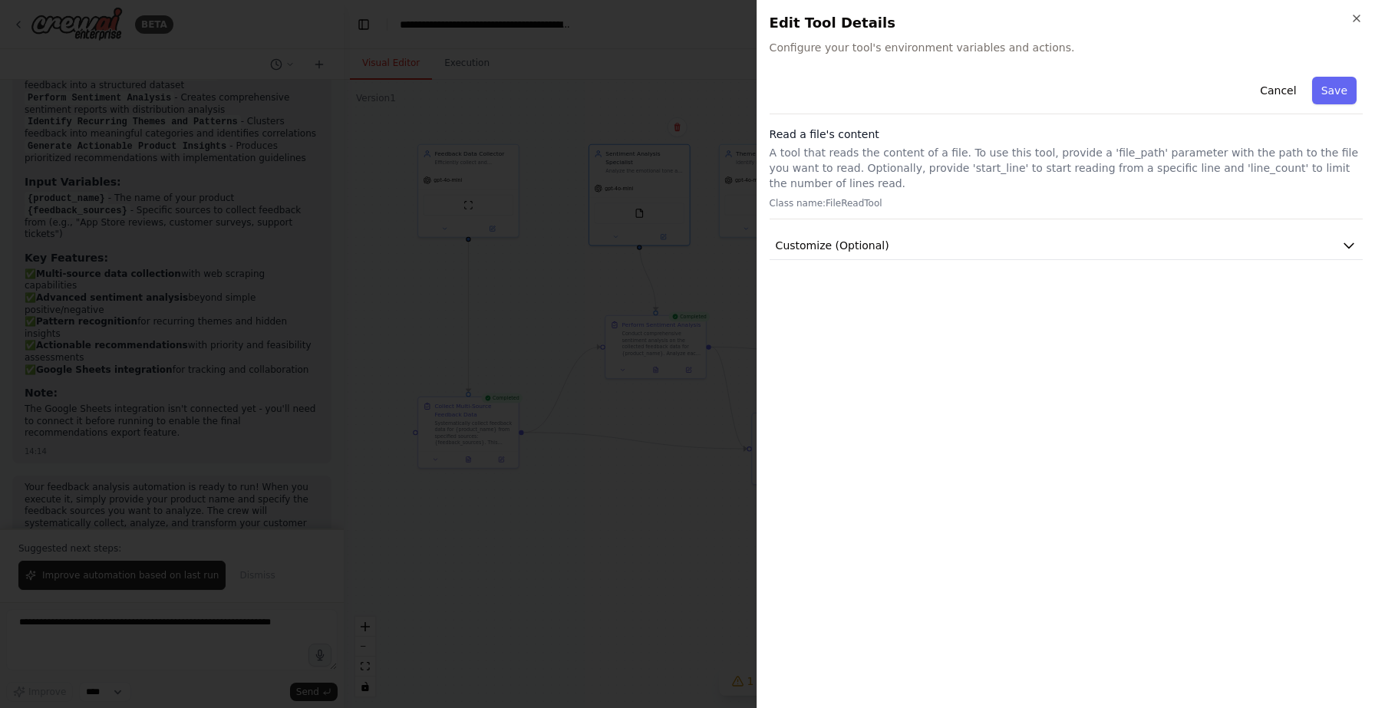
click at [694, 249] on div at bounding box center [687, 354] width 1375 height 708
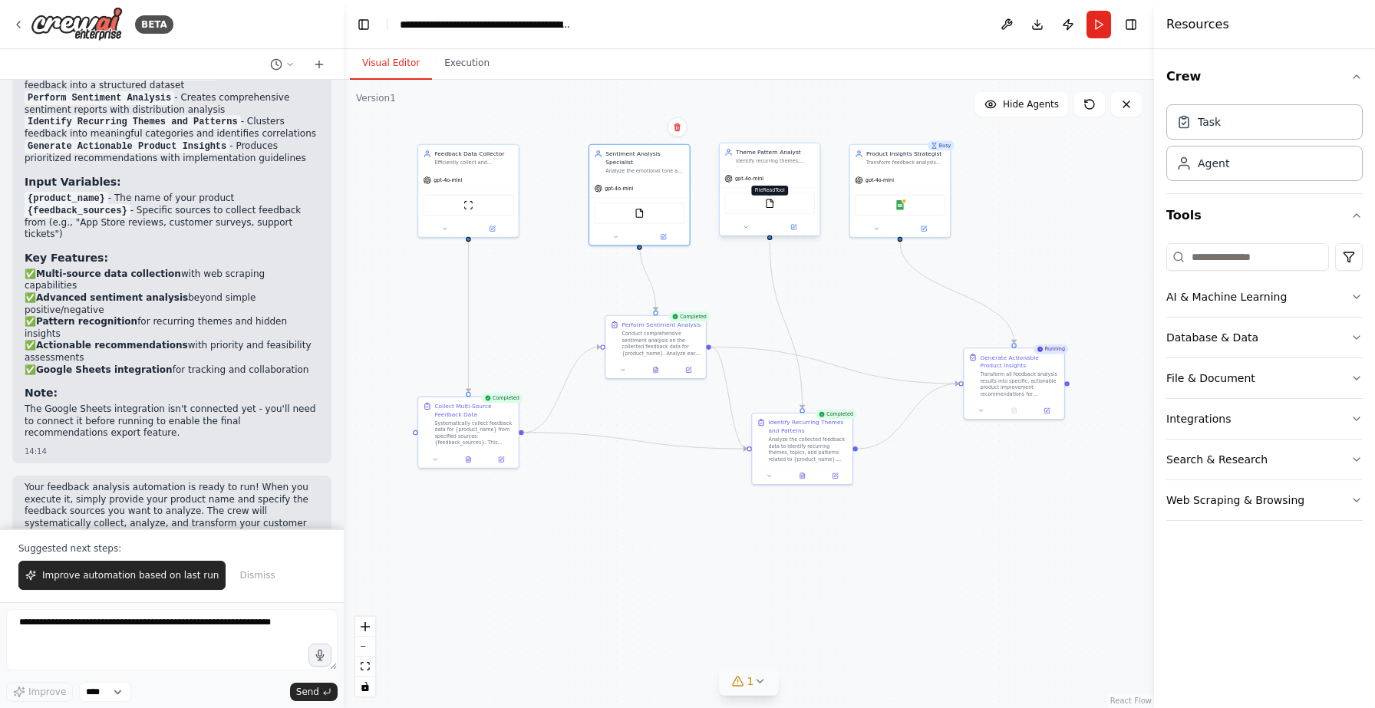
click at [767, 203] on img at bounding box center [770, 204] width 10 height 10
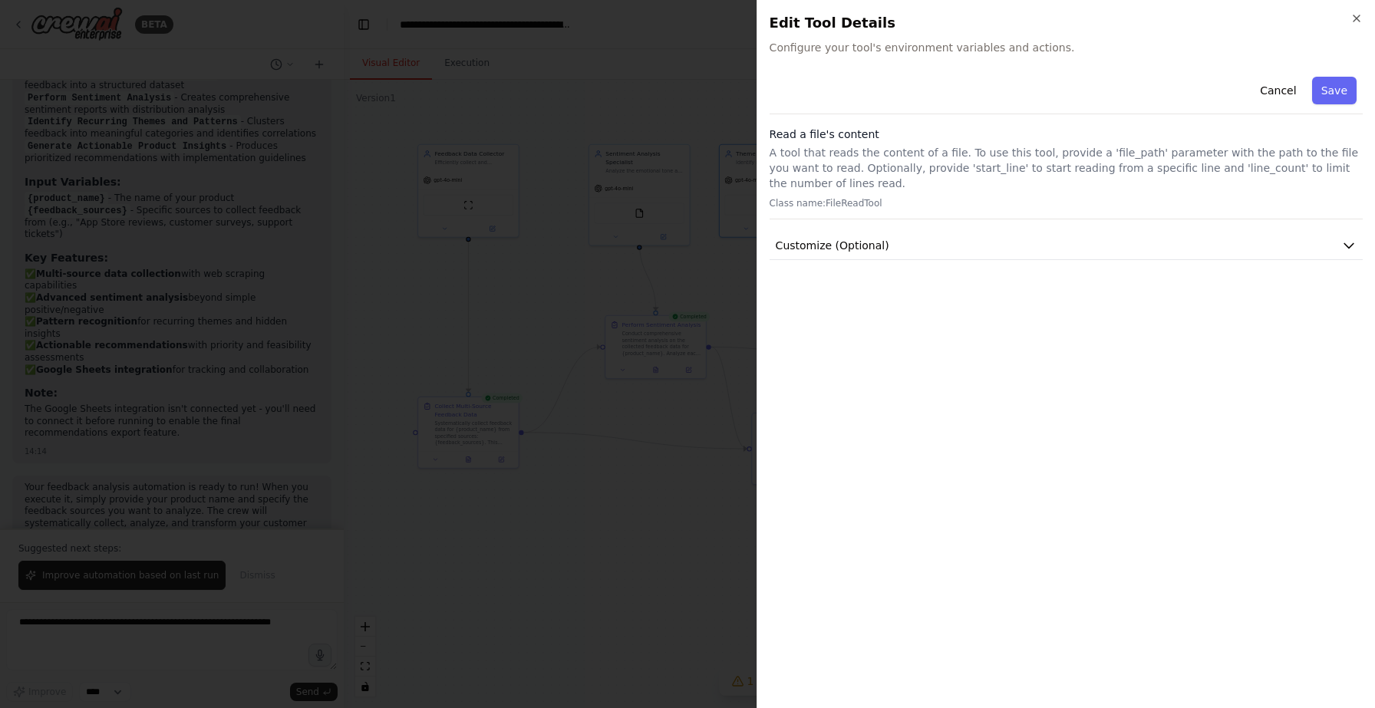
click at [718, 271] on div at bounding box center [687, 354] width 1375 height 708
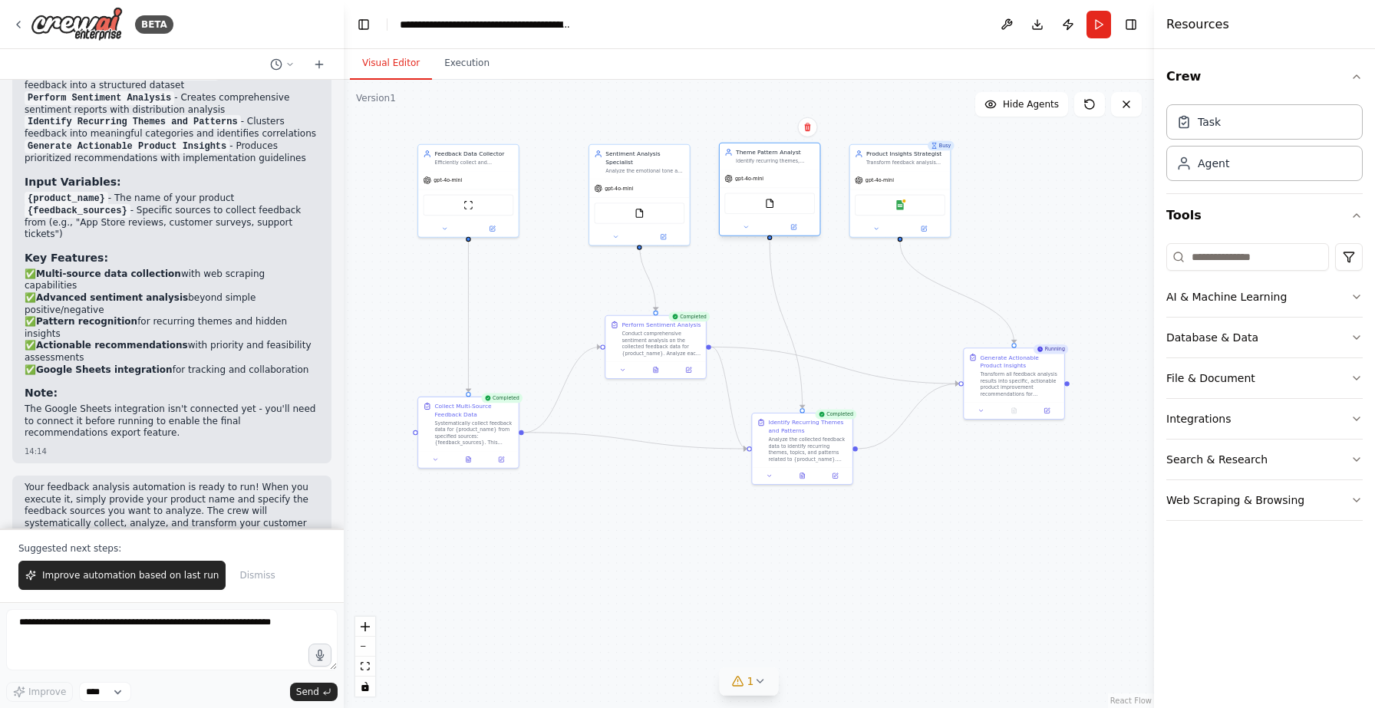
click at [774, 204] on div "FileReadTool" at bounding box center [769, 203] width 91 height 21
click at [783, 202] on div "FileReadTool" at bounding box center [769, 203] width 91 height 21
click at [905, 203] on div "Google Sheets" at bounding box center [900, 203] width 91 height 21
click at [919, 204] on div "Google Sheets" at bounding box center [900, 203] width 91 height 21
click at [892, 201] on div "Google Sheets" at bounding box center [900, 203] width 91 height 21
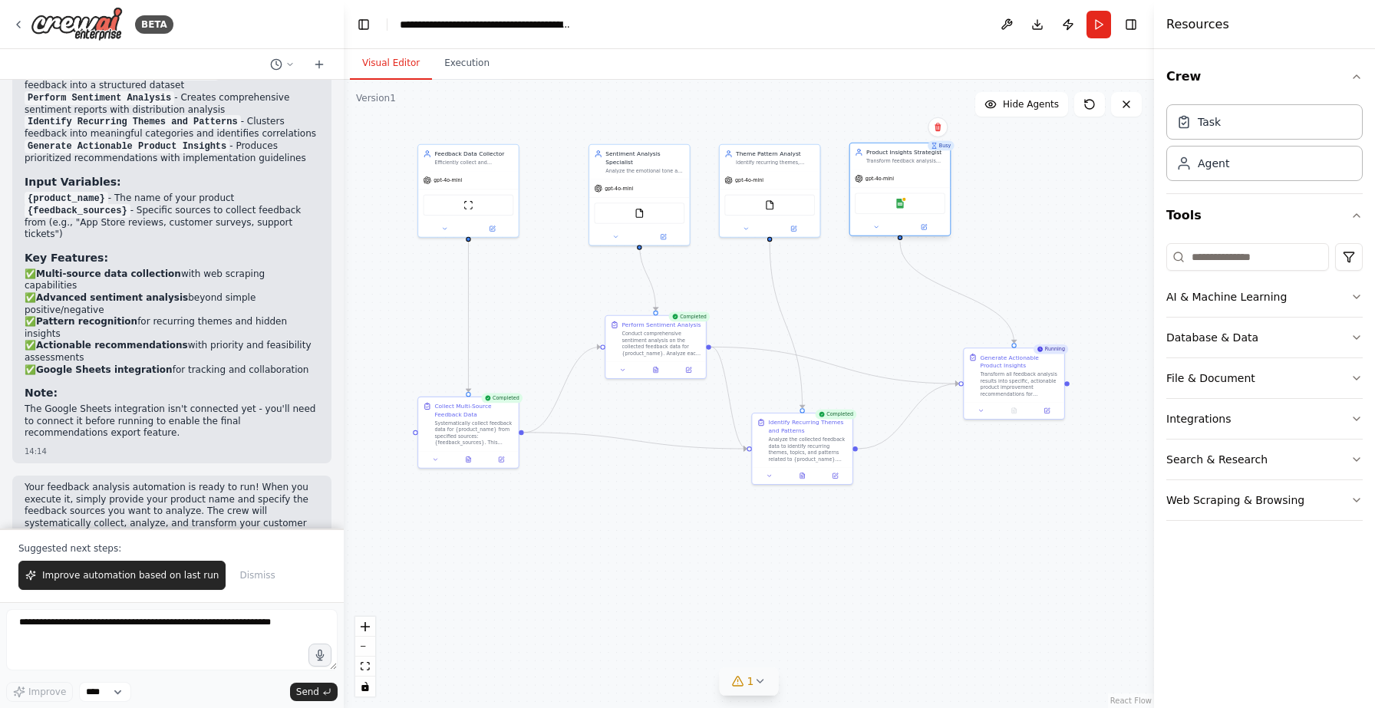
click at [892, 202] on div "Google Sheets" at bounding box center [900, 203] width 91 height 21
click at [973, 480] on div ".deletable-edge-delete-btn { width: 20px; height: 20px; border: 0px solid #ffff…" at bounding box center [749, 394] width 810 height 628
click at [1015, 231] on div ".deletable-edge-delete-btn { width: 20px; height: 20px; border: 0px solid #ffff…" at bounding box center [749, 394] width 810 height 628
click at [1006, 564] on div ".deletable-edge-delete-btn { width: 20px; height: 20px; border: 0px solid #ffff…" at bounding box center [749, 394] width 810 height 628
click at [698, 23] on header "**********" at bounding box center [749, 24] width 810 height 49
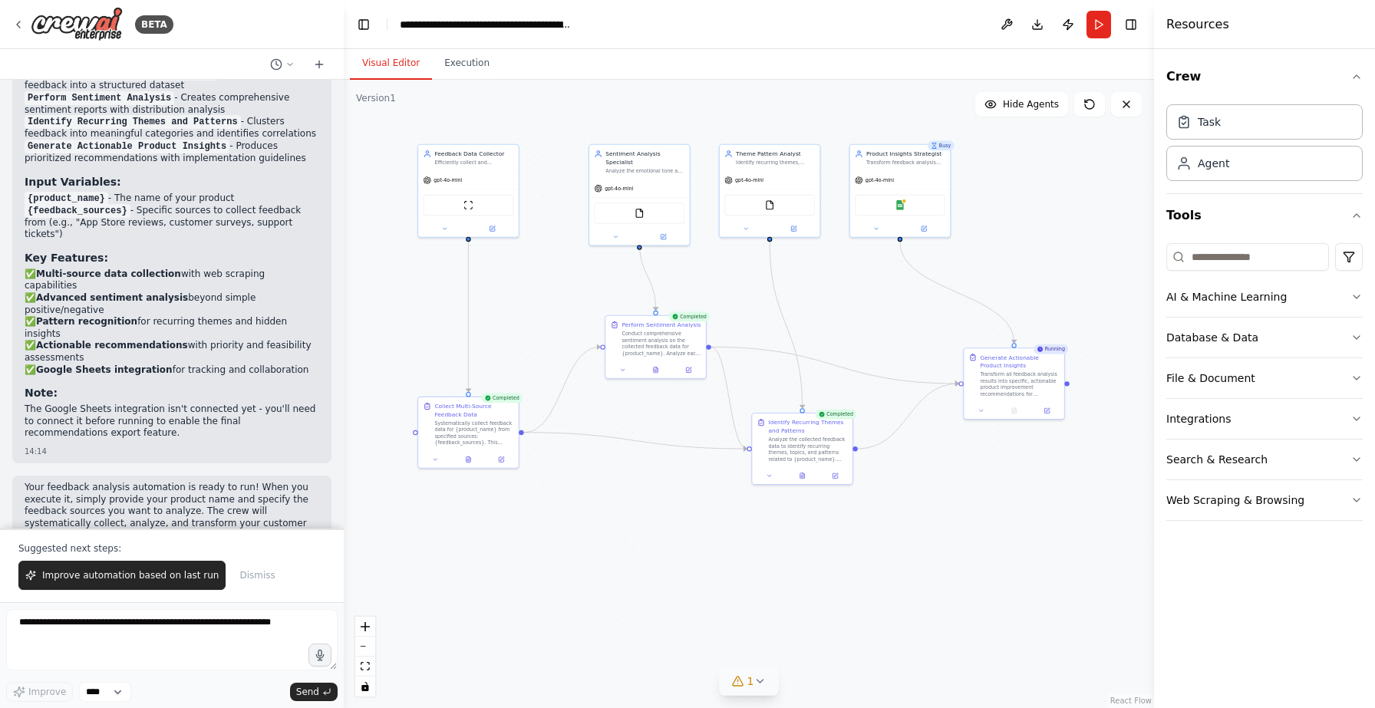
click at [669, 101] on div ".deletable-edge-delete-btn { width: 20px; height: 20px; border: 0px solid #ffff…" at bounding box center [749, 394] width 810 height 628
click at [946, 537] on div ".deletable-edge-delete-btn { width: 20px; height: 20px; border: 0px solid #ffff…" at bounding box center [749, 394] width 810 height 628
click at [1012, 377] on div "Transform all feedback analysis results into specific, actionable product impro…" at bounding box center [1020, 383] width 79 height 26
click at [978, 502] on div ".deletable-edge-delete-btn { width: 20px; height: 20px; border: 0px solid #ffff…" at bounding box center [749, 394] width 810 height 628
